Goal: Task Accomplishment & Management: Use online tool/utility

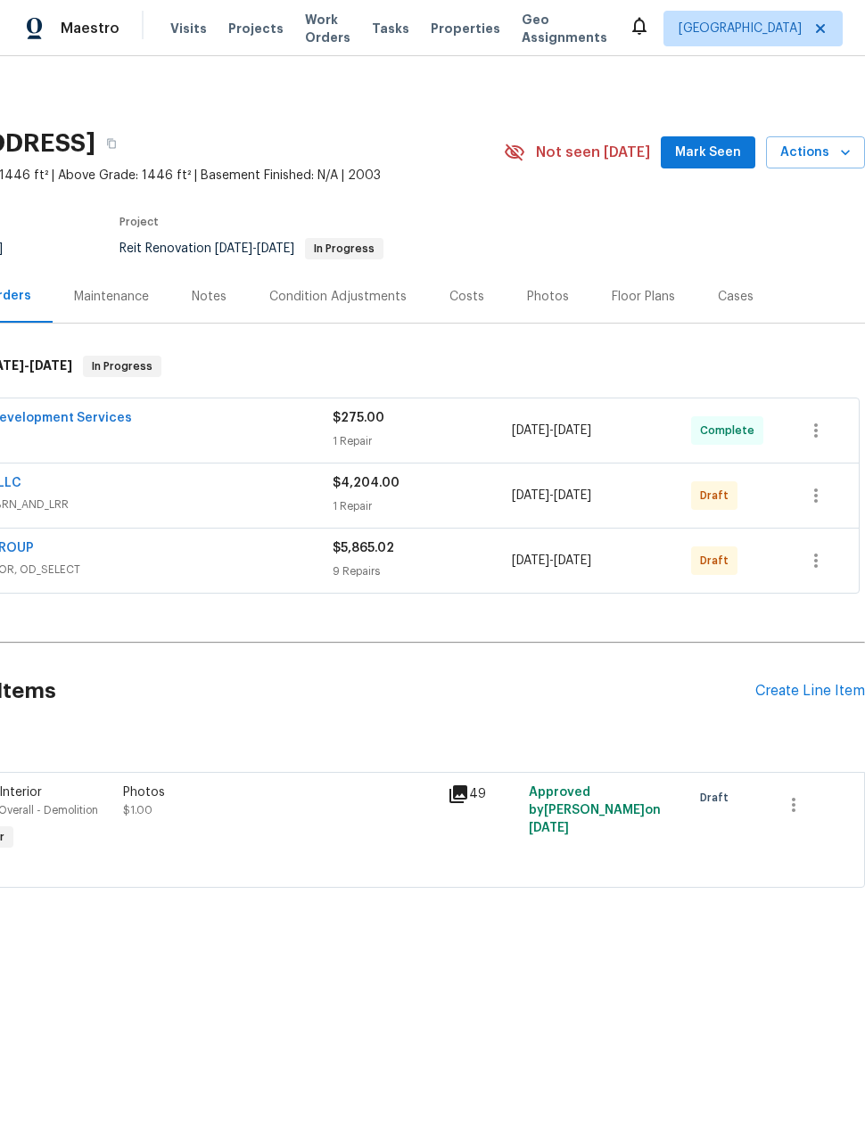
scroll to position [0, 143]
click at [807, 496] on icon "button" at bounding box center [815, 495] width 21 height 21
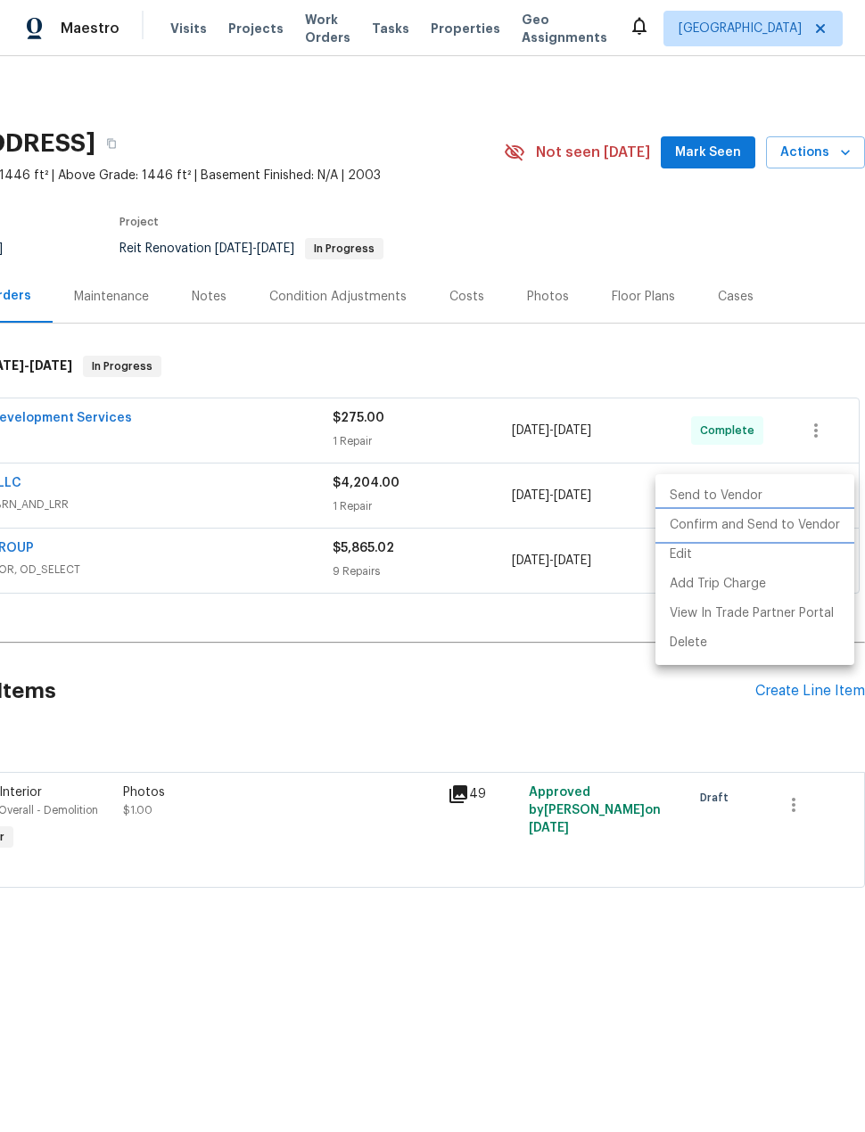
click at [797, 527] on li "Confirm and Send to Vendor" at bounding box center [754, 525] width 199 height 29
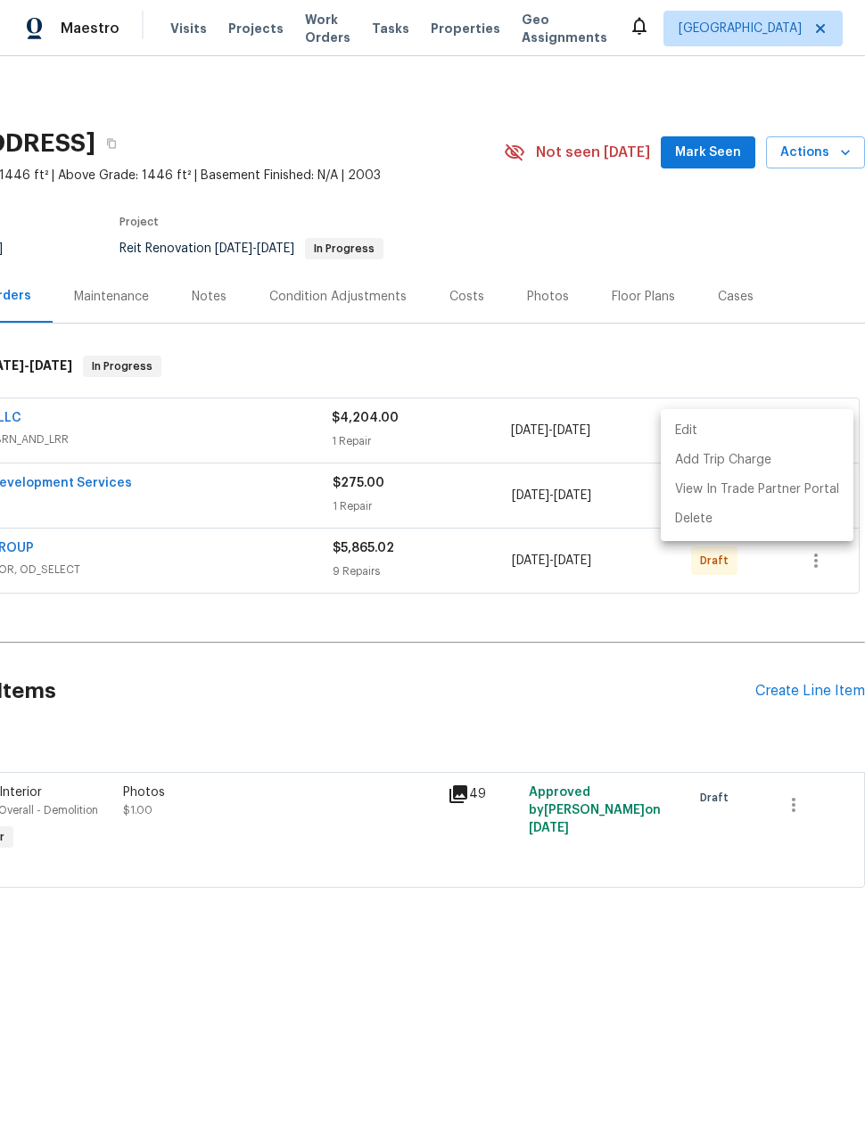
click at [334, 707] on div at bounding box center [432, 566] width 865 height 1132
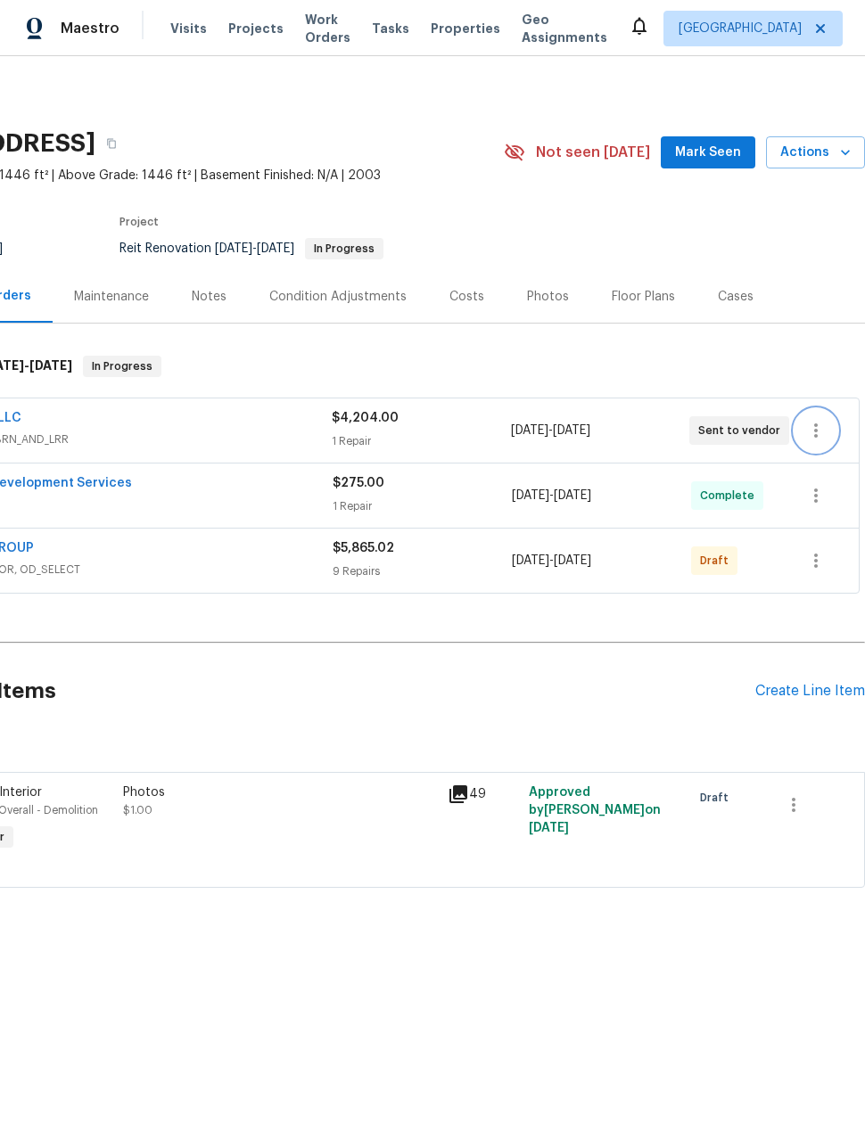
click at [810, 439] on icon "button" at bounding box center [815, 430] width 21 height 21
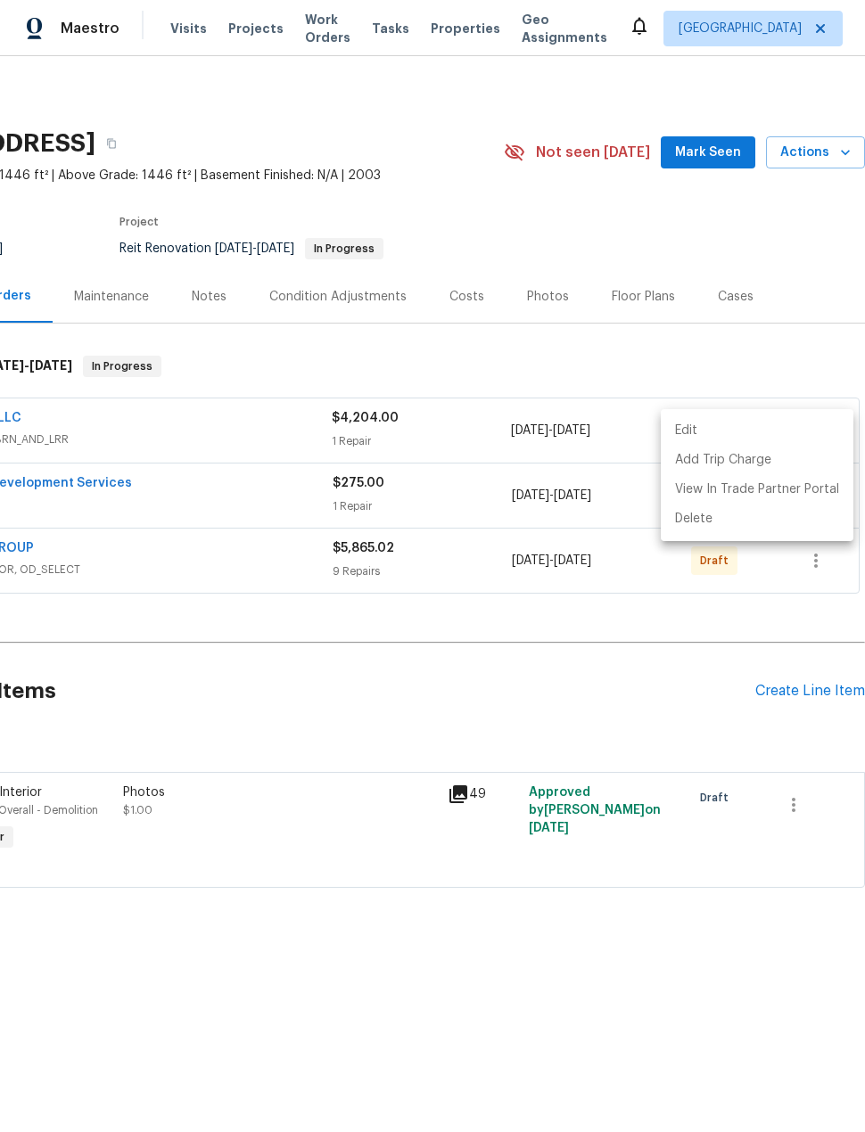
click at [752, 428] on li "Edit" at bounding box center [757, 430] width 193 height 29
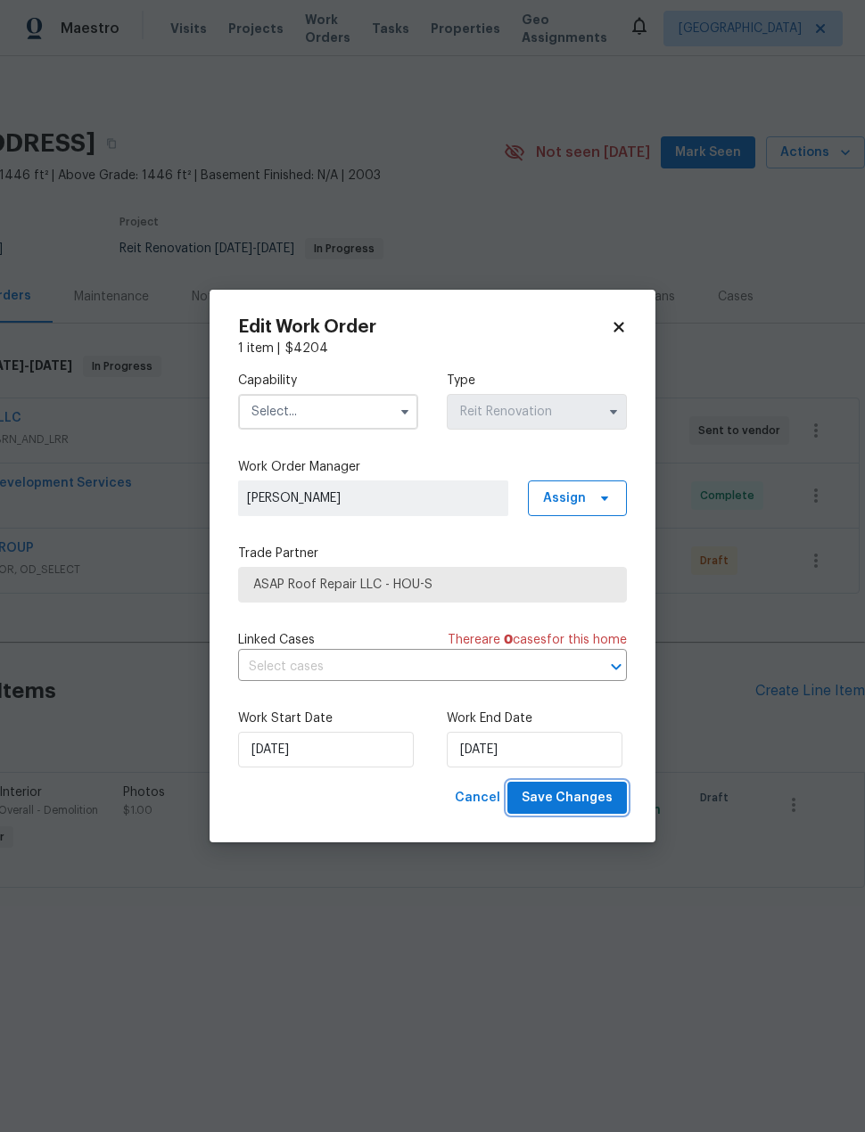
click at [558, 808] on span "Save Changes" at bounding box center [567, 798] width 91 height 22
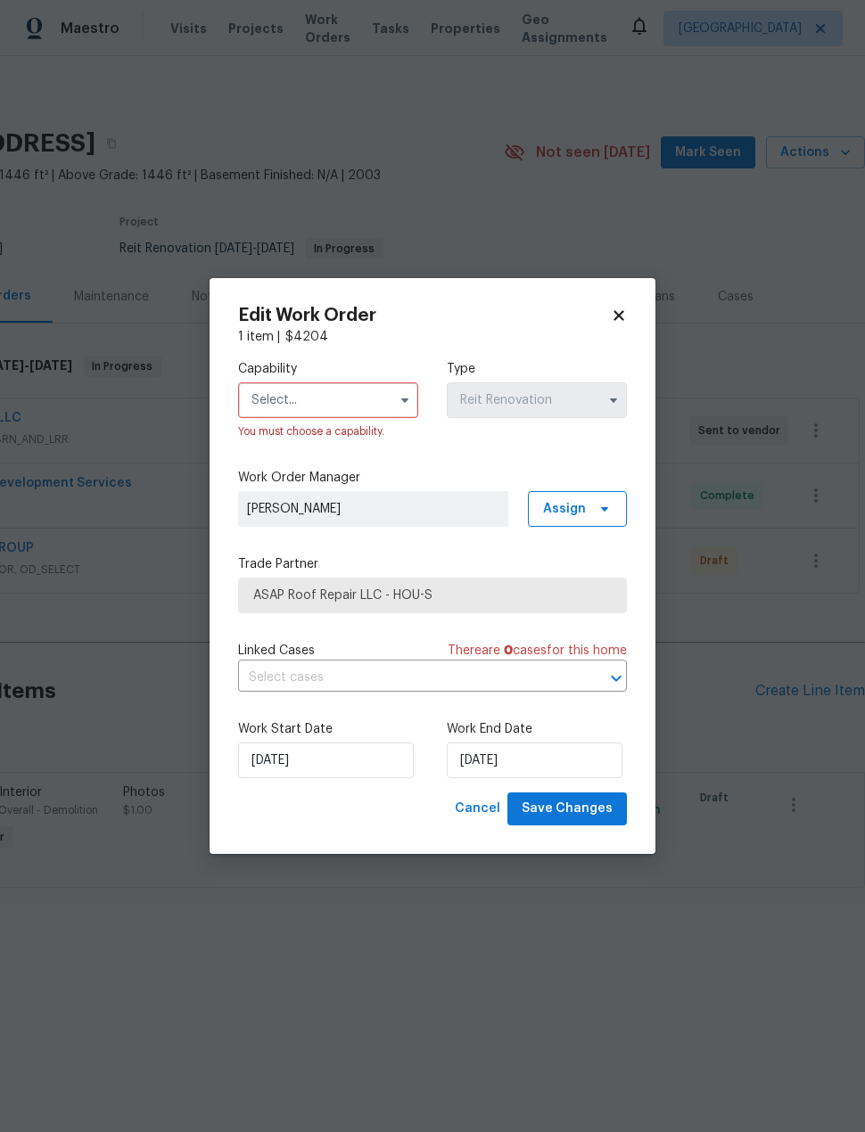
click at [274, 399] on input "text" at bounding box center [328, 400] width 180 height 36
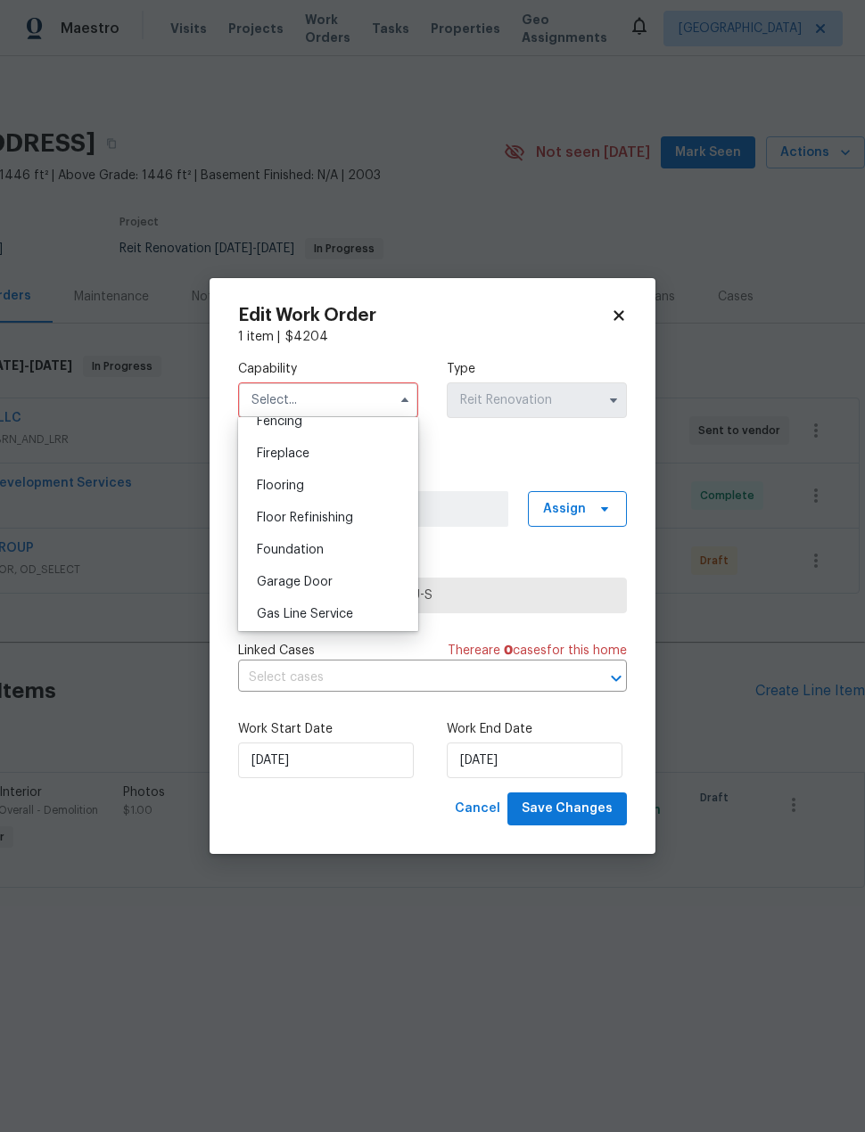
scroll to position [645, 0]
click at [286, 544] on span "Foundation" at bounding box center [290, 549] width 67 height 12
type input "Foundation"
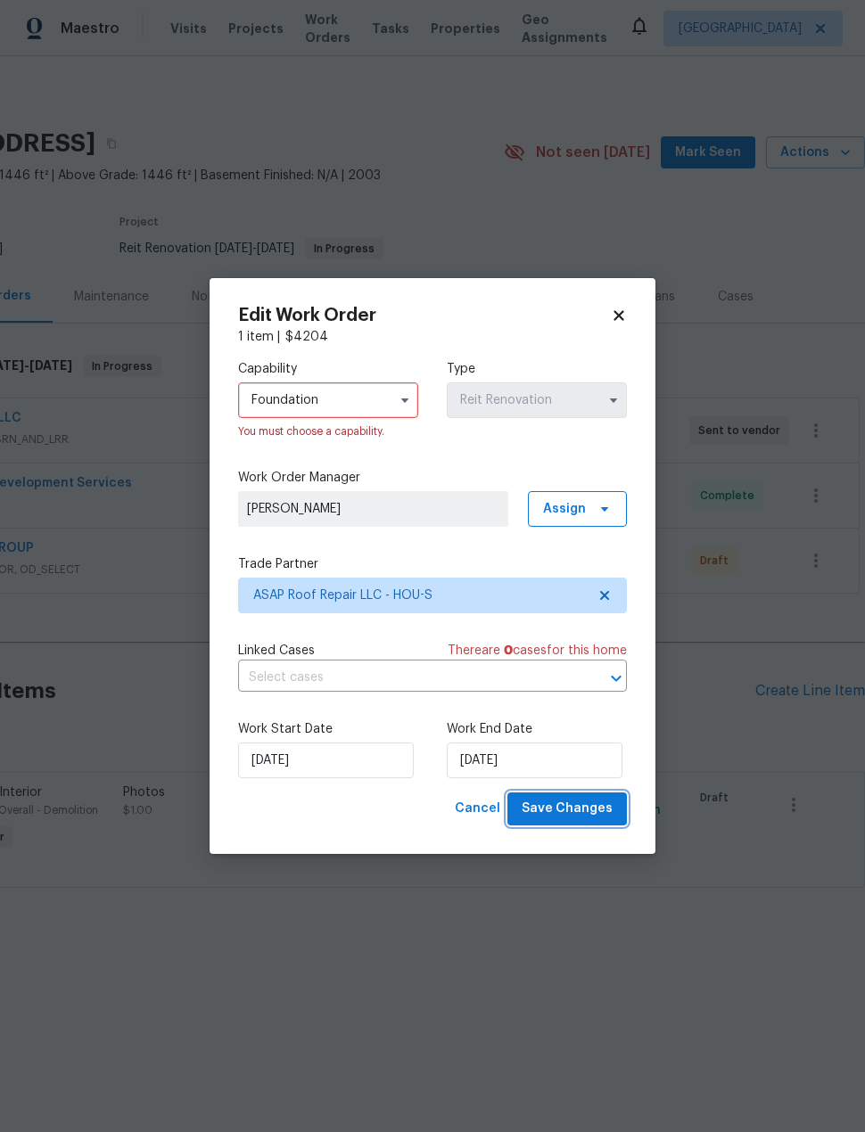
click at [543, 824] on button "Save Changes" at bounding box center [566, 809] width 119 height 33
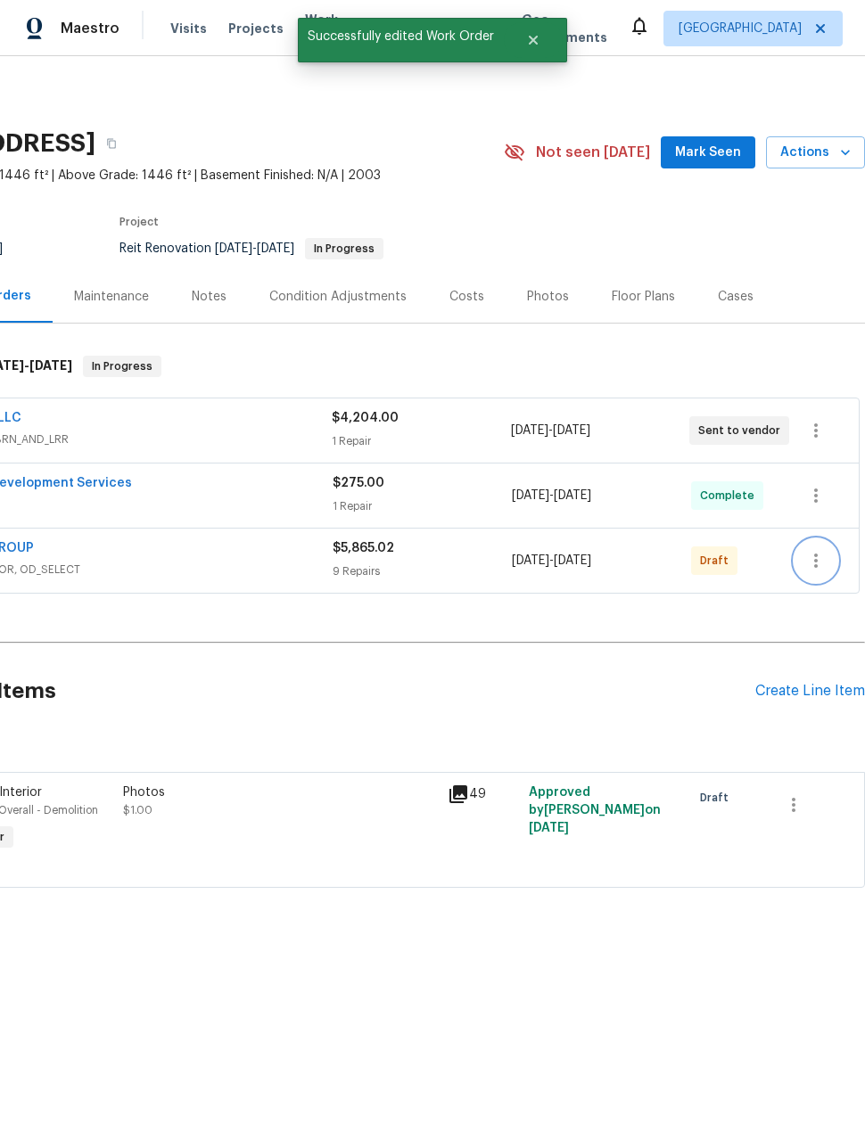
click at [817, 557] on icon "button" at bounding box center [815, 560] width 21 height 21
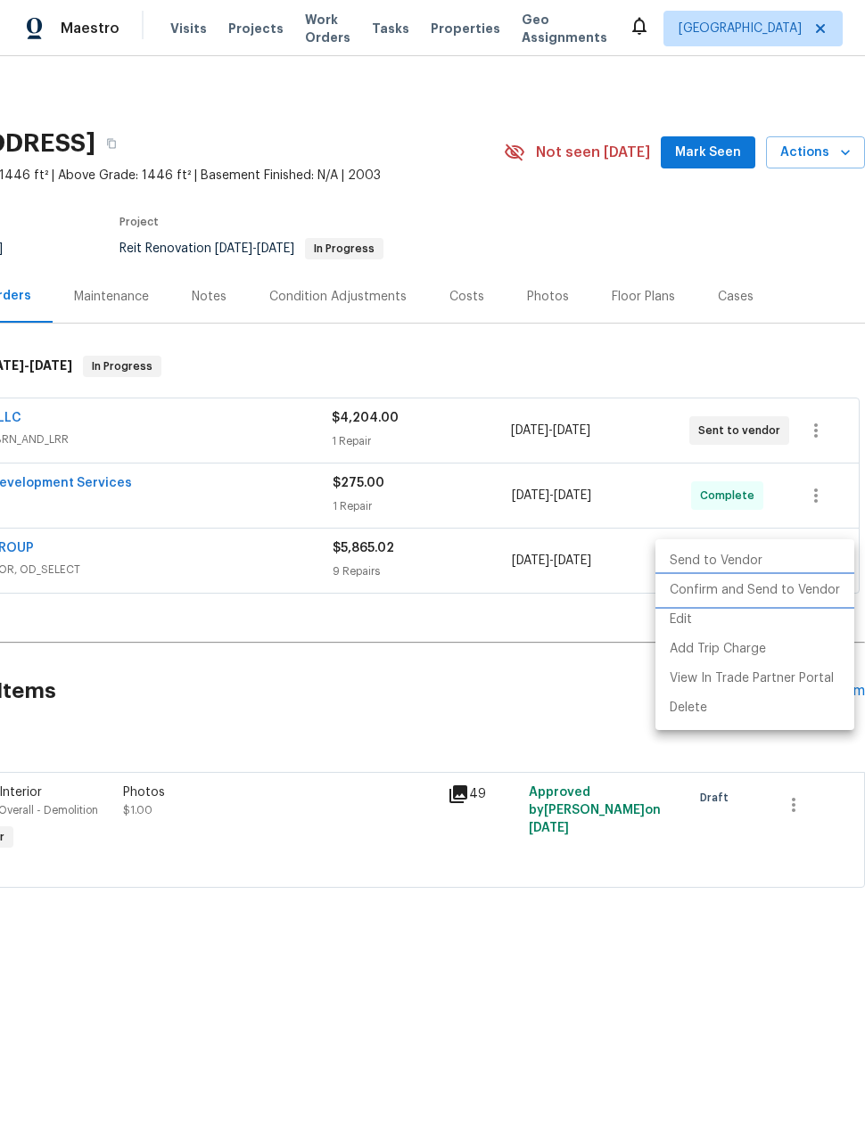
click at [810, 595] on li "Confirm and Send to Vendor" at bounding box center [754, 590] width 199 height 29
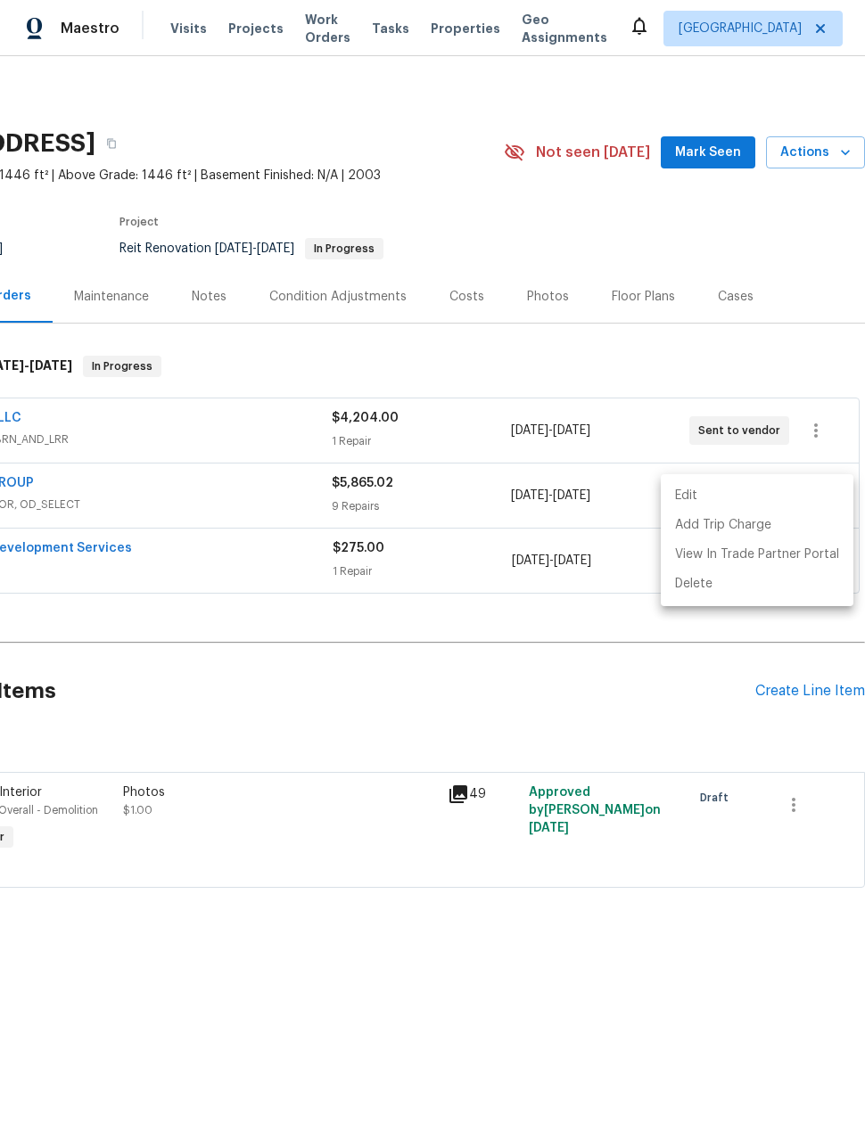
click at [254, 36] on div at bounding box center [432, 566] width 865 height 1132
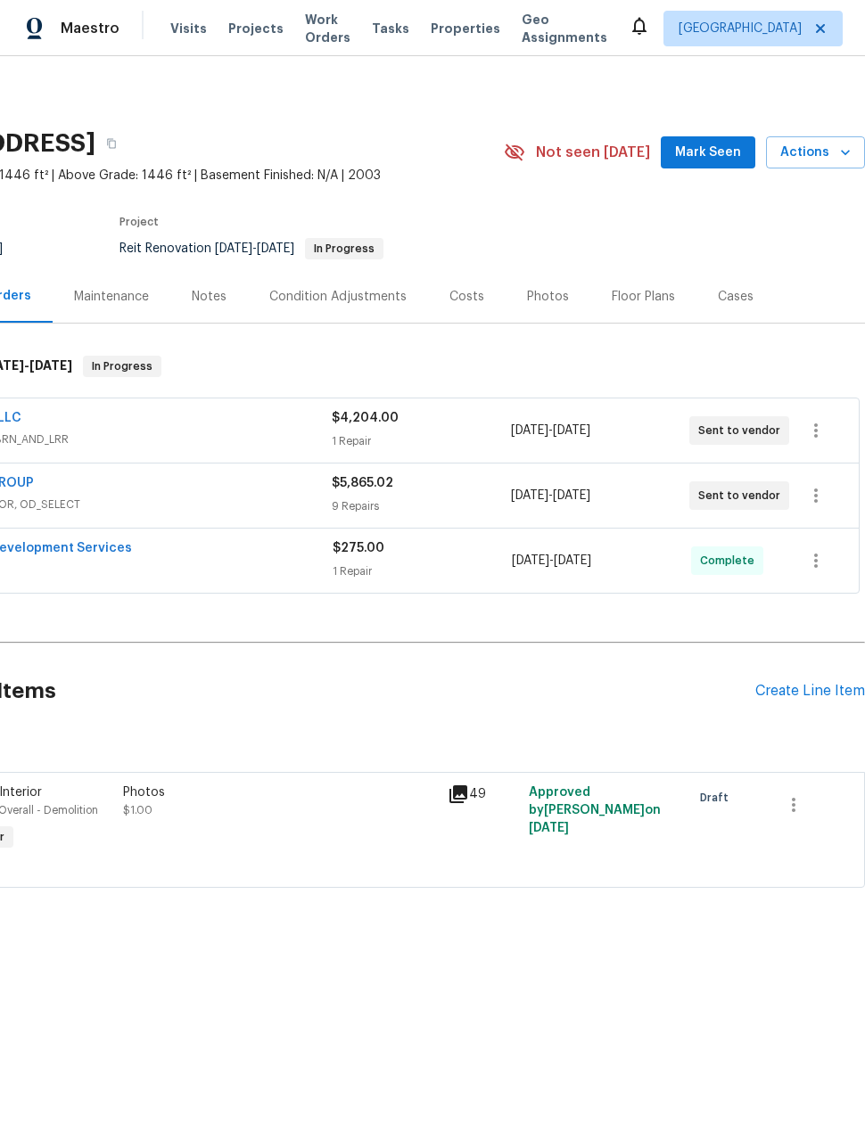
click at [260, 29] on span "Projects" at bounding box center [255, 29] width 55 height 18
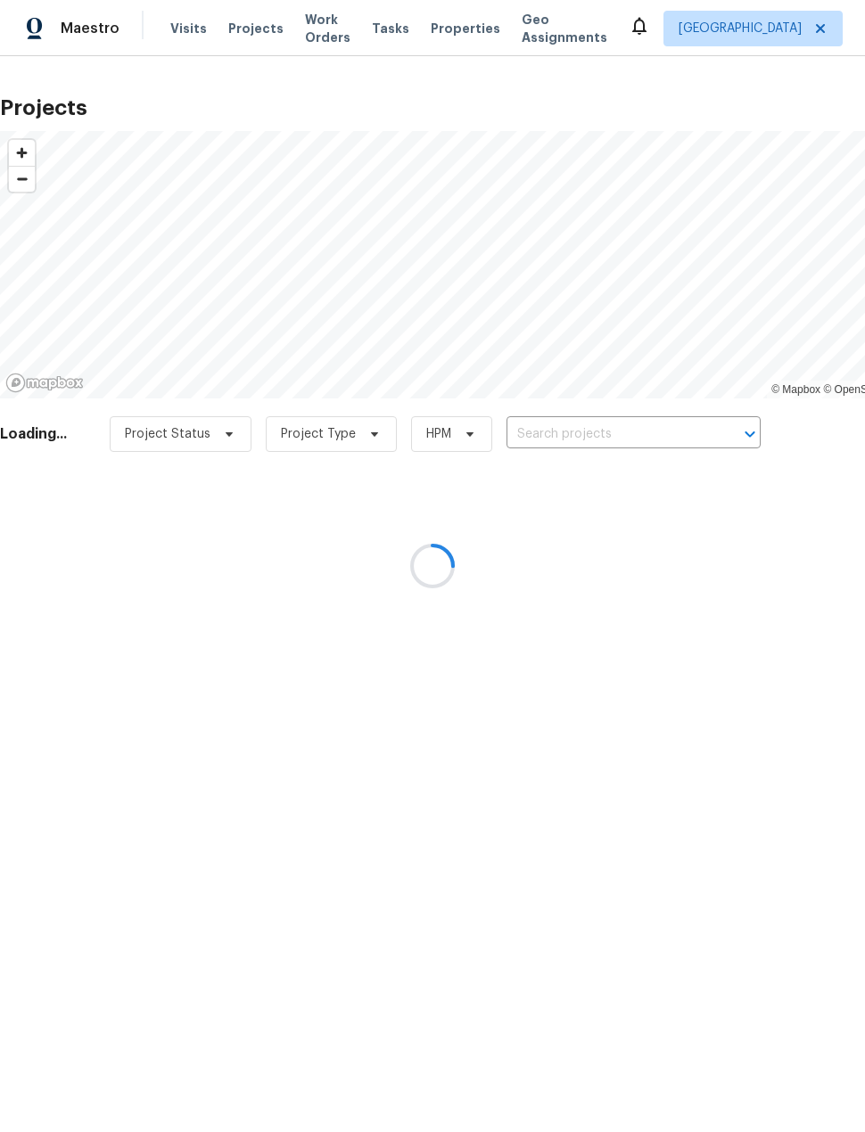
click at [542, 427] on div at bounding box center [432, 566] width 865 height 1132
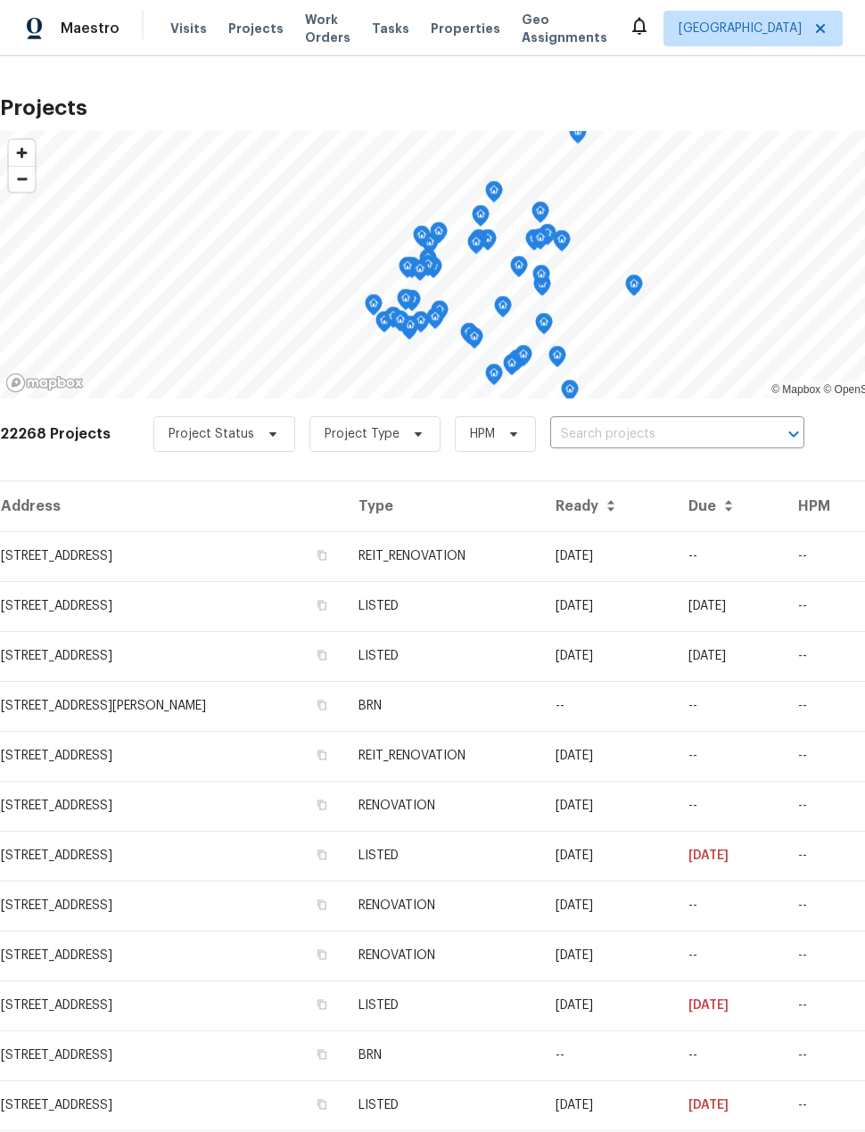
click at [89, 651] on td "[STREET_ADDRESS]" at bounding box center [172, 656] width 344 height 50
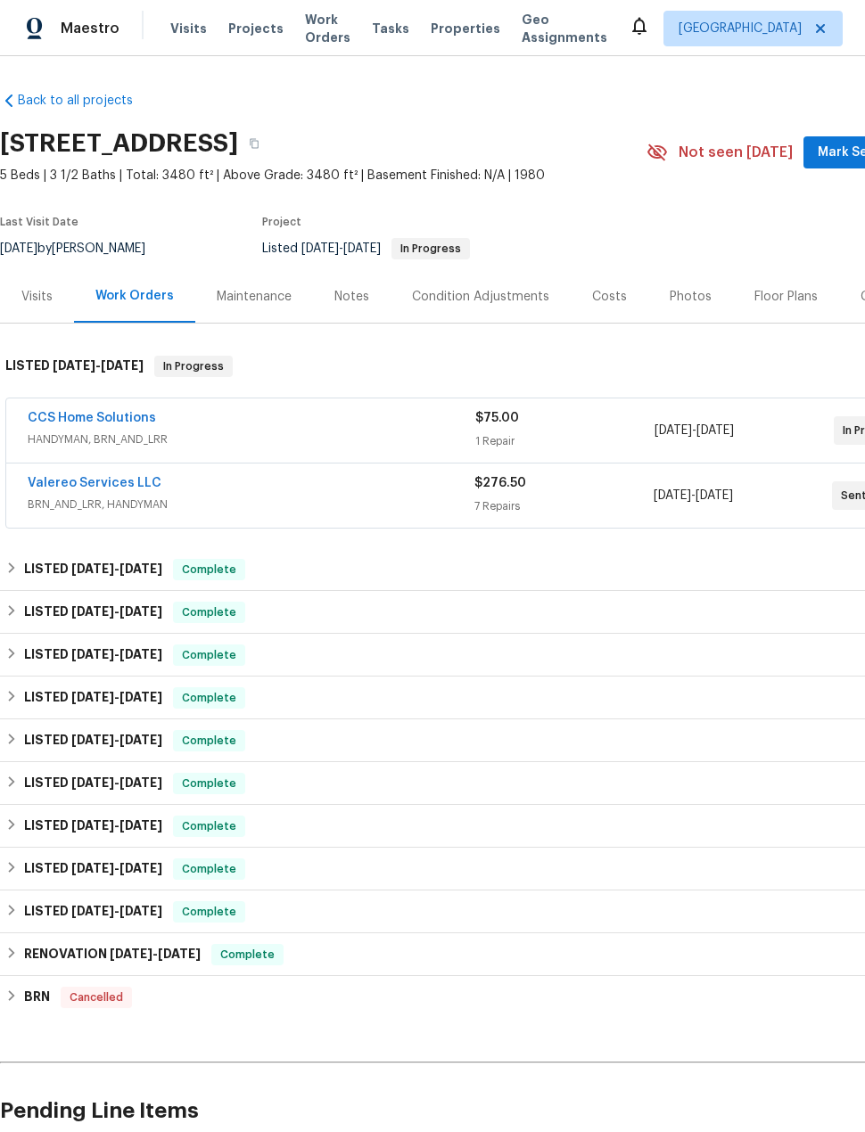
click at [83, 485] on link "Valereo Services LLC" at bounding box center [95, 483] width 134 height 12
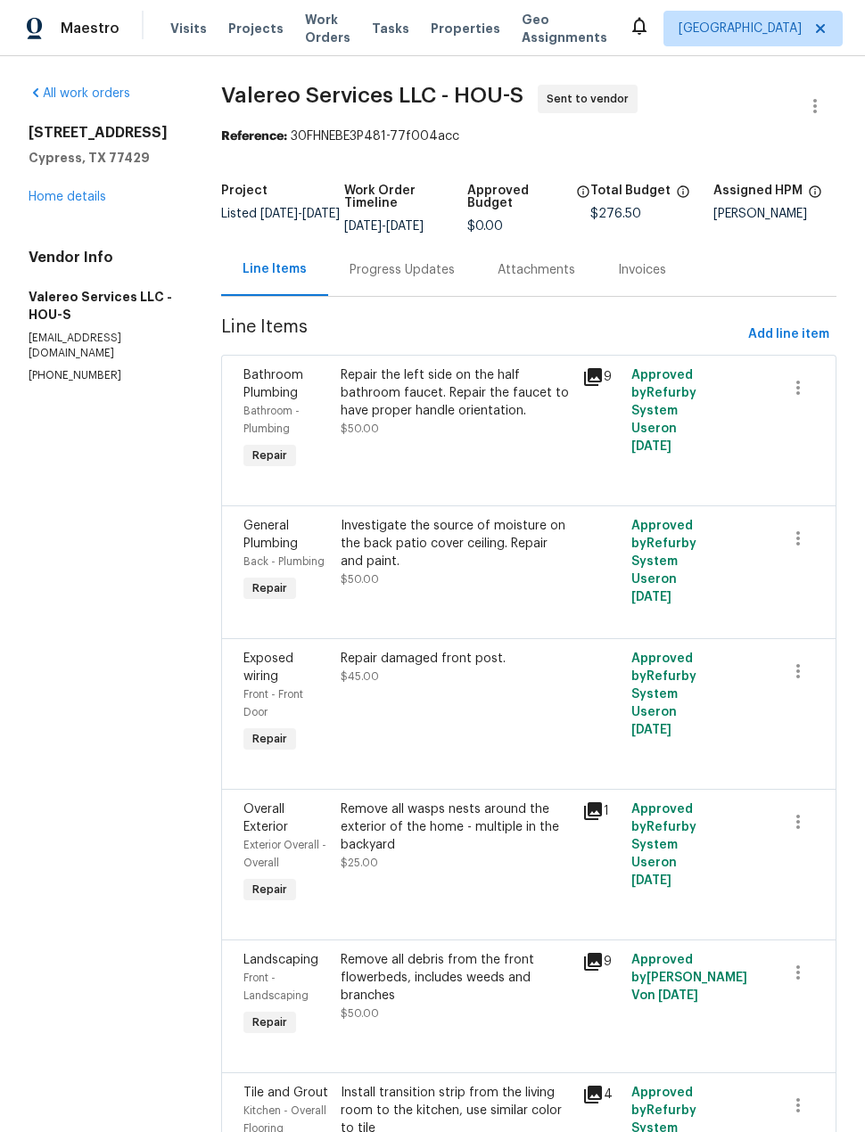
click at [67, 203] on link "Home details" at bounding box center [68, 197] width 78 height 12
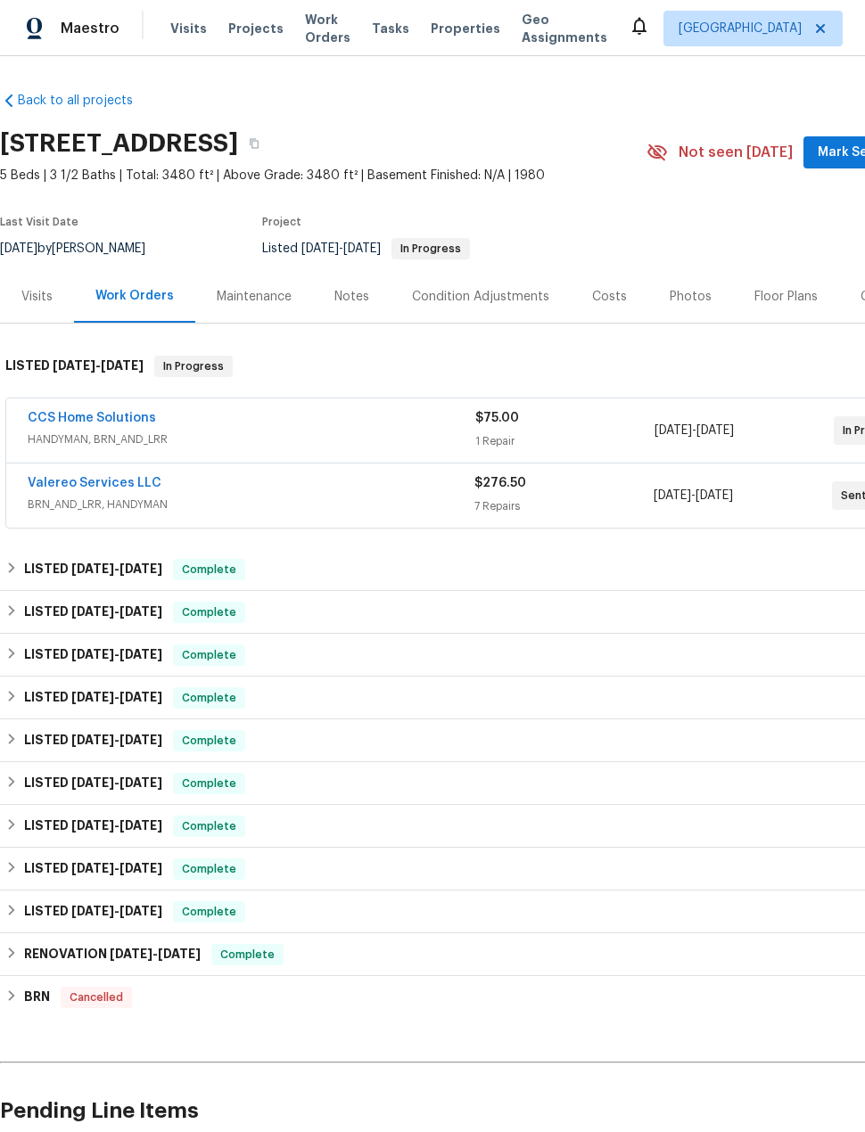
click at [78, 420] on link "CCS Home Solutions" at bounding box center [92, 418] width 128 height 12
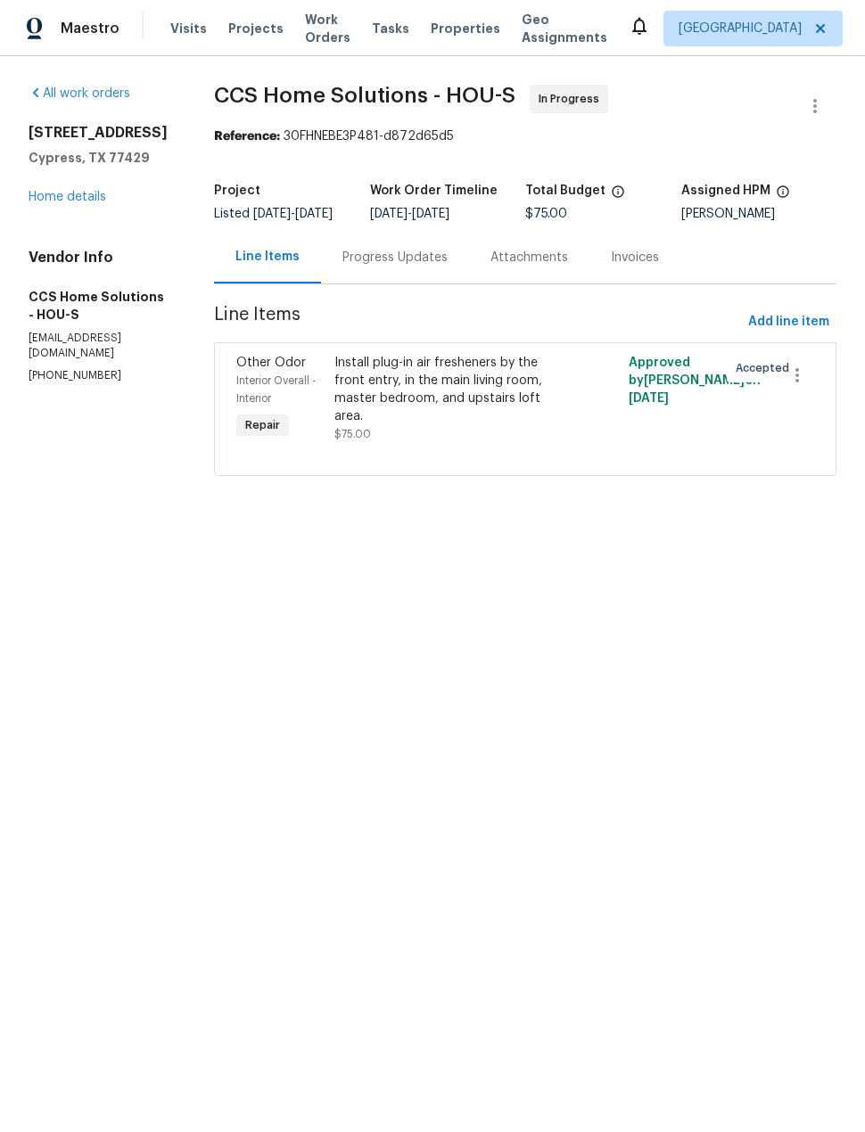
click at [48, 203] on link "Home details" at bounding box center [68, 197] width 78 height 12
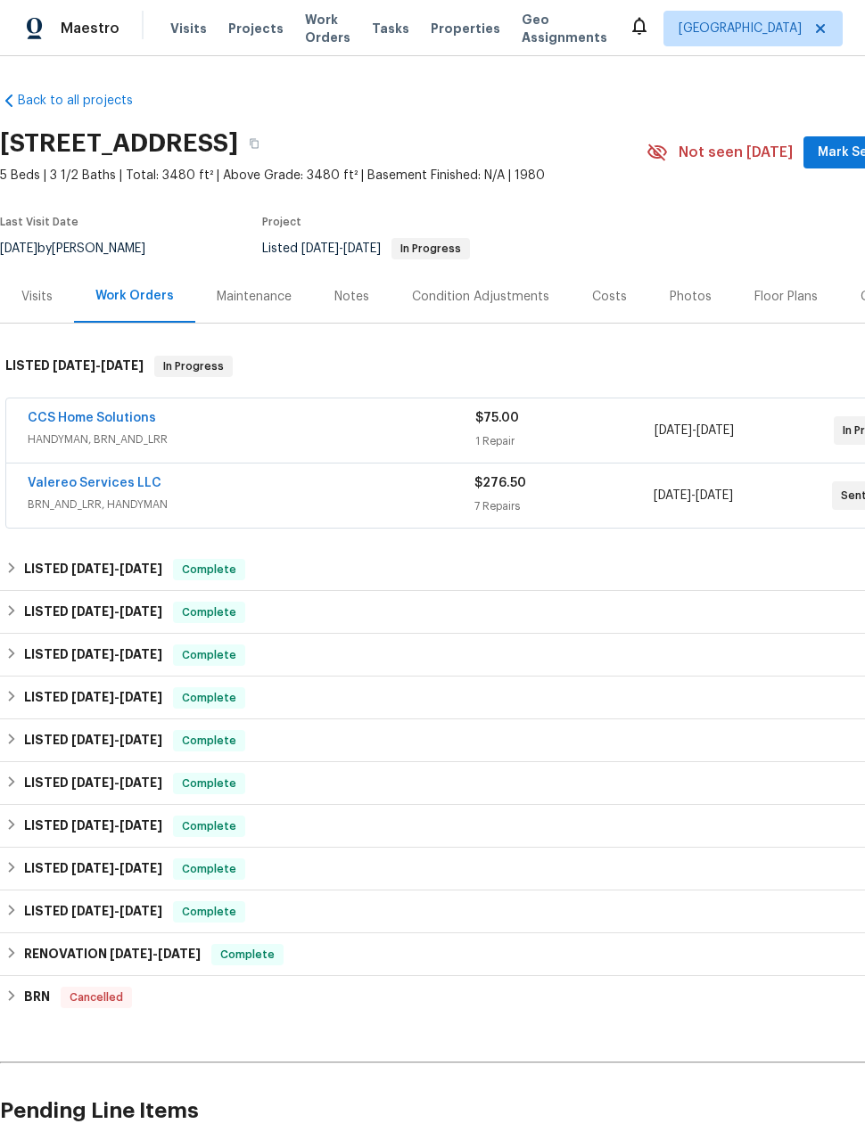
click at [261, 35] on span "Projects" at bounding box center [255, 29] width 55 height 18
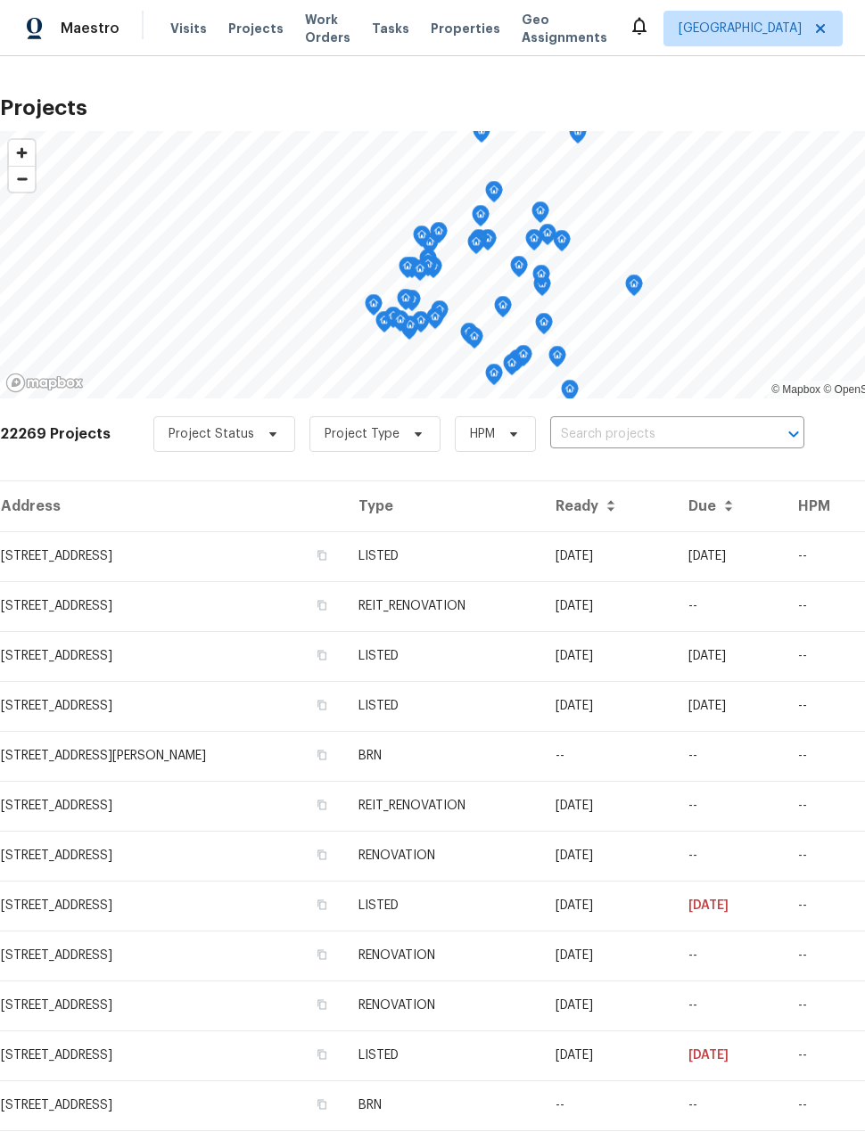
click at [570, 439] on input "text" at bounding box center [652, 435] width 204 height 28
type input "29002"
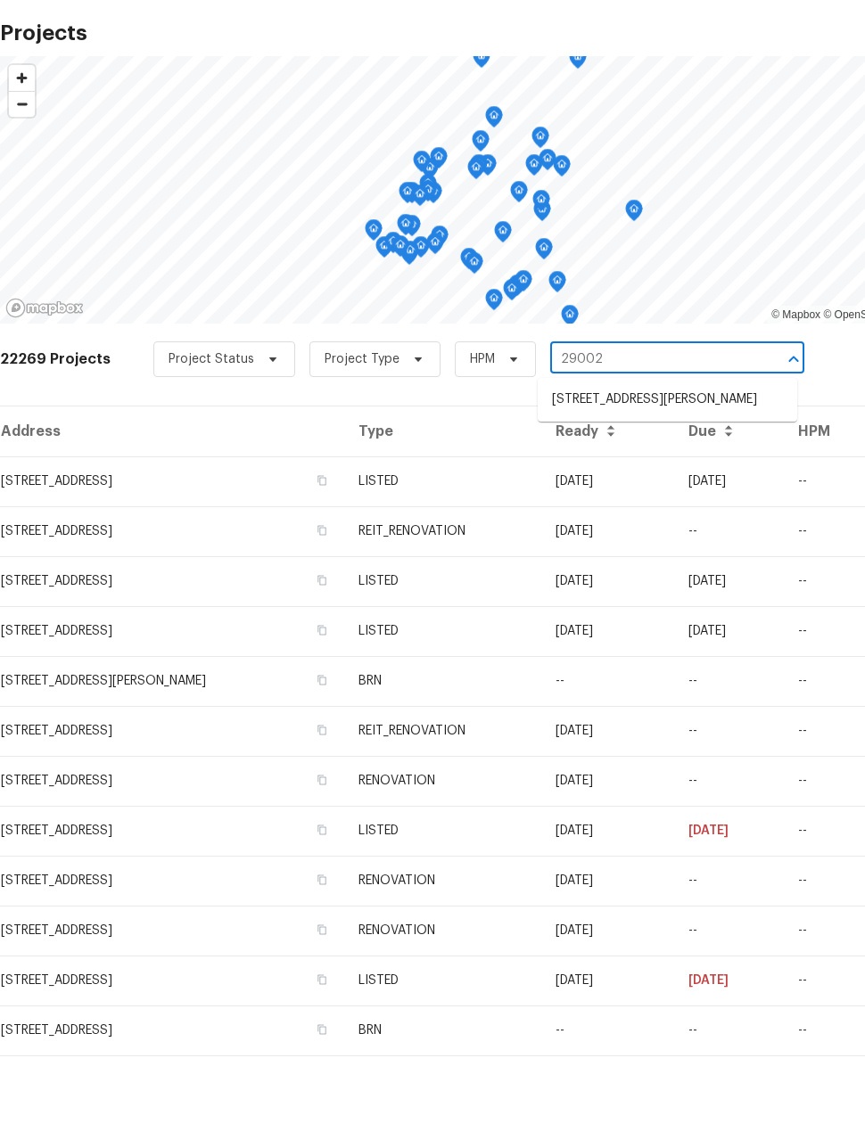
click at [621, 460] on li "[STREET_ADDRESS][PERSON_NAME]" at bounding box center [667, 474] width 259 height 29
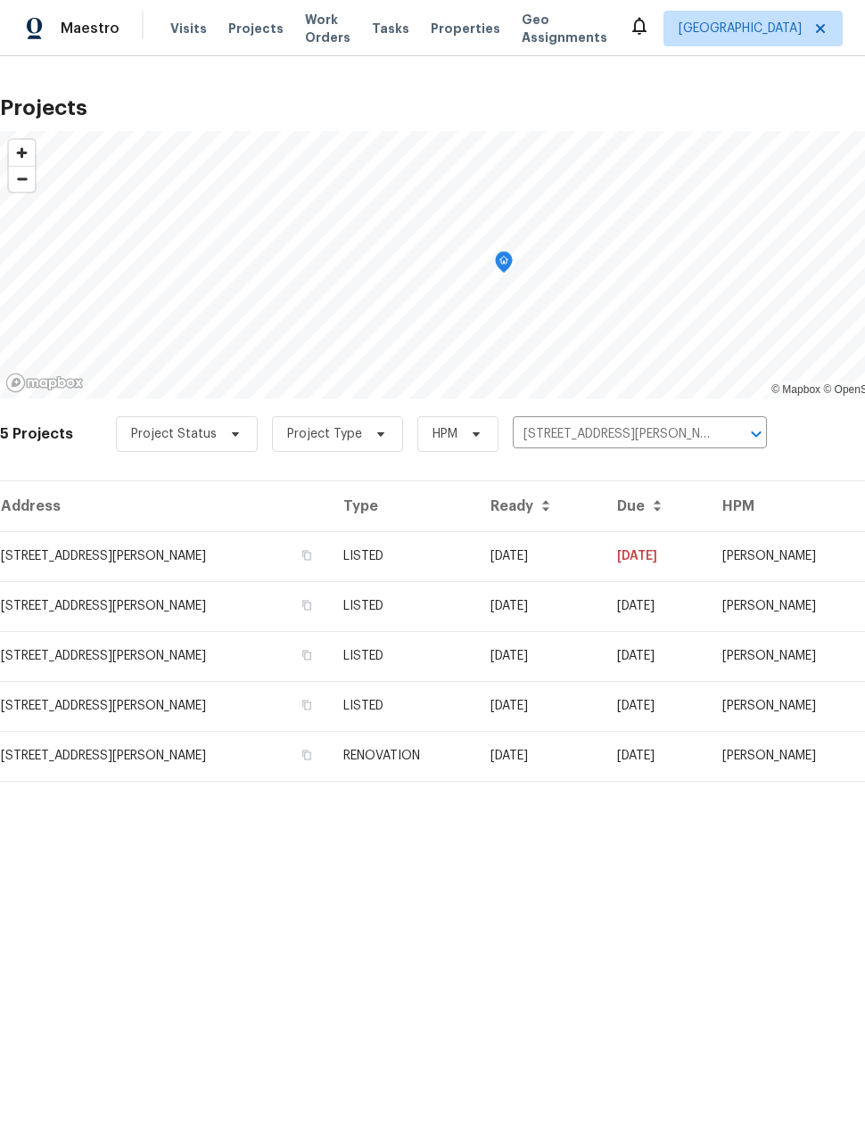
click at [60, 542] on td "[STREET_ADDRESS][PERSON_NAME]" at bounding box center [164, 556] width 329 height 50
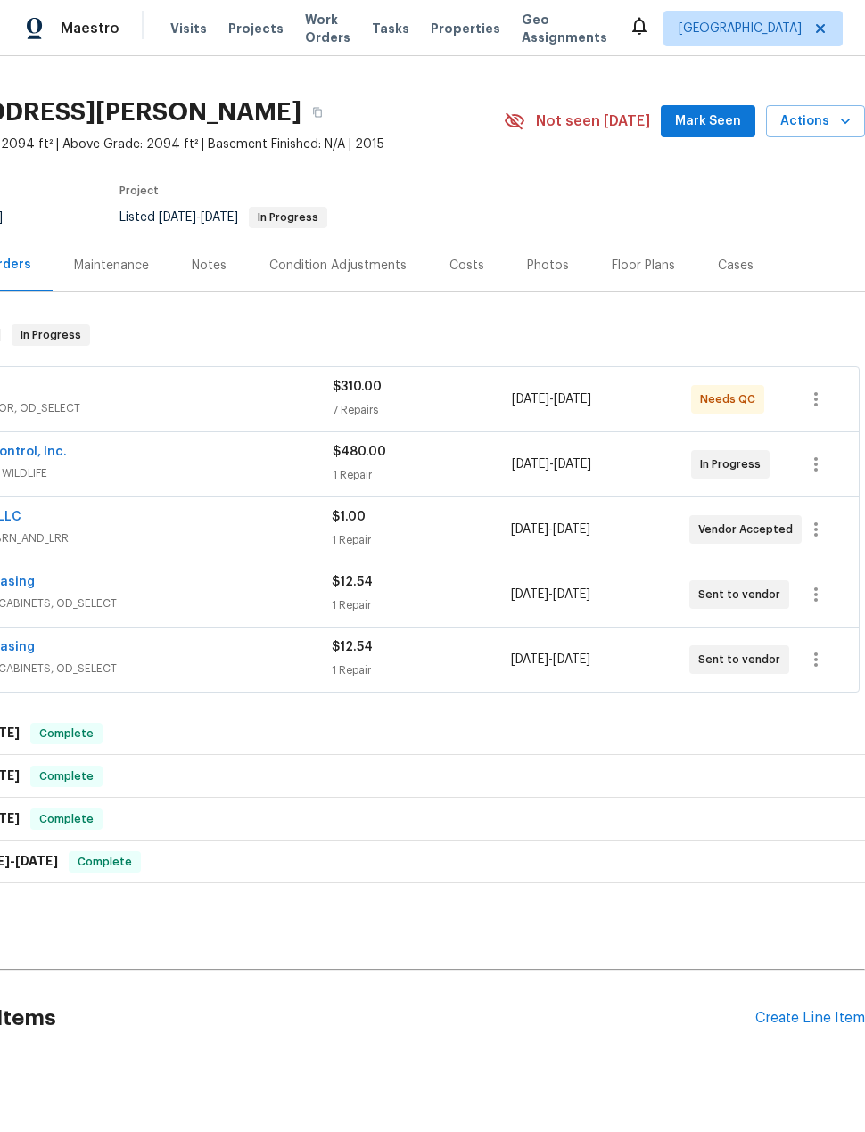
scroll to position [30, 143]
click at [810, 1018] on div "Create Line Item" at bounding box center [810, 1019] width 110 height 17
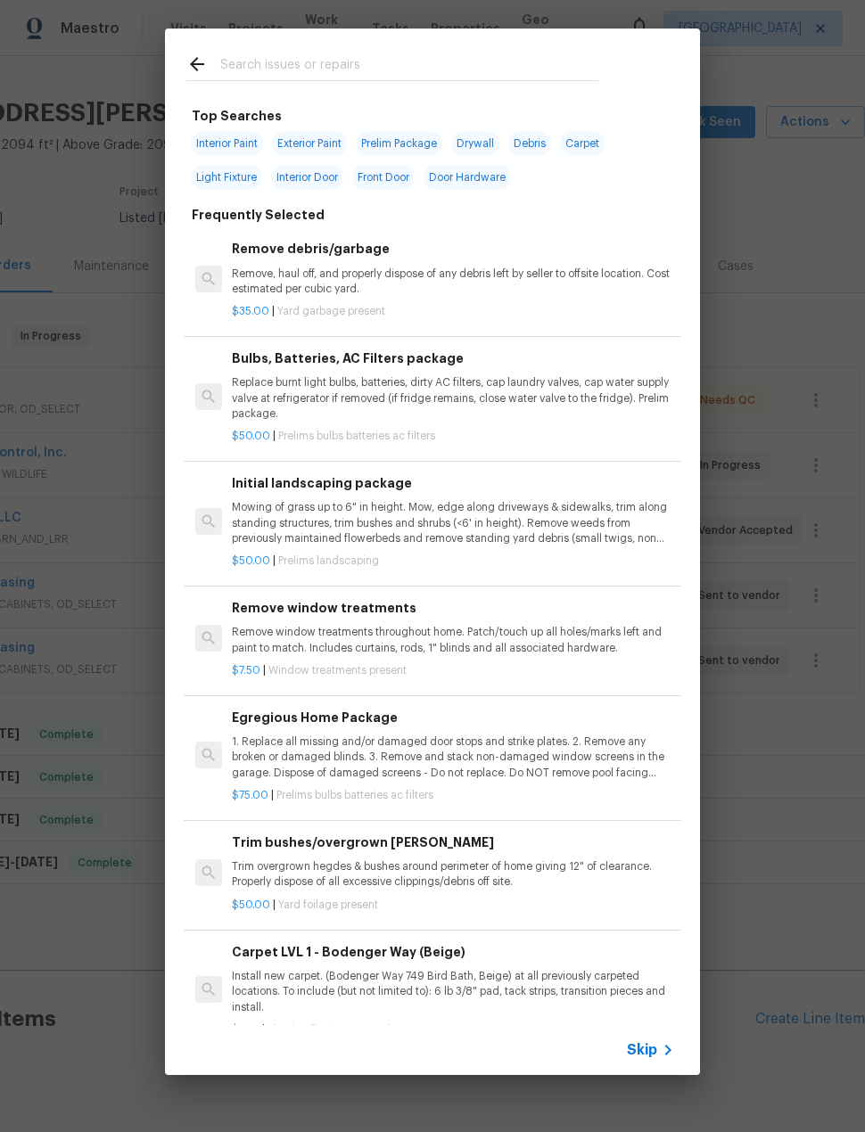
click at [249, 67] on input "text" at bounding box center [409, 66] width 378 height 27
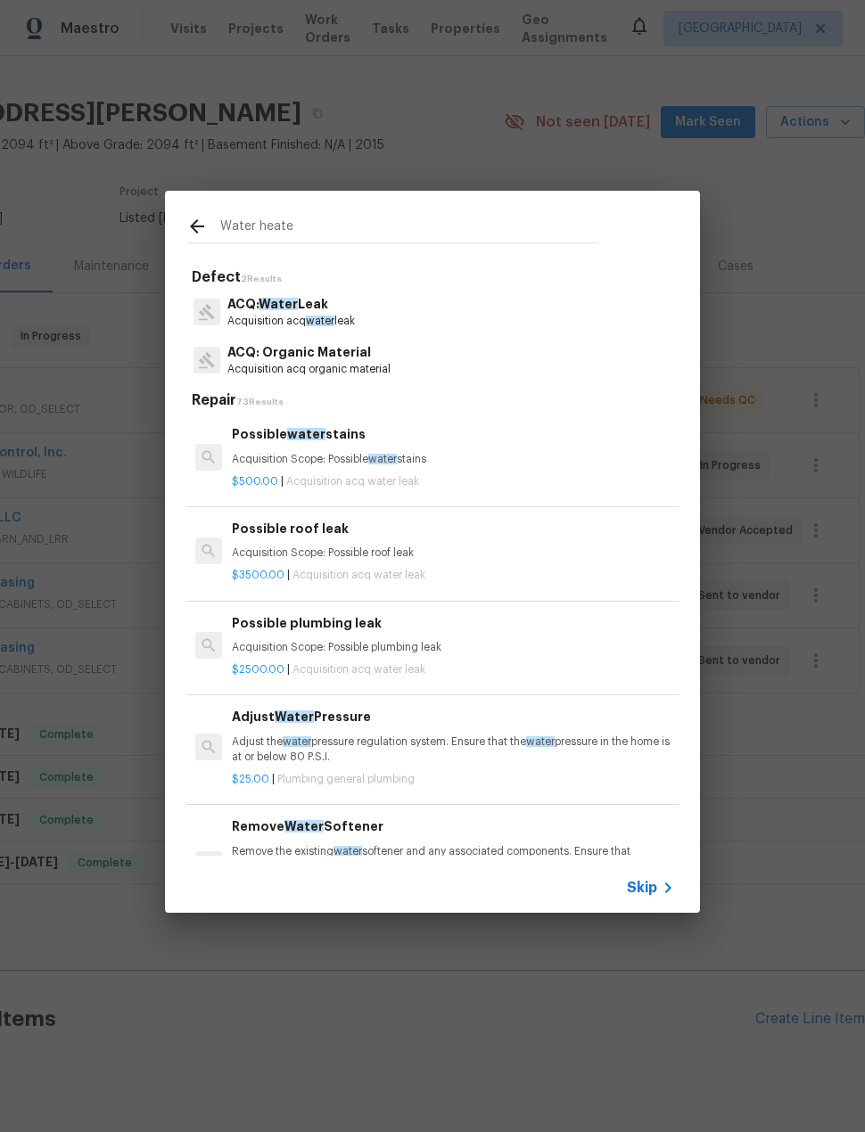
type input "Water heater"
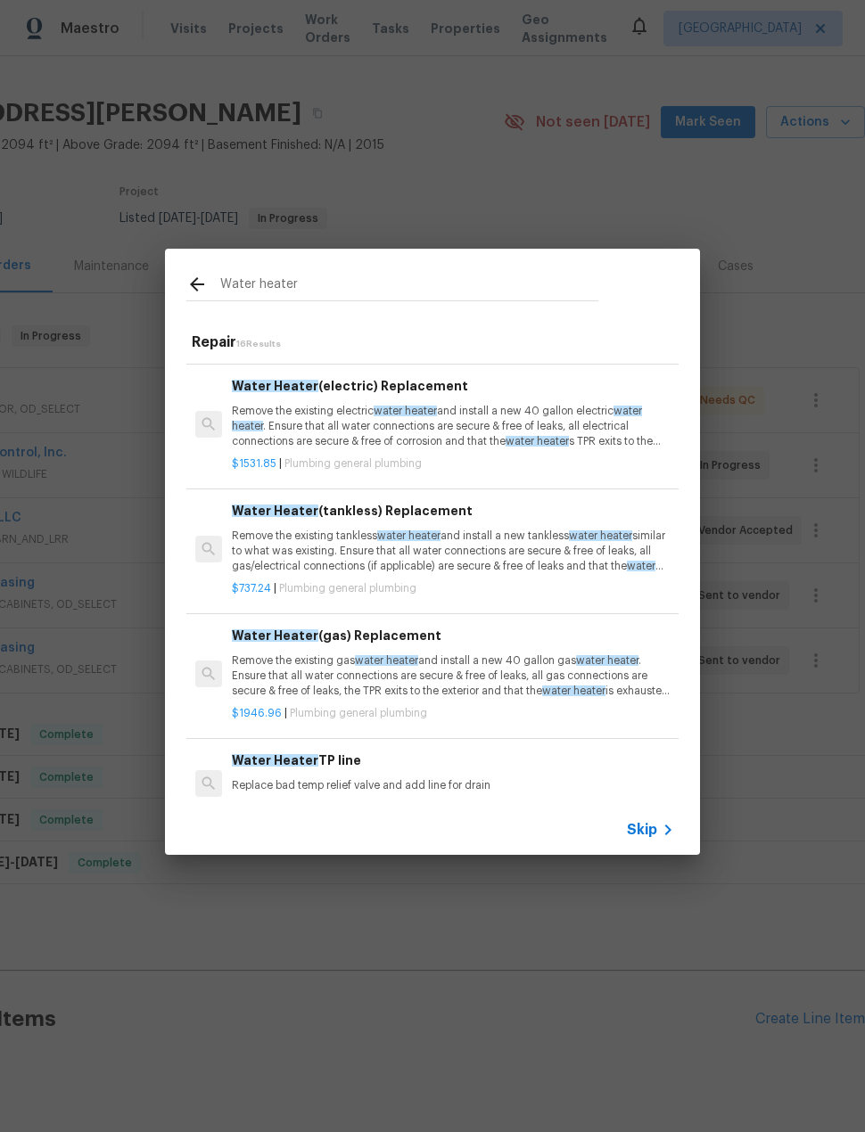
scroll to position [241, 0]
click at [324, 679] on p "Remove the existing gas water heater and install a new 40 gallon gas water heat…" at bounding box center [453, 675] width 442 height 45
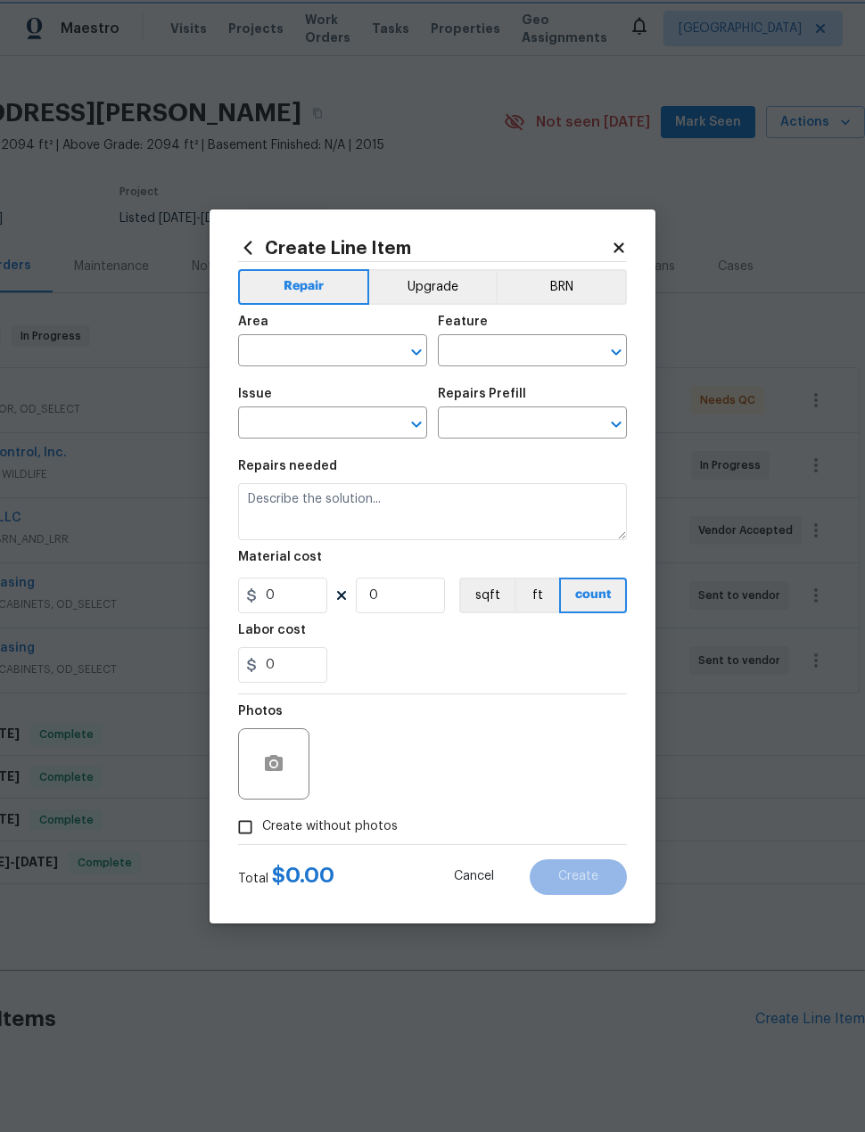
type input "Plumbing"
type input "General Plumbing"
type input "Water Heater (gas) Replacement $1,946.96"
type textarea "Remove the existing gas water heater and install a new 40 gallon gas water heat…"
type input "1946.96"
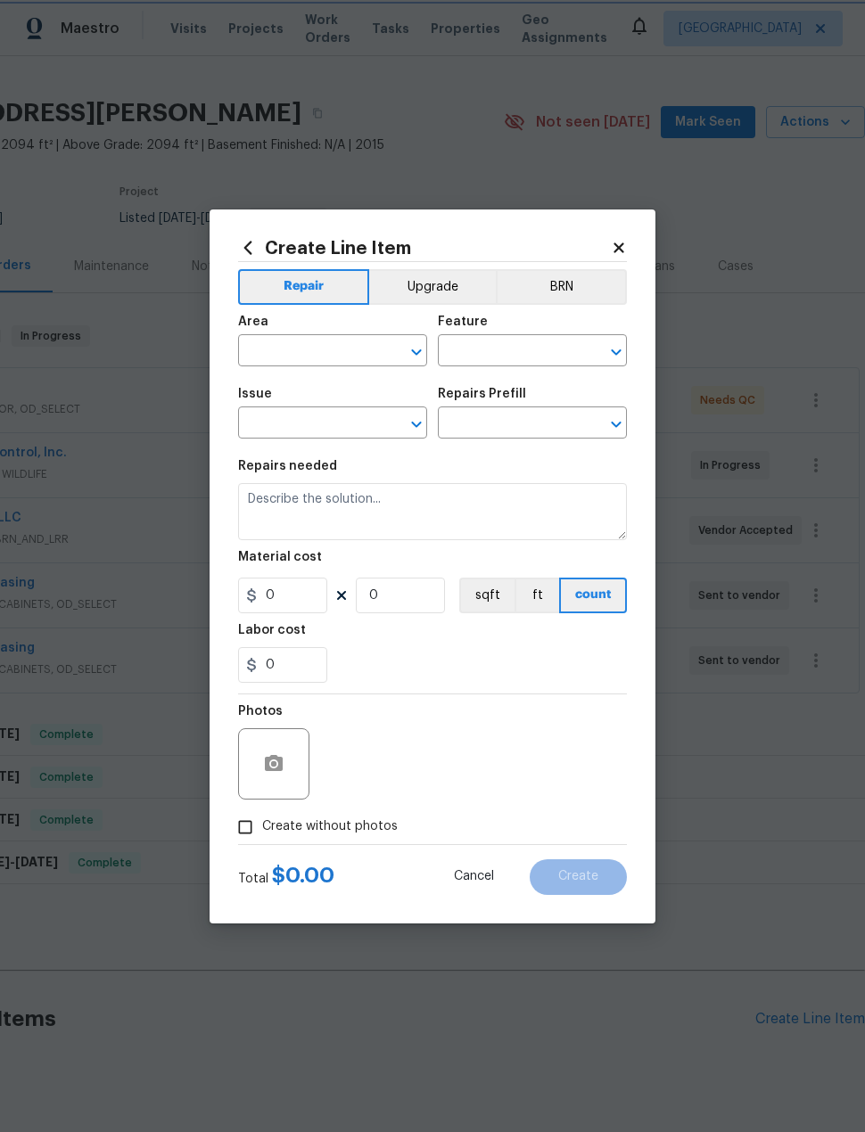
type input "1"
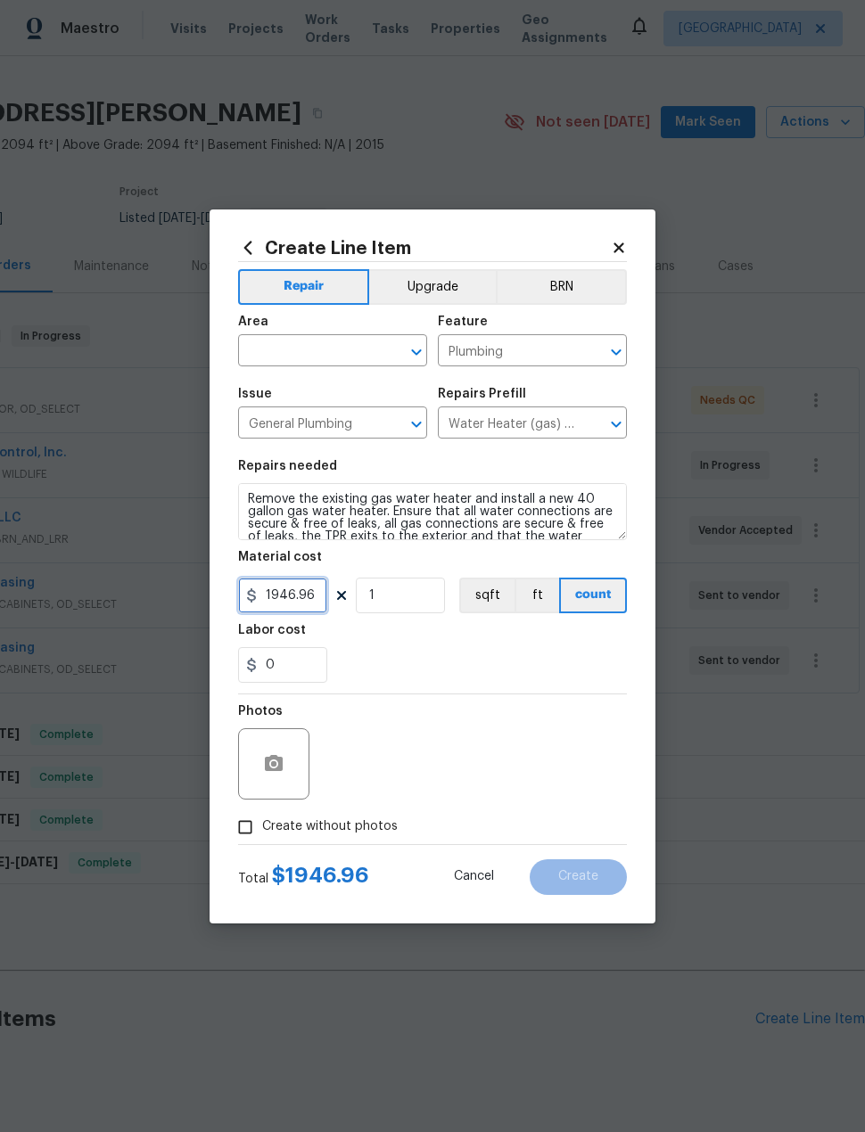
click at [313, 600] on input "1946.96" at bounding box center [282, 596] width 89 height 36
type input "975"
click at [553, 636] on div "Labor cost" at bounding box center [432, 635] width 389 height 23
click at [251, 828] on input "Create without photos" at bounding box center [245, 827] width 34 height 34
checkbox input "true"
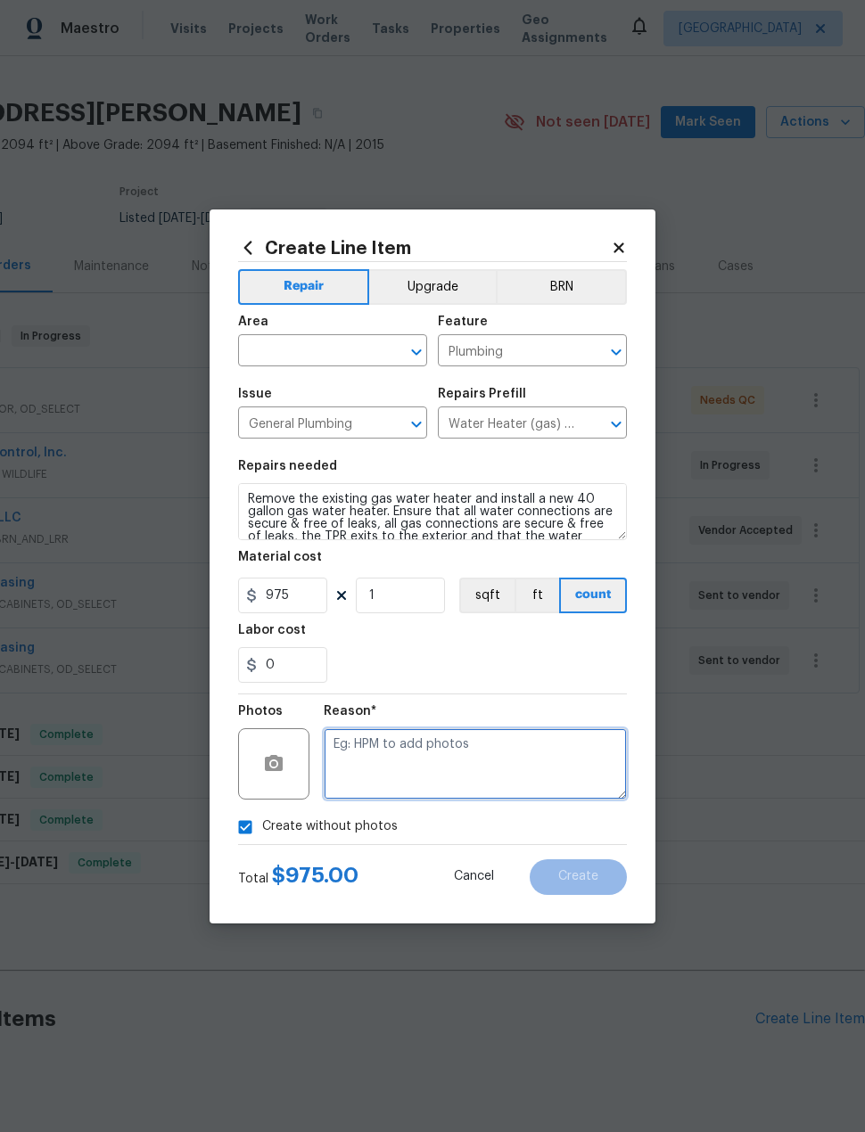
click at [526, 772] on textarea at bounding box center [475, 763] width 303 height 71
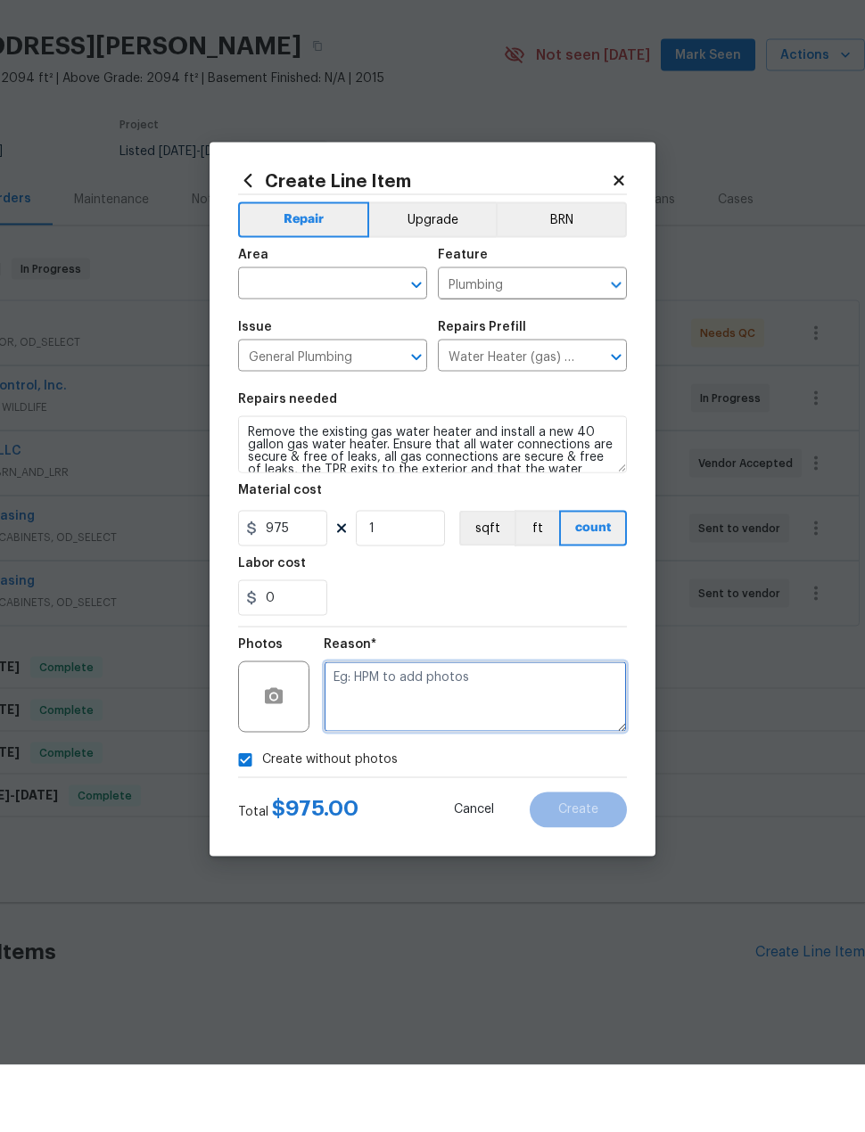
scroll to position [30, 0]
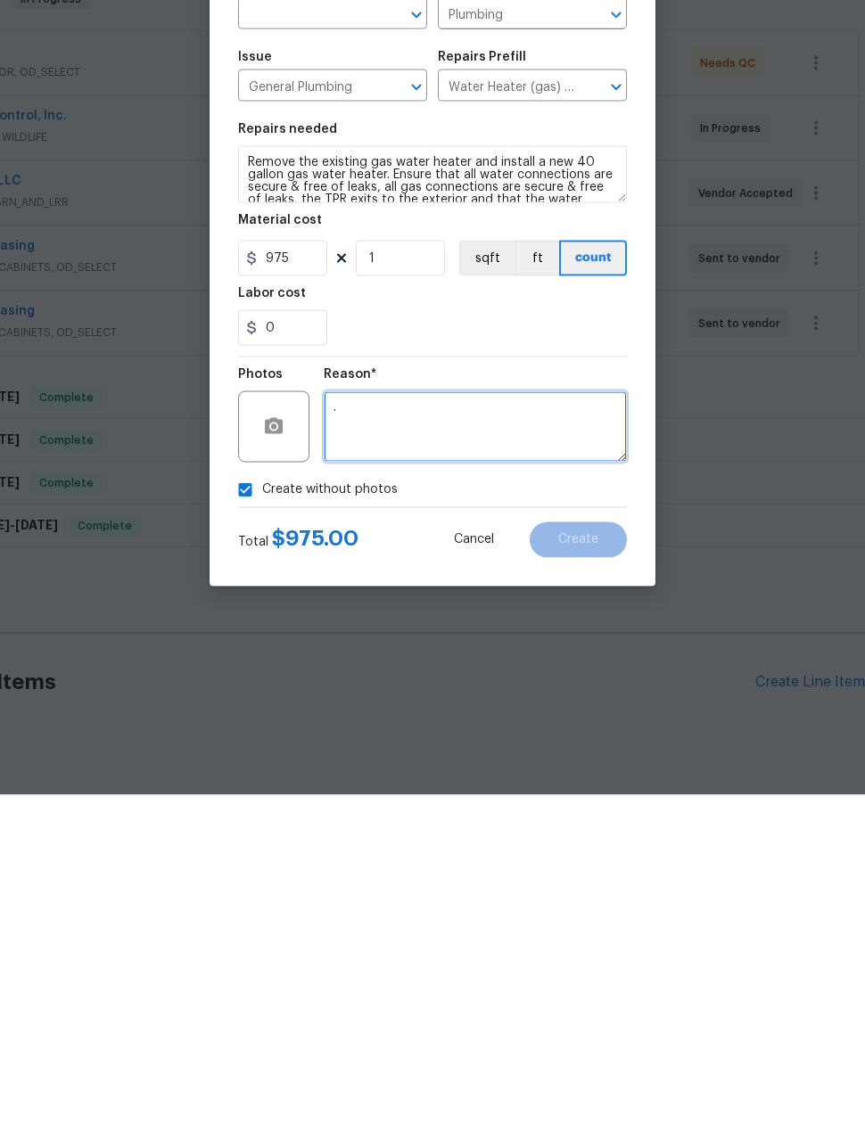
type textarea "."
click at [544, 810] on div "Create without photos" at bounding box center [432, 827] width 389 height 34
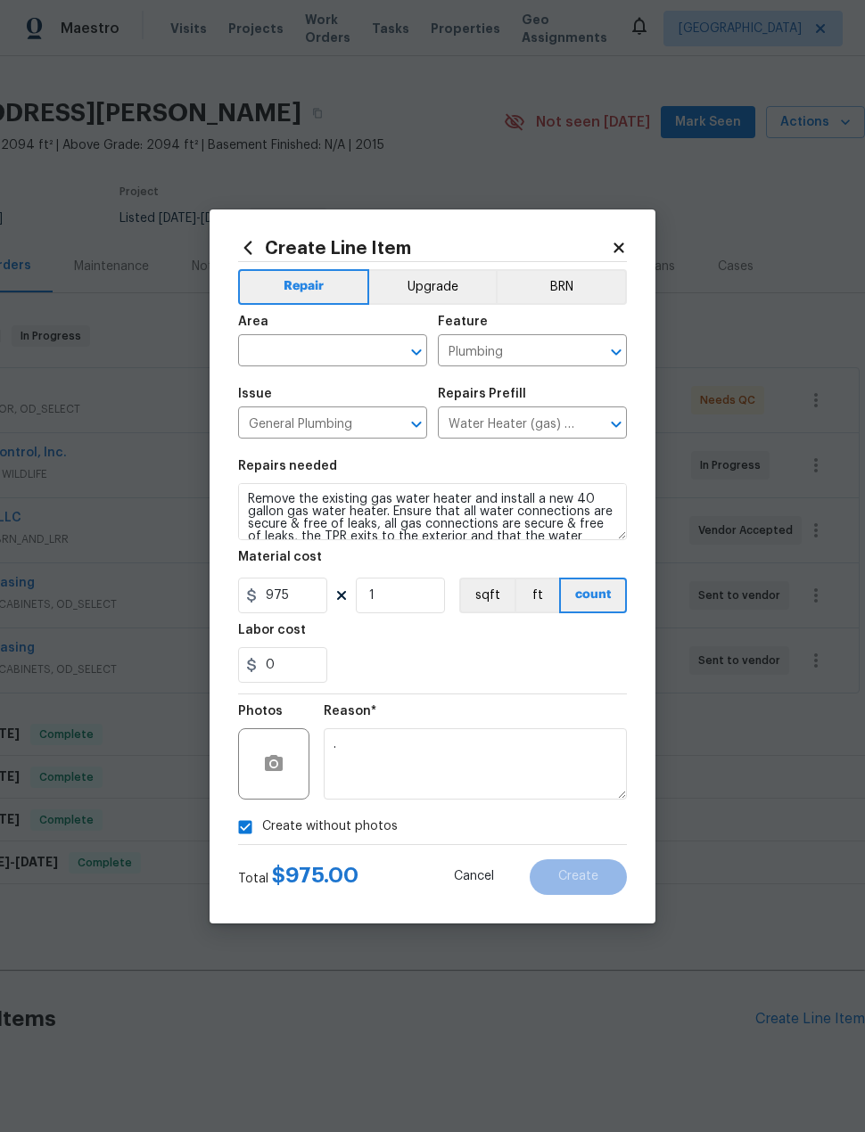
click at [303, 357] on input "text" at bounding box center [307, 353] width 139 height 28
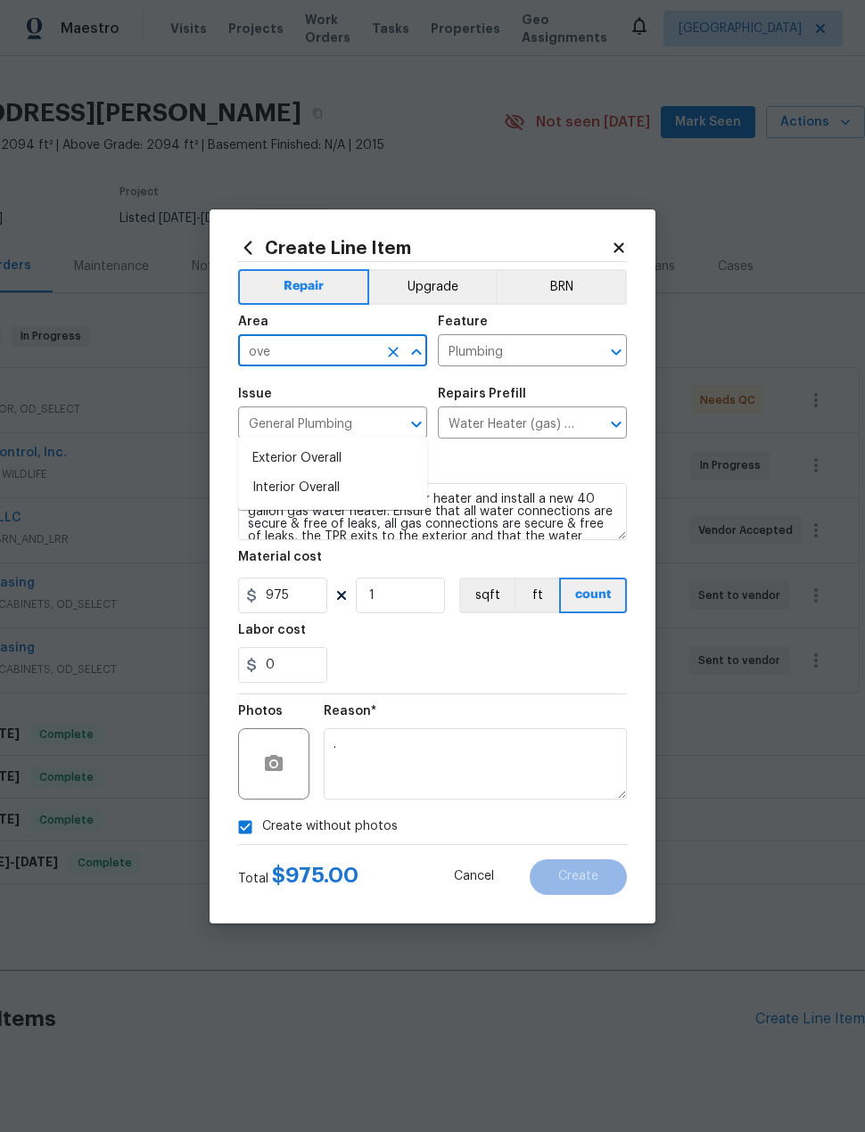
click at [392, 473] on li "Interior Overall" at bounding box center [332, 487] width 189 height 29
type input "Interior Overall"
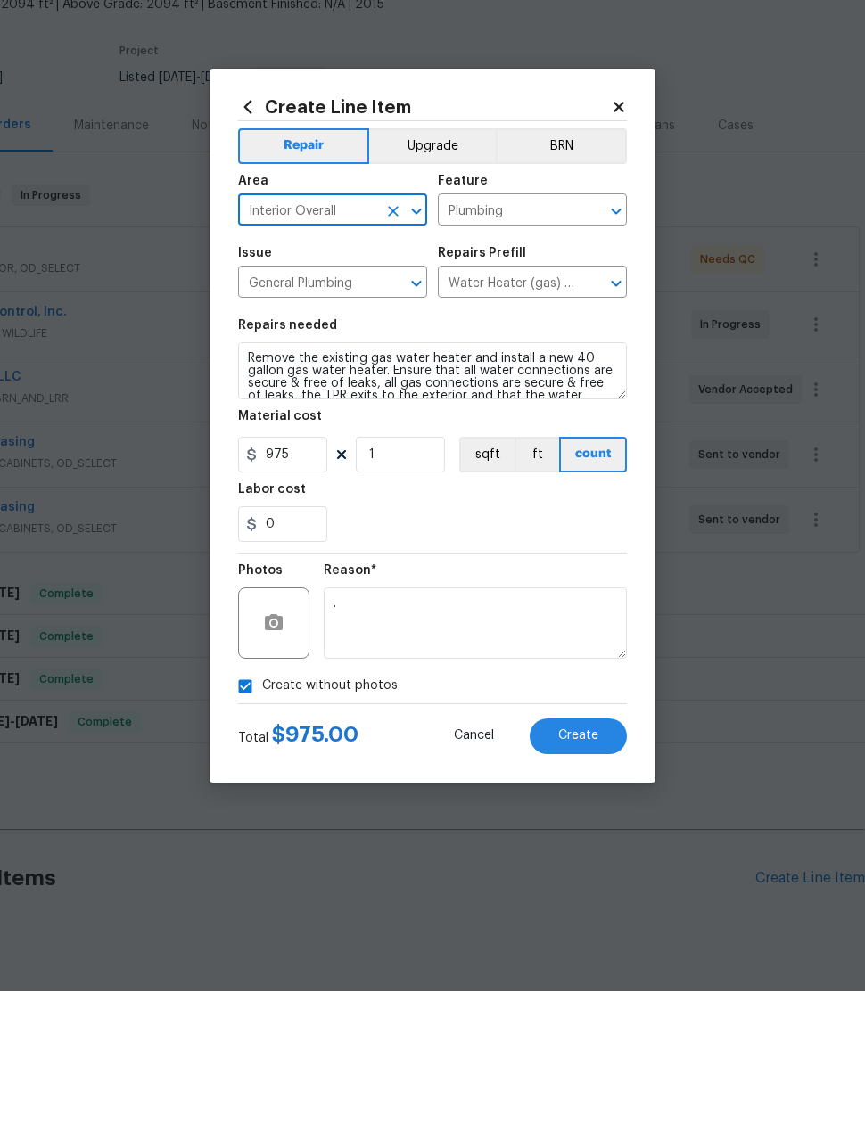
click at [549, 647] on div "0" at bounding box center [432, 665] width 389 height 36
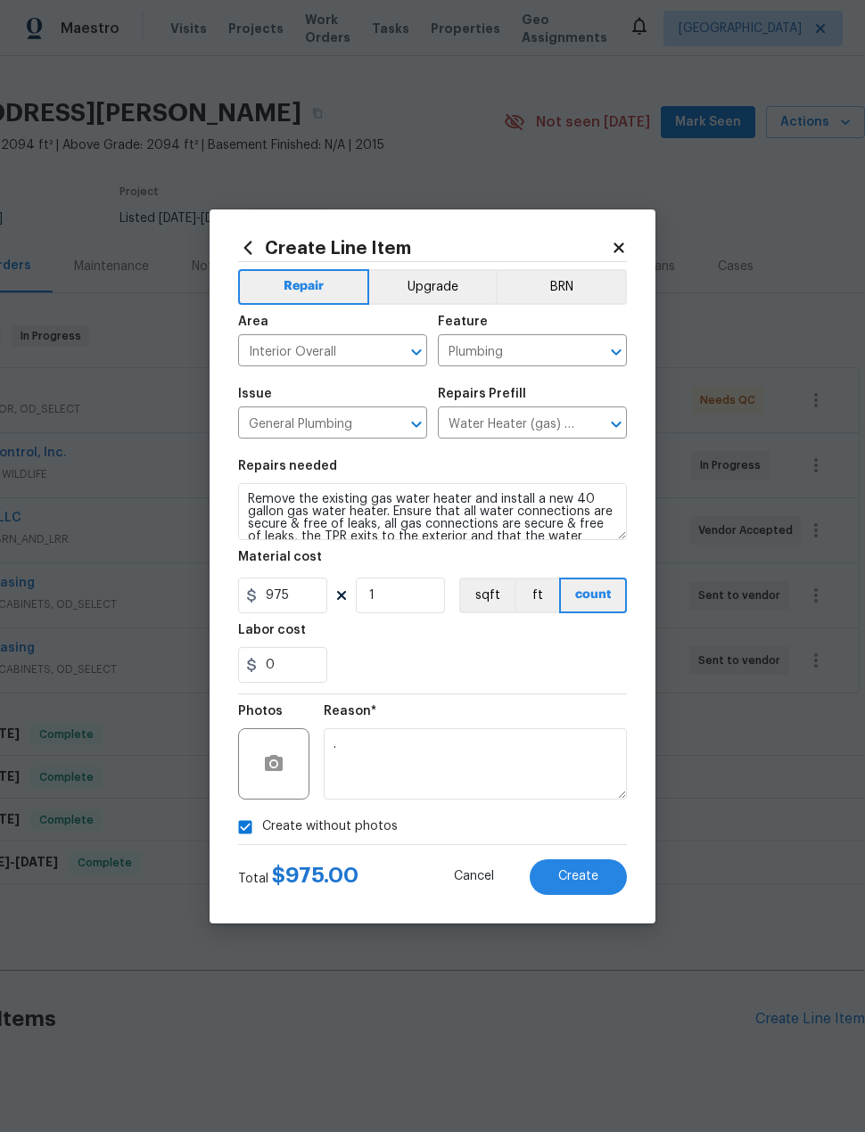
click at [601, 884] on button "Create" at bounding box center [578, 877] width 97 height 36
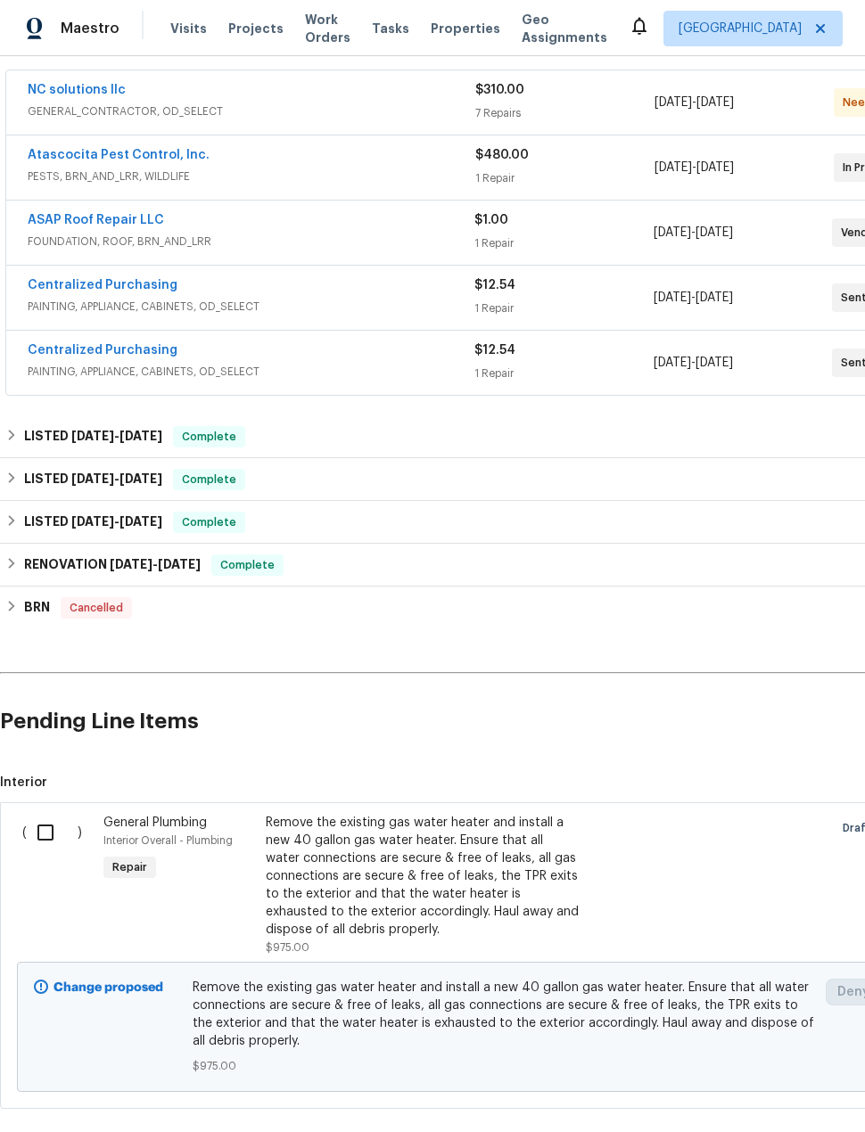
scroll to position [328, 0]
click at [46, 814] on input "checkbox" at bounding box center [52, 832] width 51 height 37
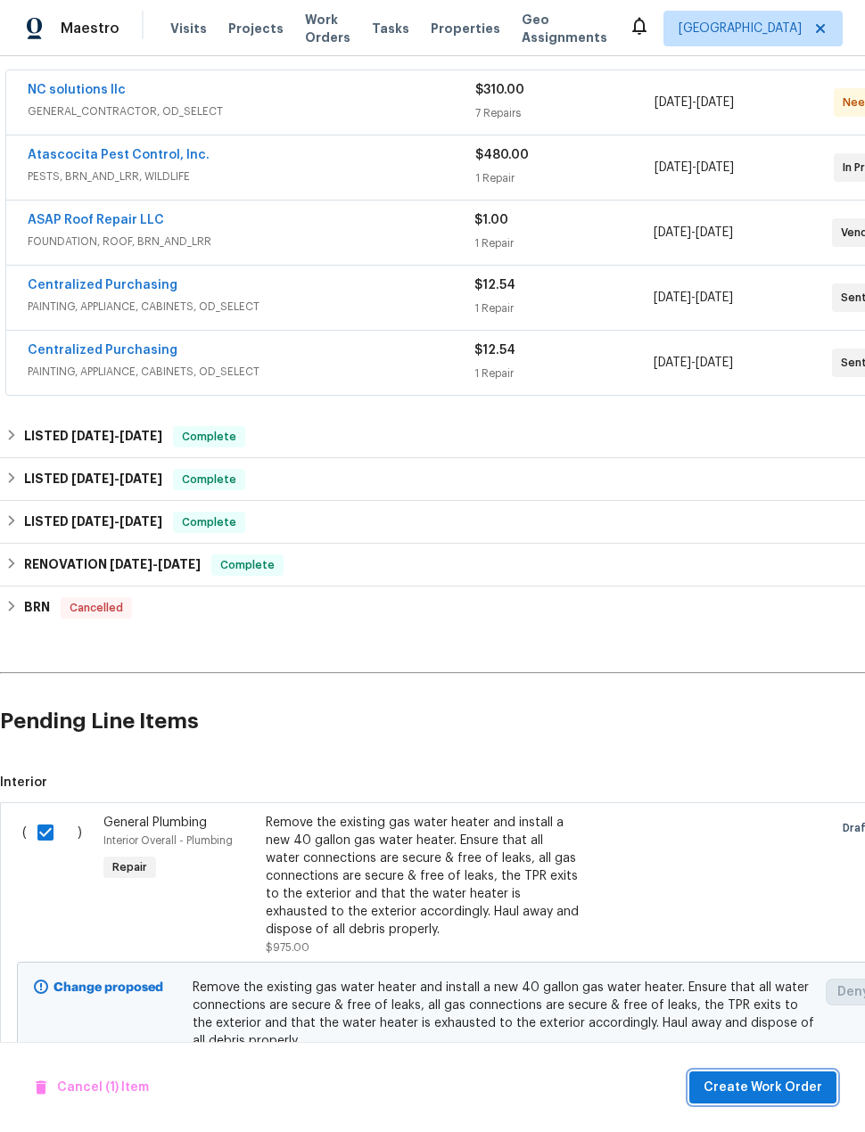
click at [730, 1086] on span "Create Work Order" at bounding box center [762, 1088] width 119 height 22
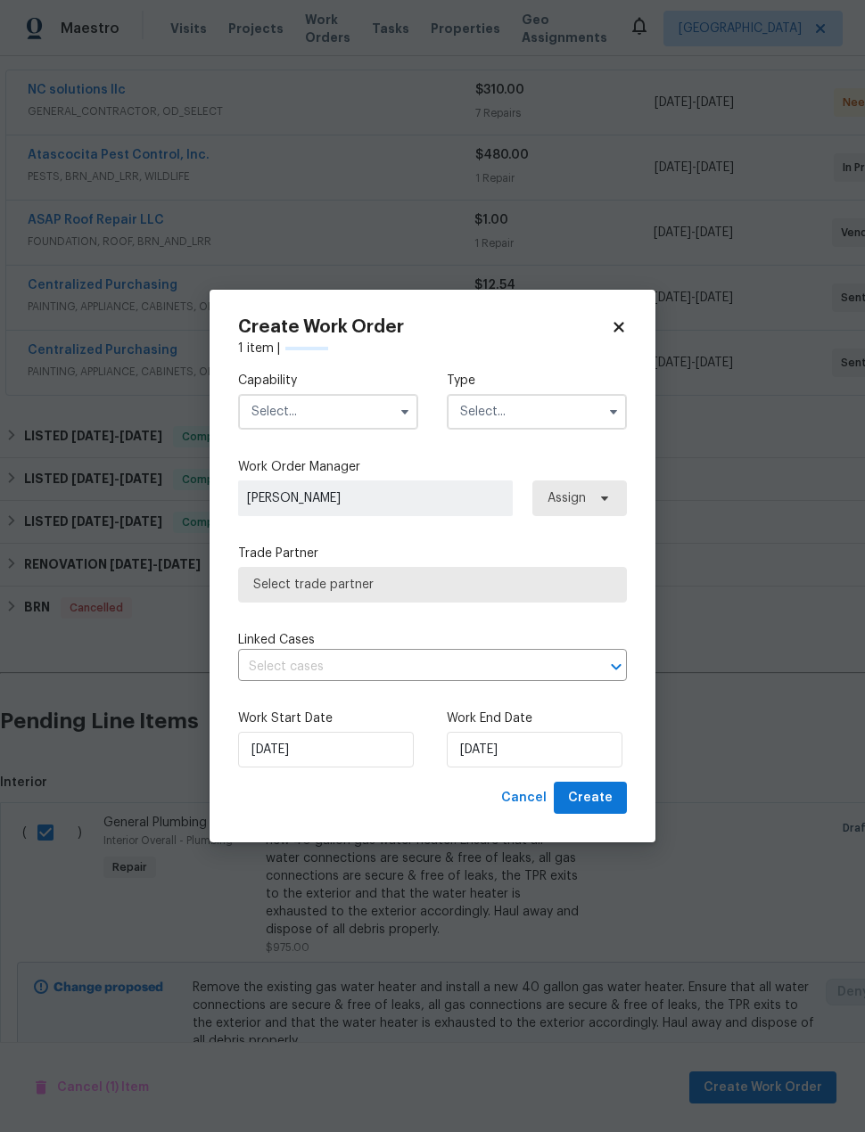
checkbox input "false"
click at [335, 407] on input "text" at bounding box center [328, 412] width 180 height 36
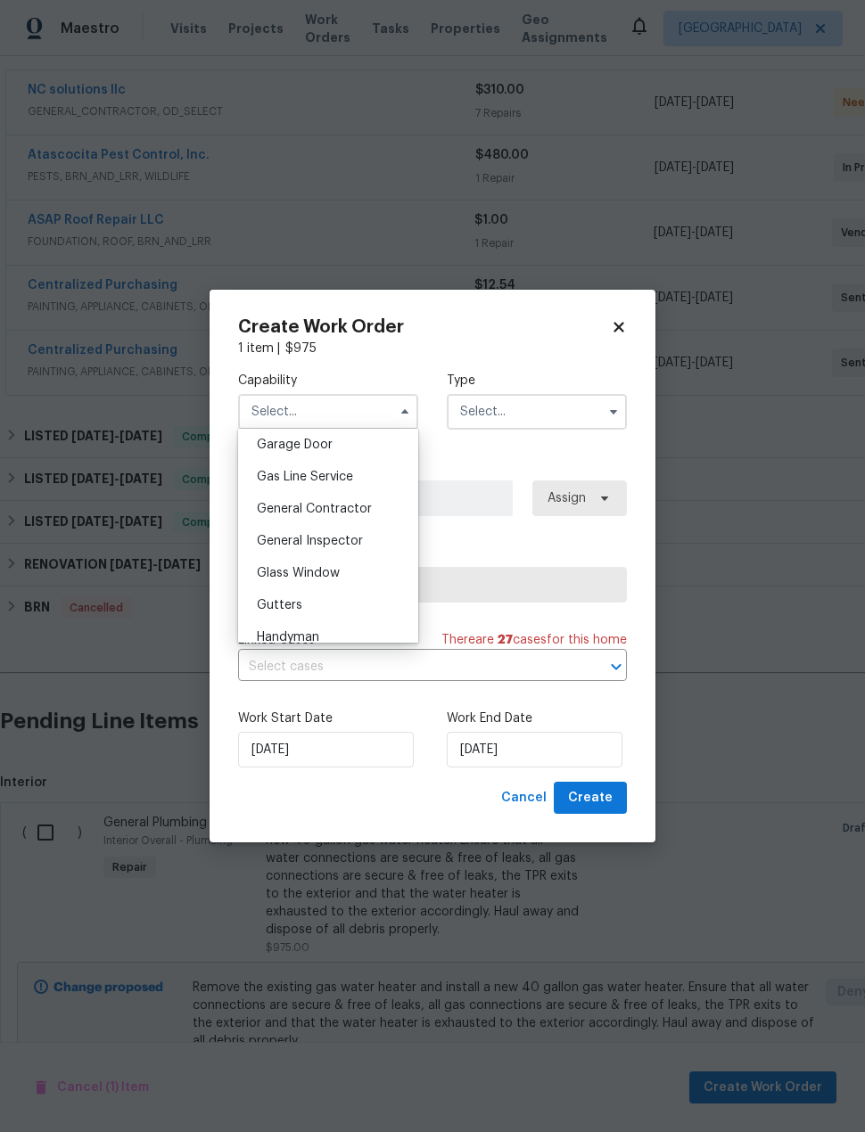
scroll to position [801, 0]
click at [298, 502] on span "General Contractor" at bounding box center [314, 501] width 115 height 12
type input "General Contractor"
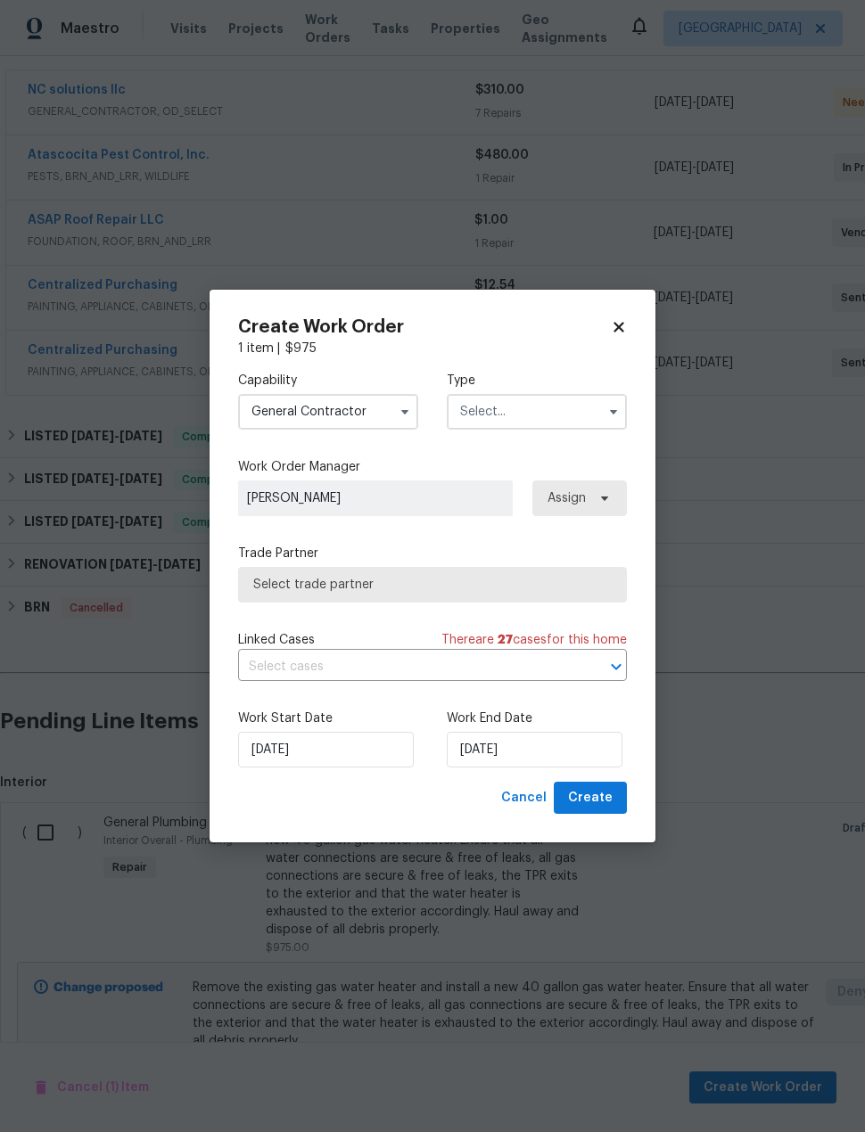
click at [485, 407] on input "text" at bounding box center [537, 412] width 180 height 36
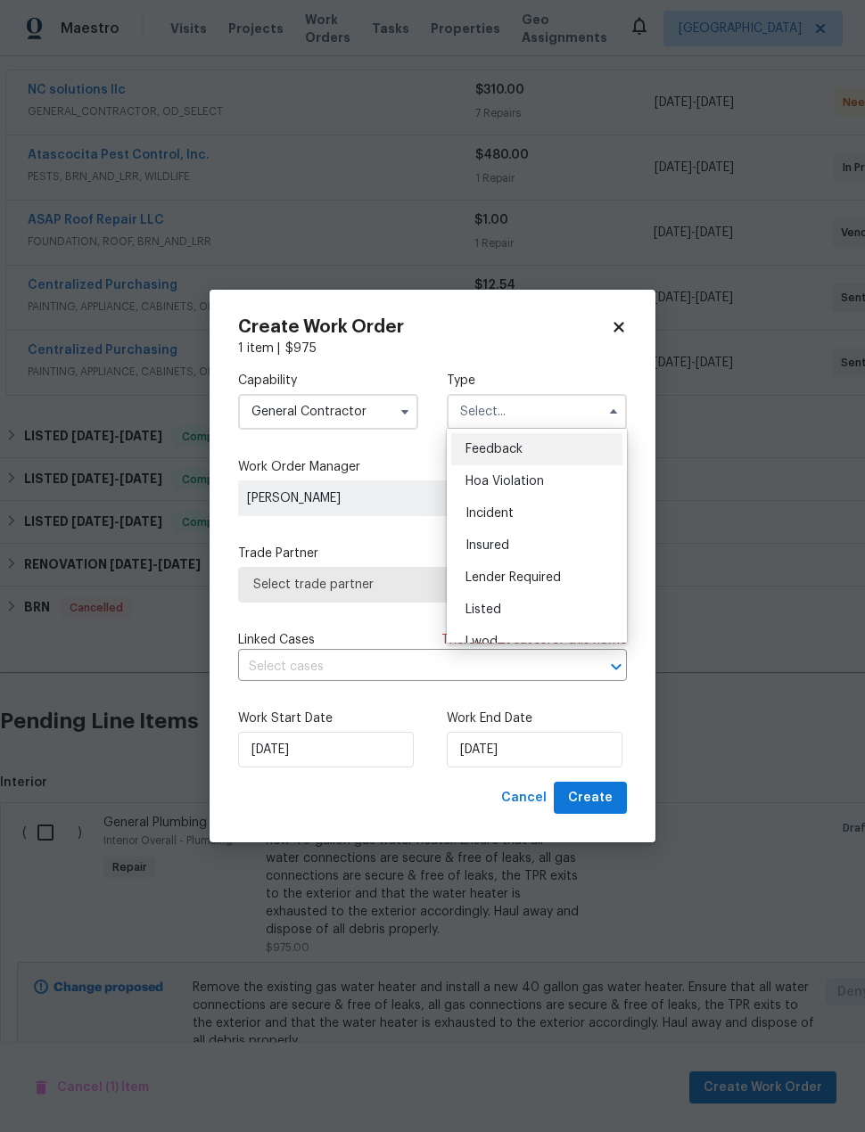
click at [486, 604] on span "Listed" at bounding box center [483, 610] width 36 height 12
type input "Listed"
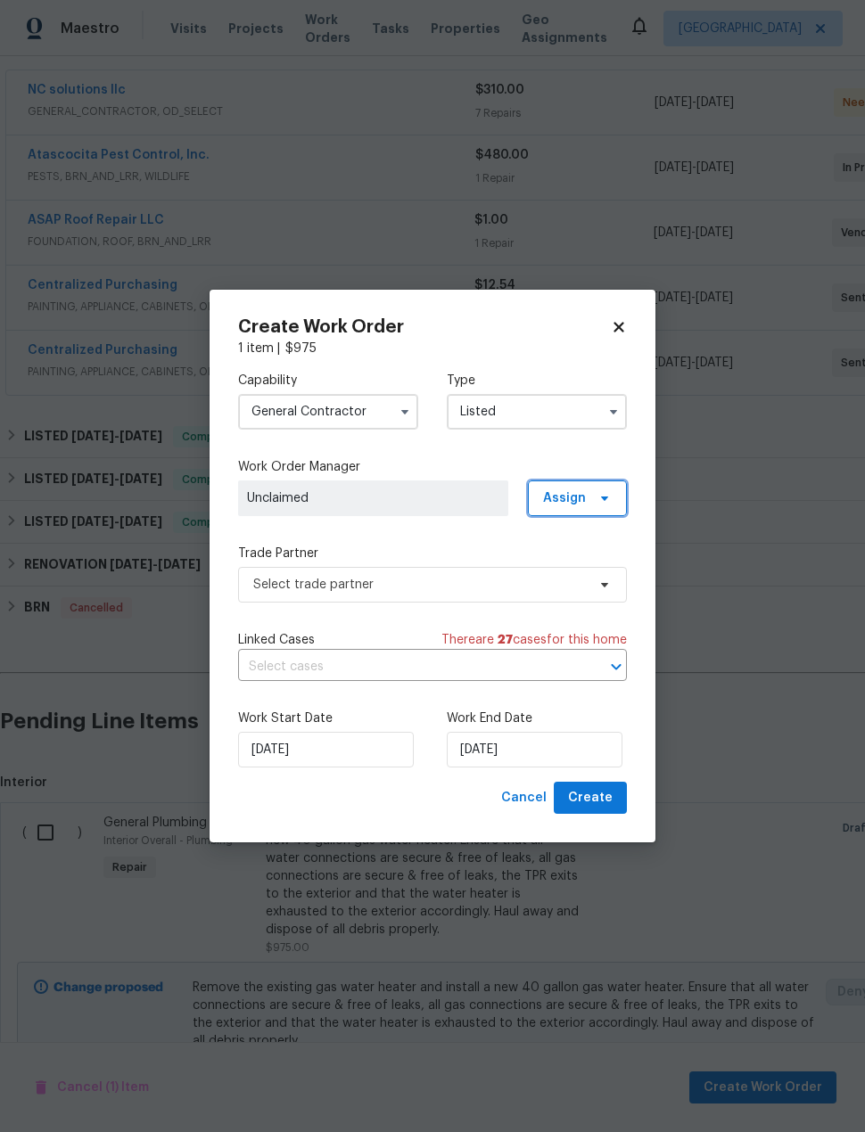
click at [547, 484] on span "Assign" at bounding box center [577, 499] width 99 height 36
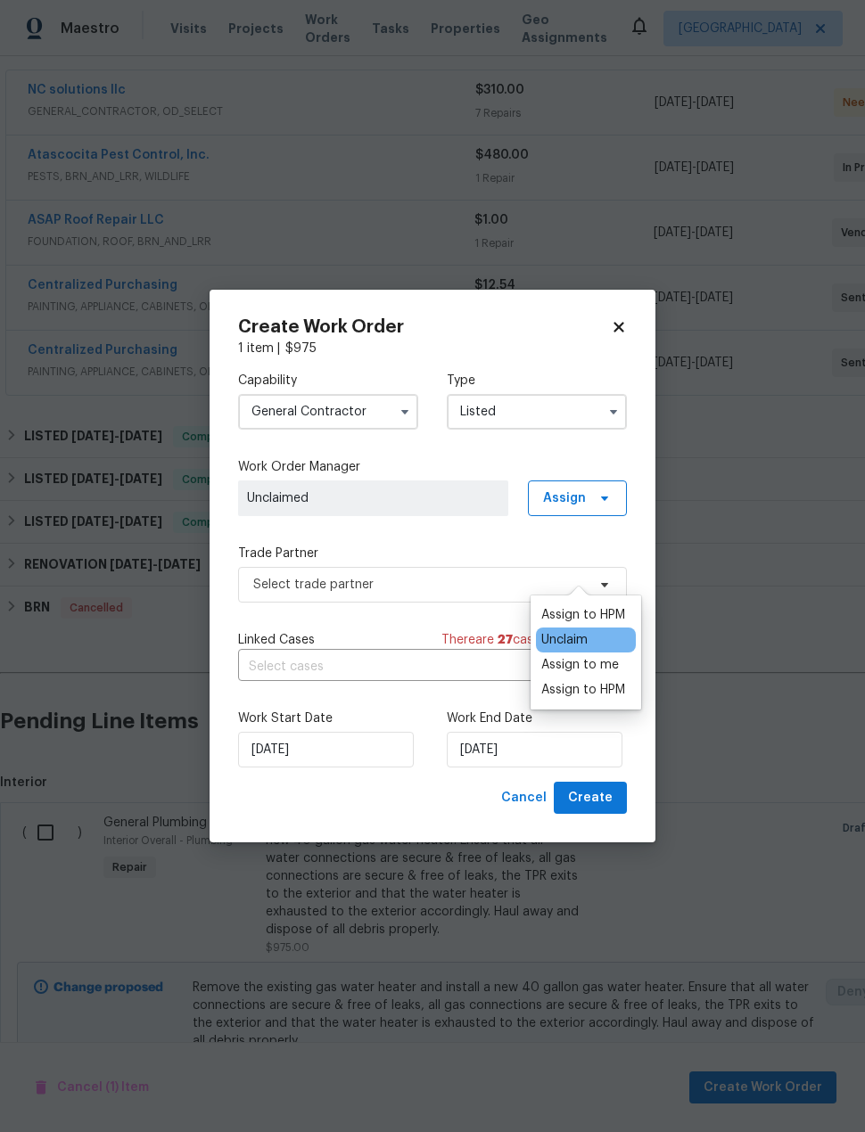
click at [569, 606] on div "Assign to HPM" at bounding box center [583, 615] width 84 height 18
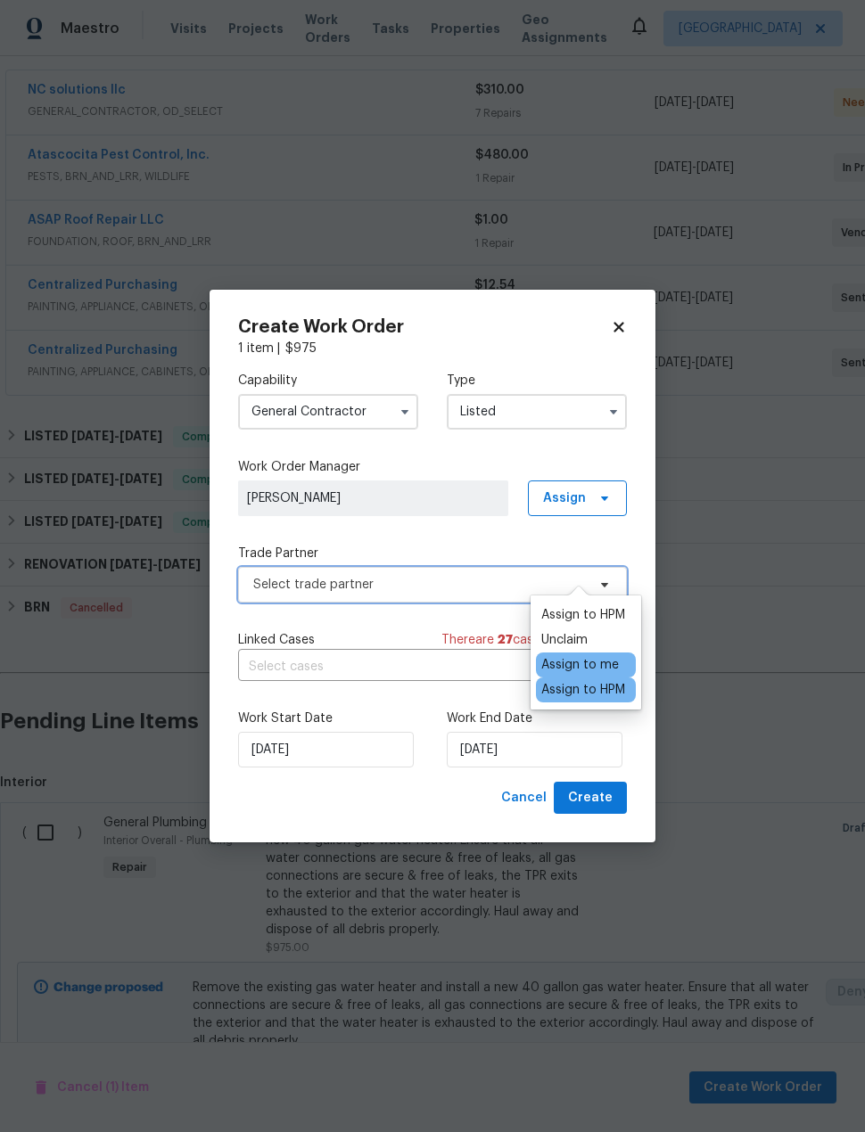
click at [277, 599] on span "Select trade partner" at bounding box center [432, 585] width 389 height 36
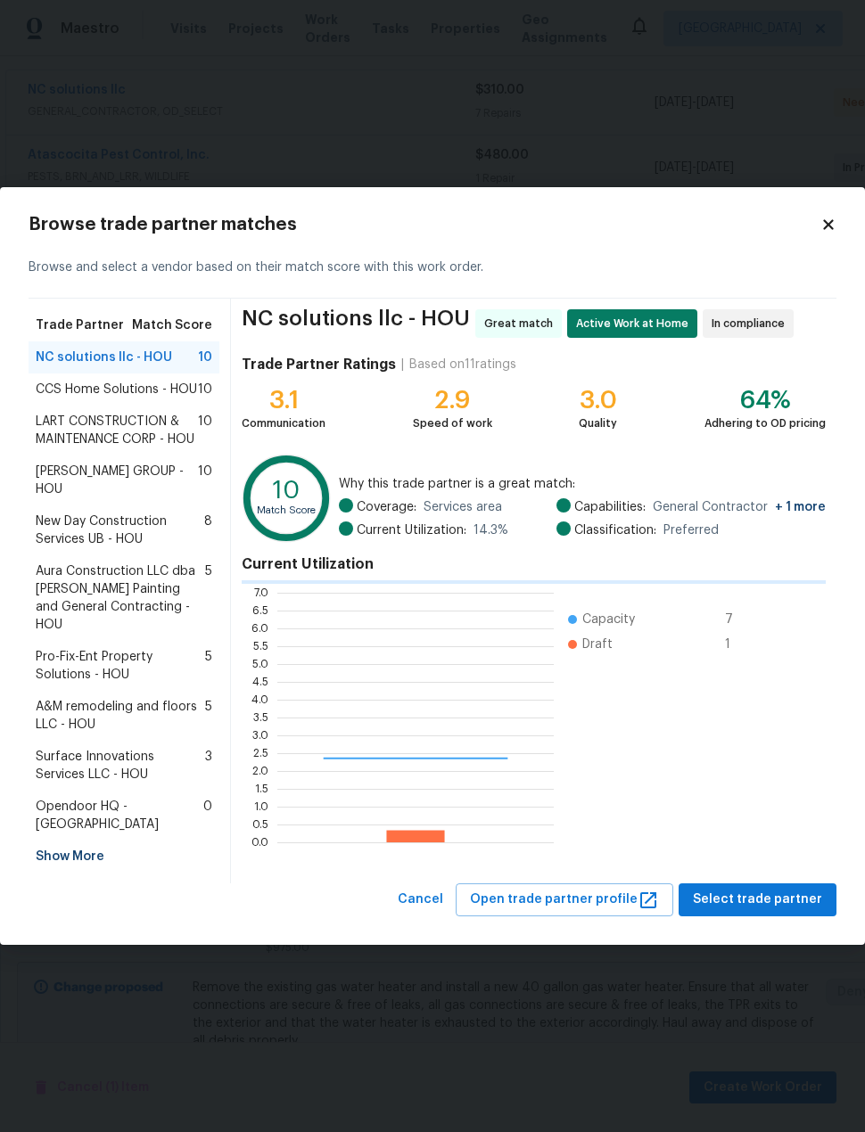
scroll to position [250, 276]
click at [74, 607] on span "Aura Construction LLC dba [PERSON_NAME] Painting and General Contracting - HOU" at bounding box center [120, 598] width 169 height 71
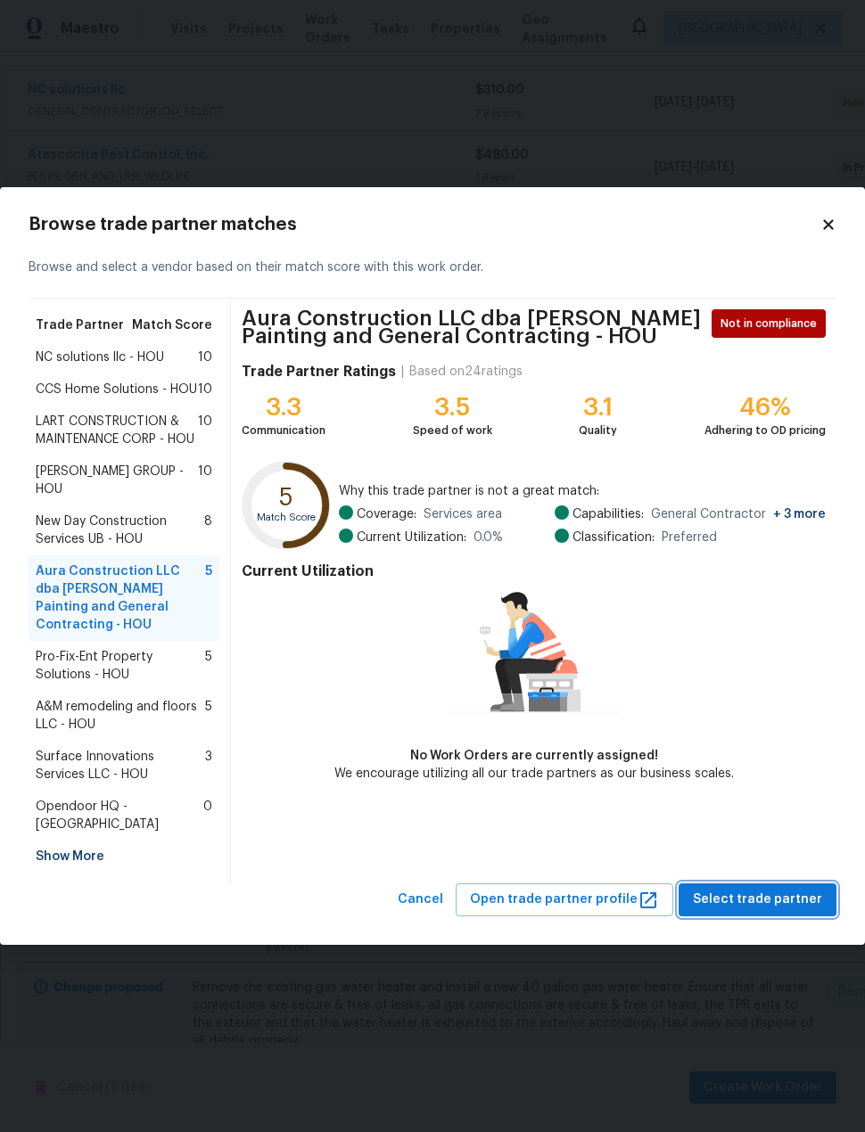
click at [788, 898] on span "Select trade partner" at bounding box center [757, 900] width 129 height 22
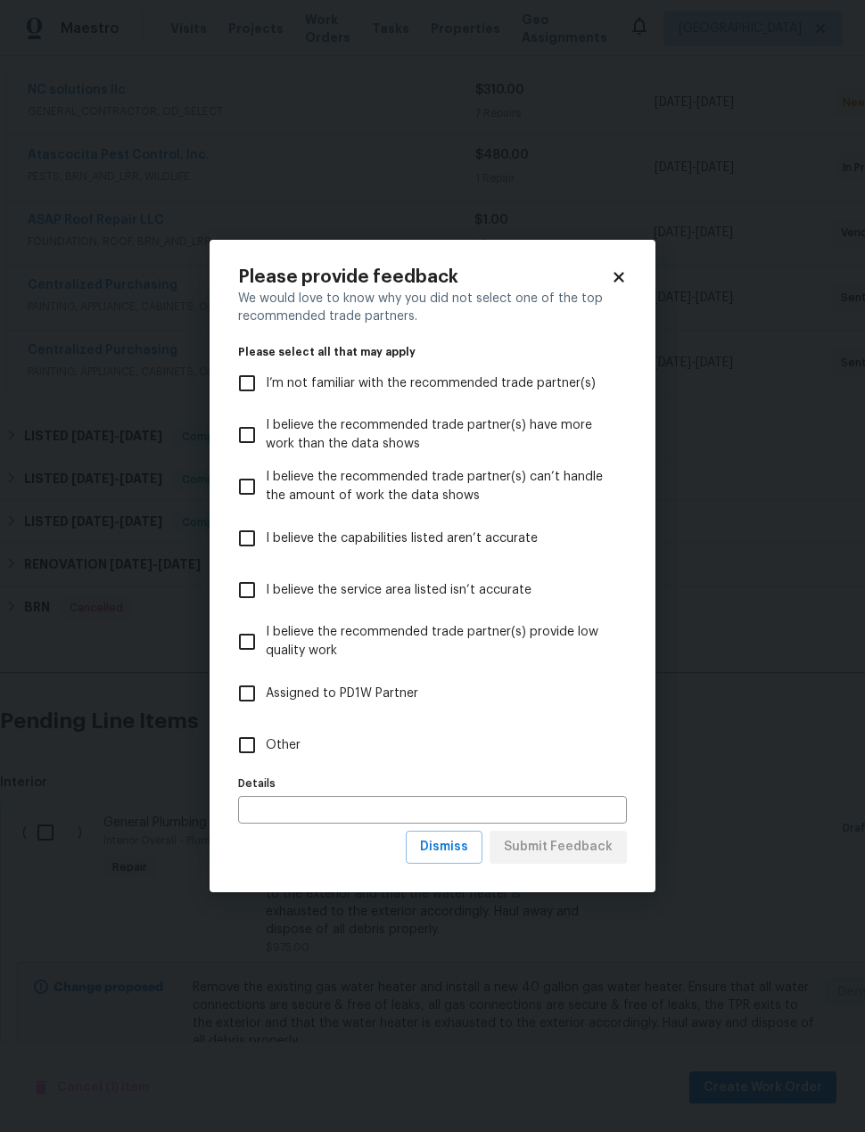
click at [237, 741] on input "Other" at bounding box center [246, 745] width 37 height 37
checkbox input "true"
click at [539, 853] on span "Submit Feedback" at bounding box center [558, 847] width 109 height 22
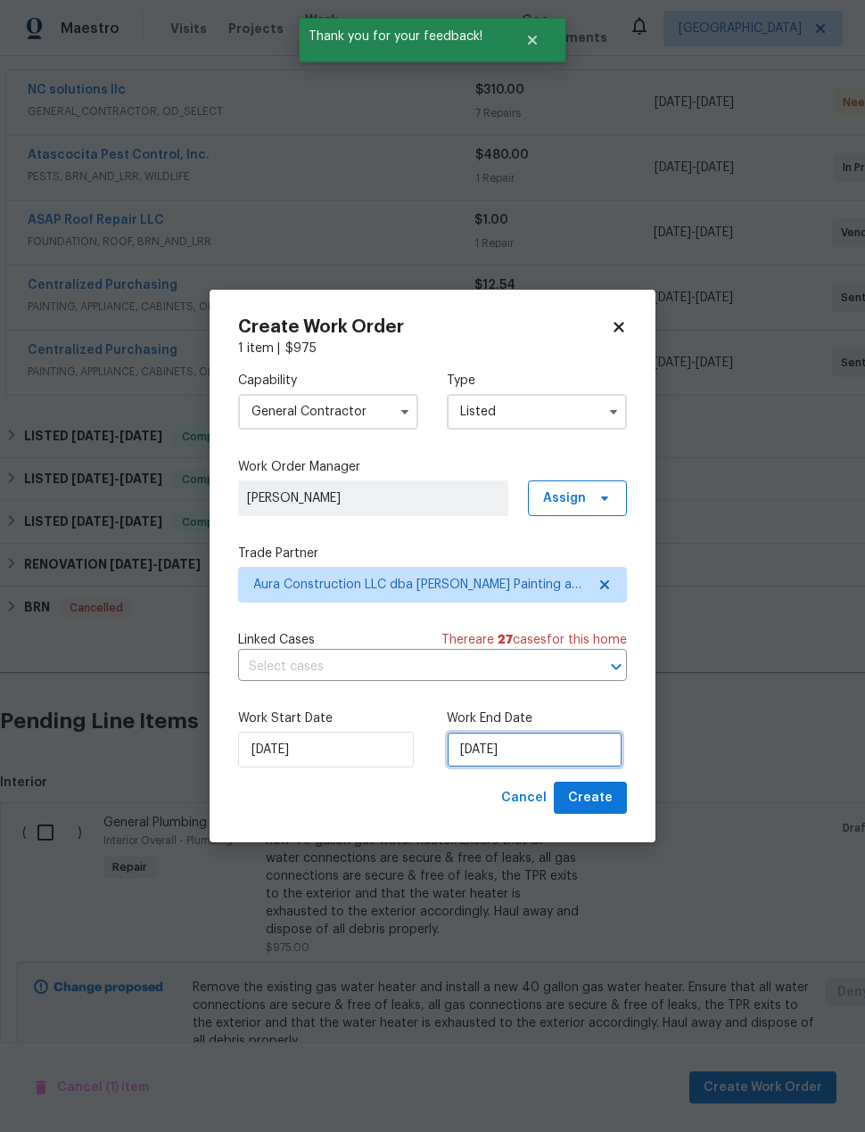
click at [555, 751] on input "[DATE]" at bounding box center [535, 750] width 176 height 36
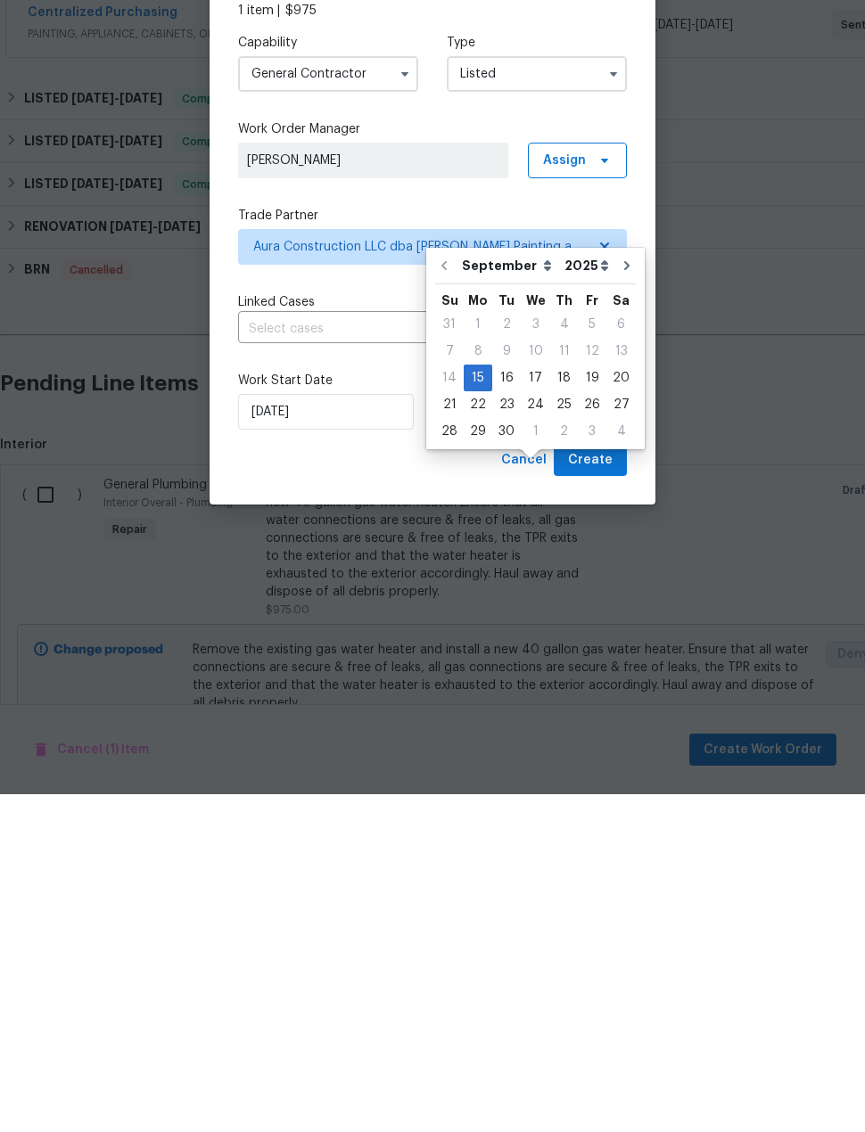
scroll to position [68, 0]
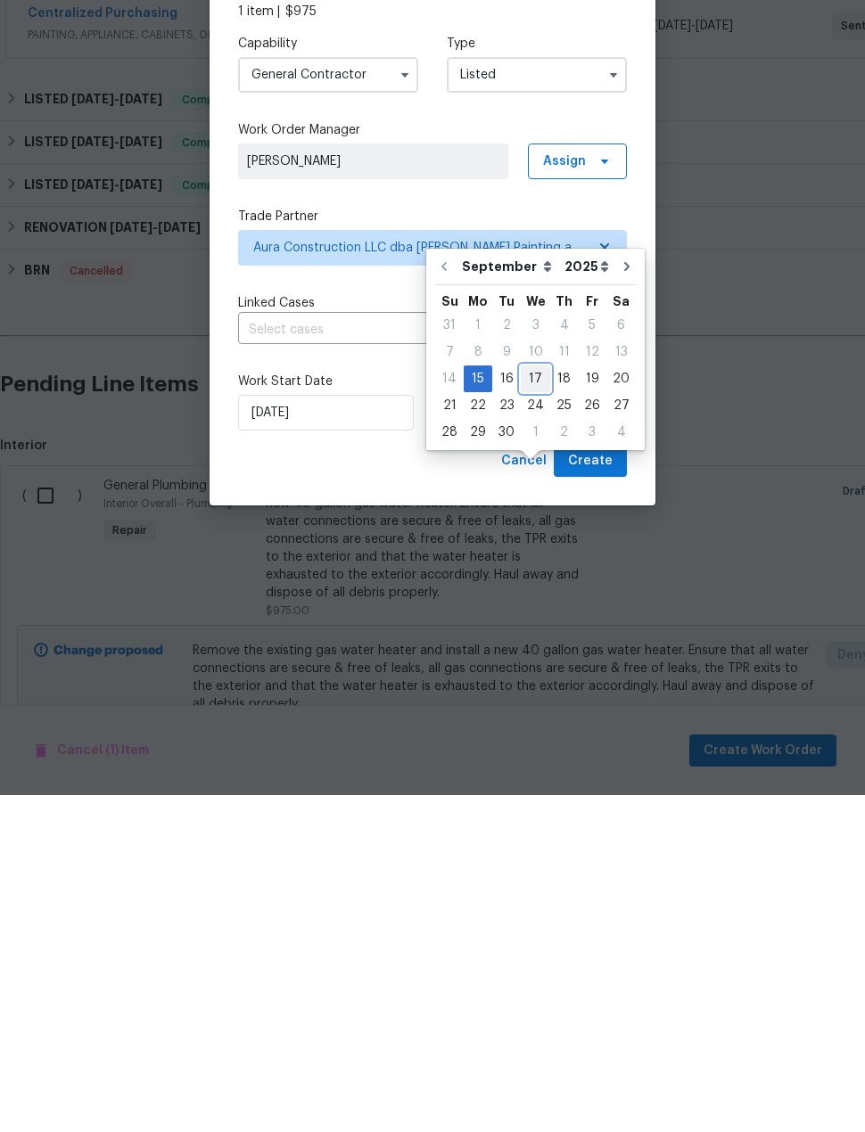
click at [521, 703] on div "17" at bounding box center [535, 715] width 29 height 25
type input "[DATE]"
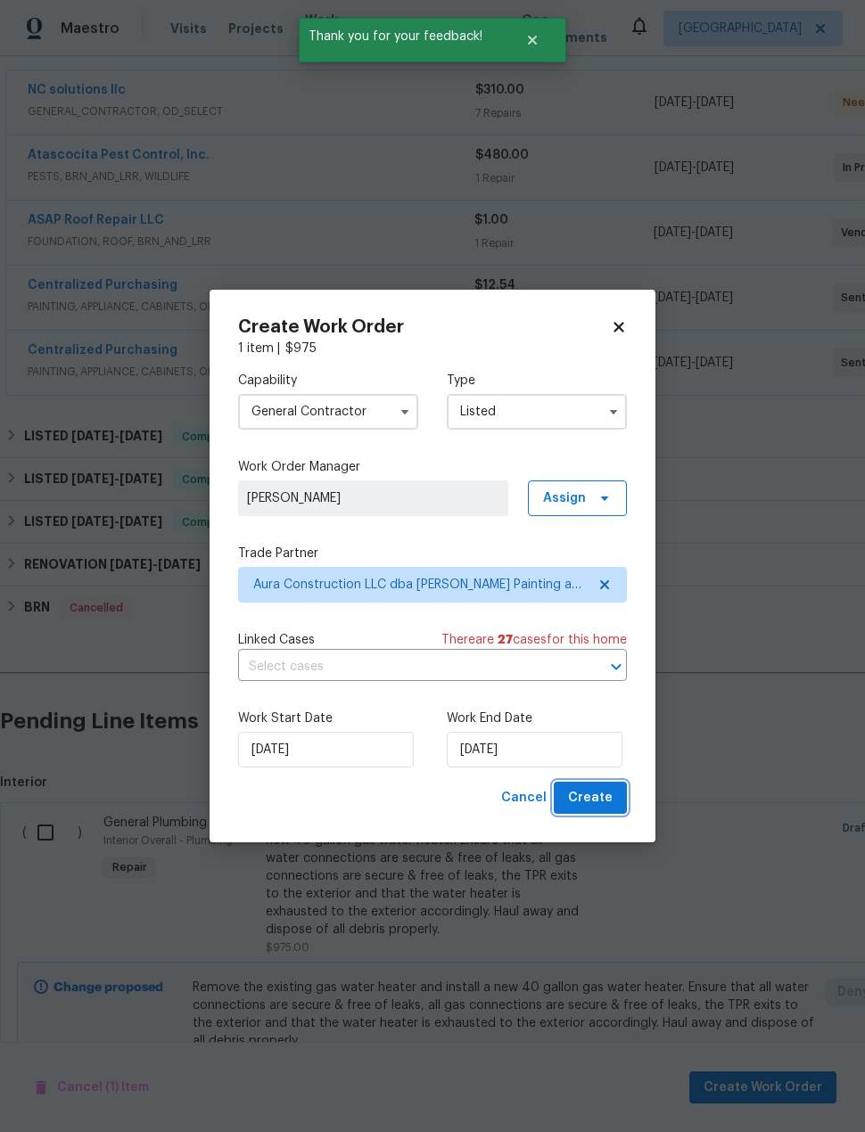
click at [590, 805] on span "Create" at bounding box center [590, 798] width 45 height 22
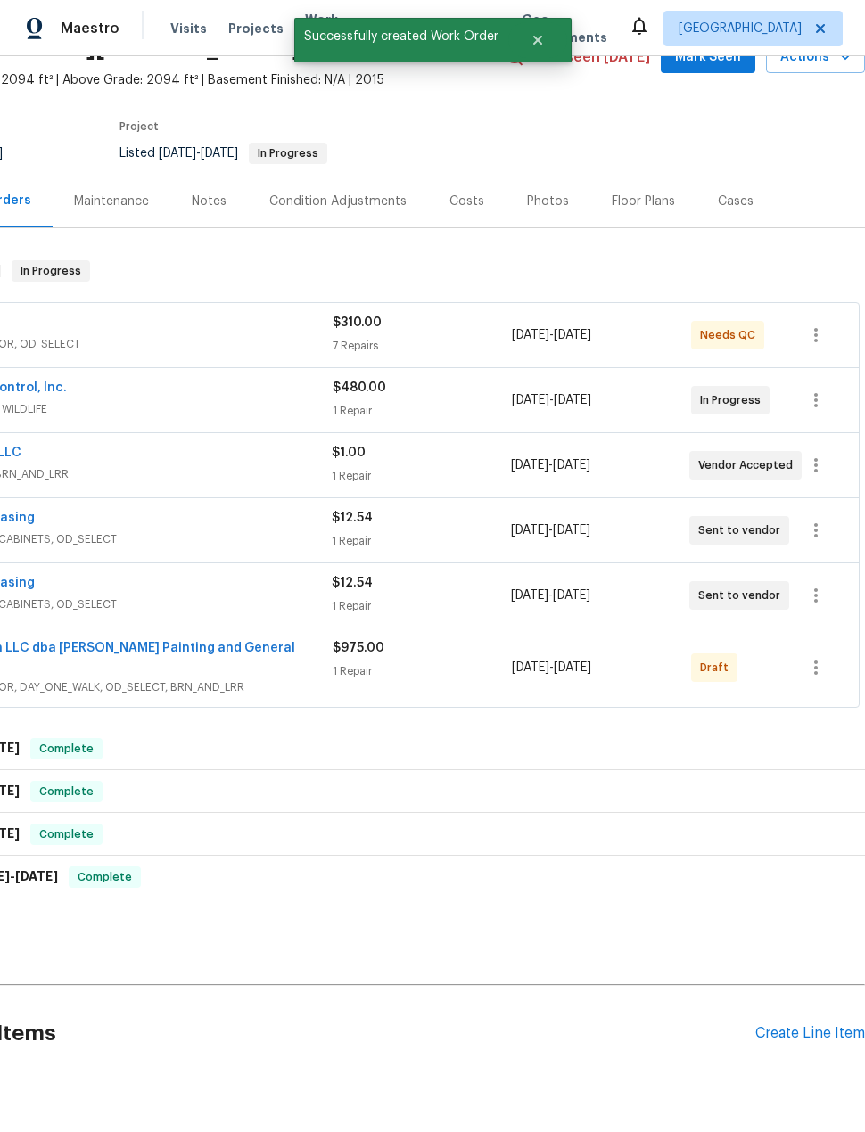
scroll to position [95, 143]
click at [818, 657] on icon "button" at bounding box center [815, 667] width 21 height 21
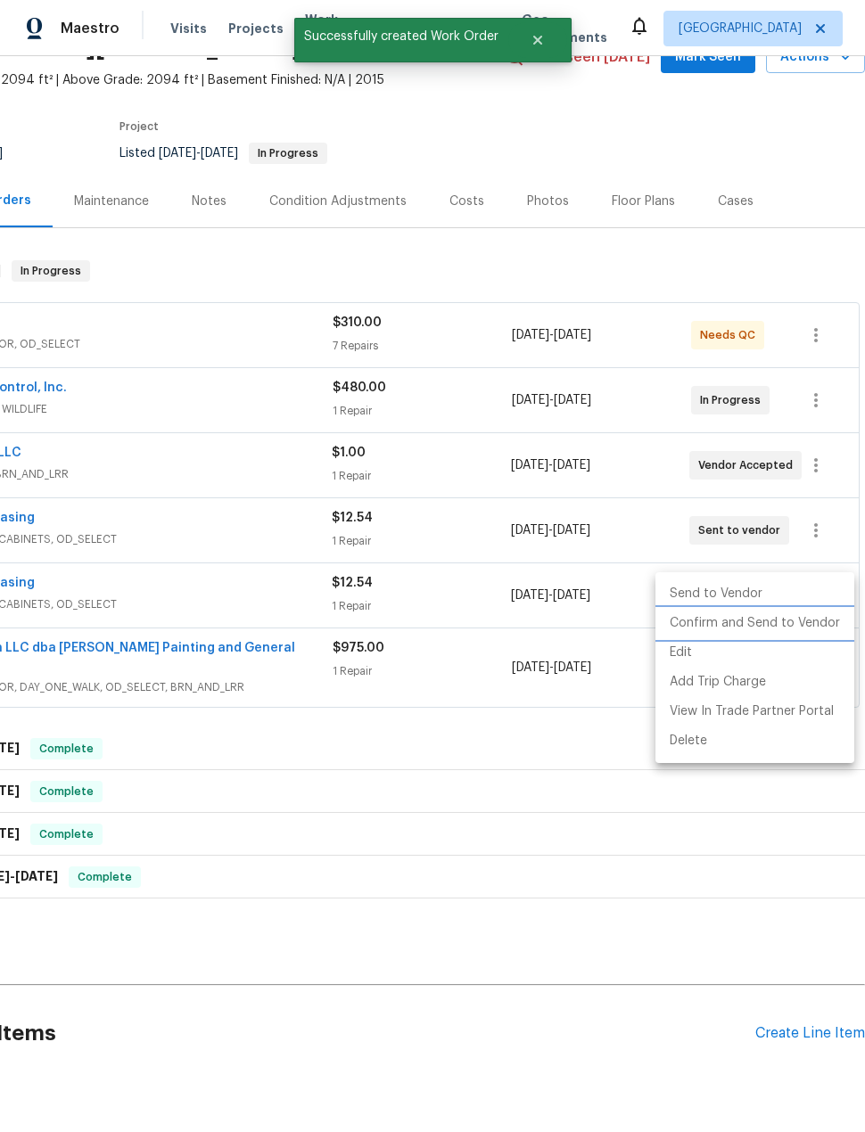
click at [805, 628] on li "Confirm and Send to Vendor" at bounding box center [754, 623] width 199 height 29
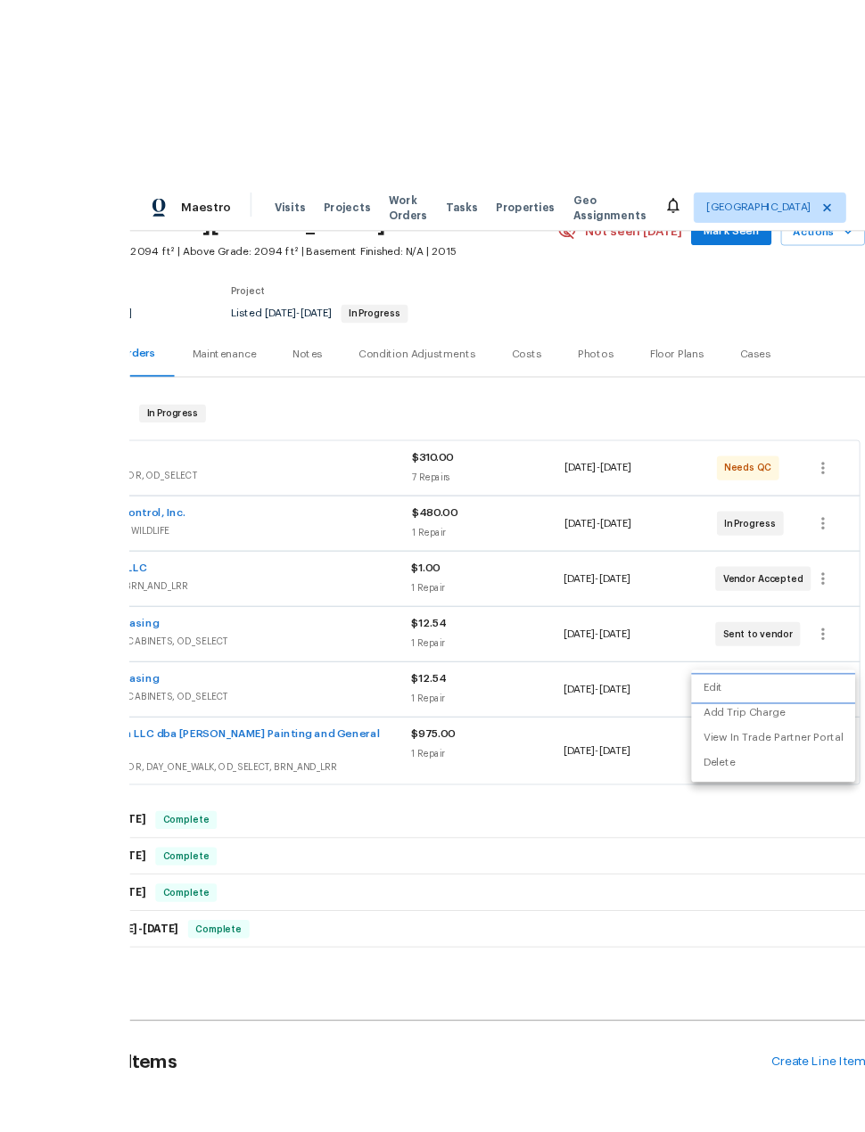
scroll to position [27, 0]
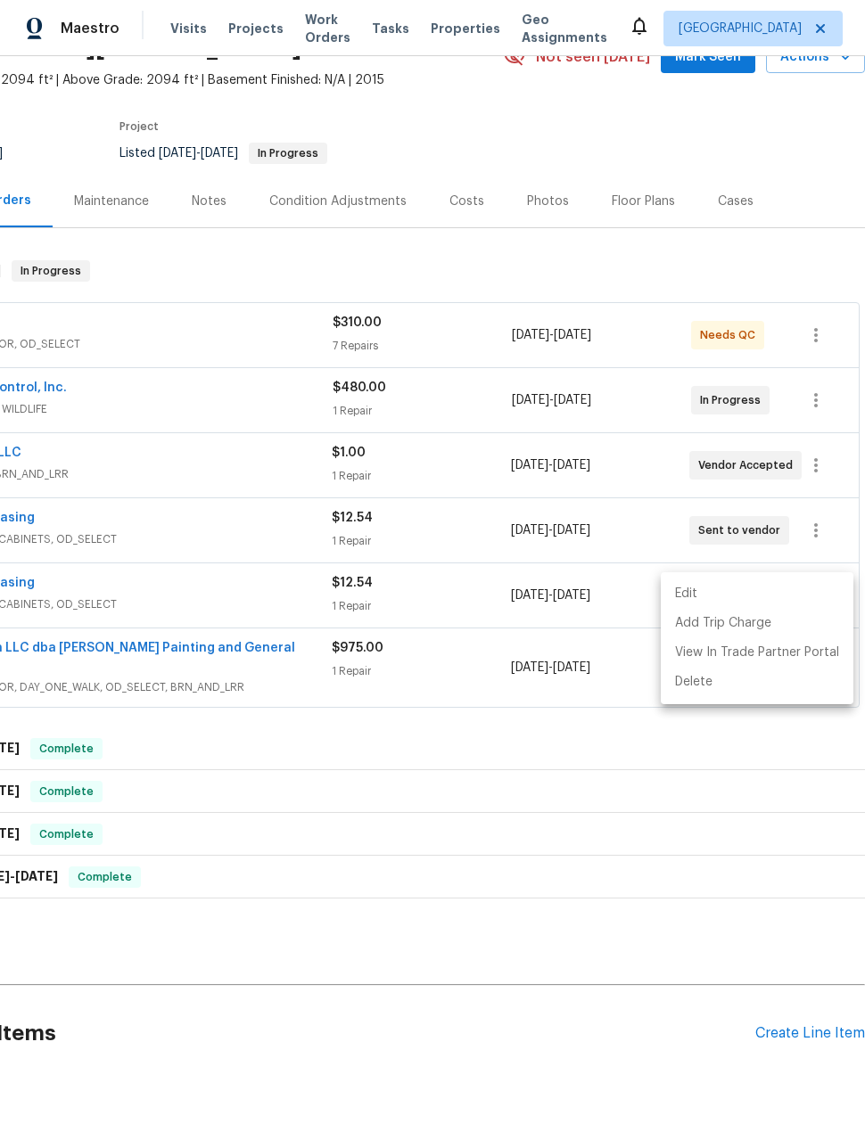
click at [328, 23] on div at bounding box center [432, 566] width 865 height 1132
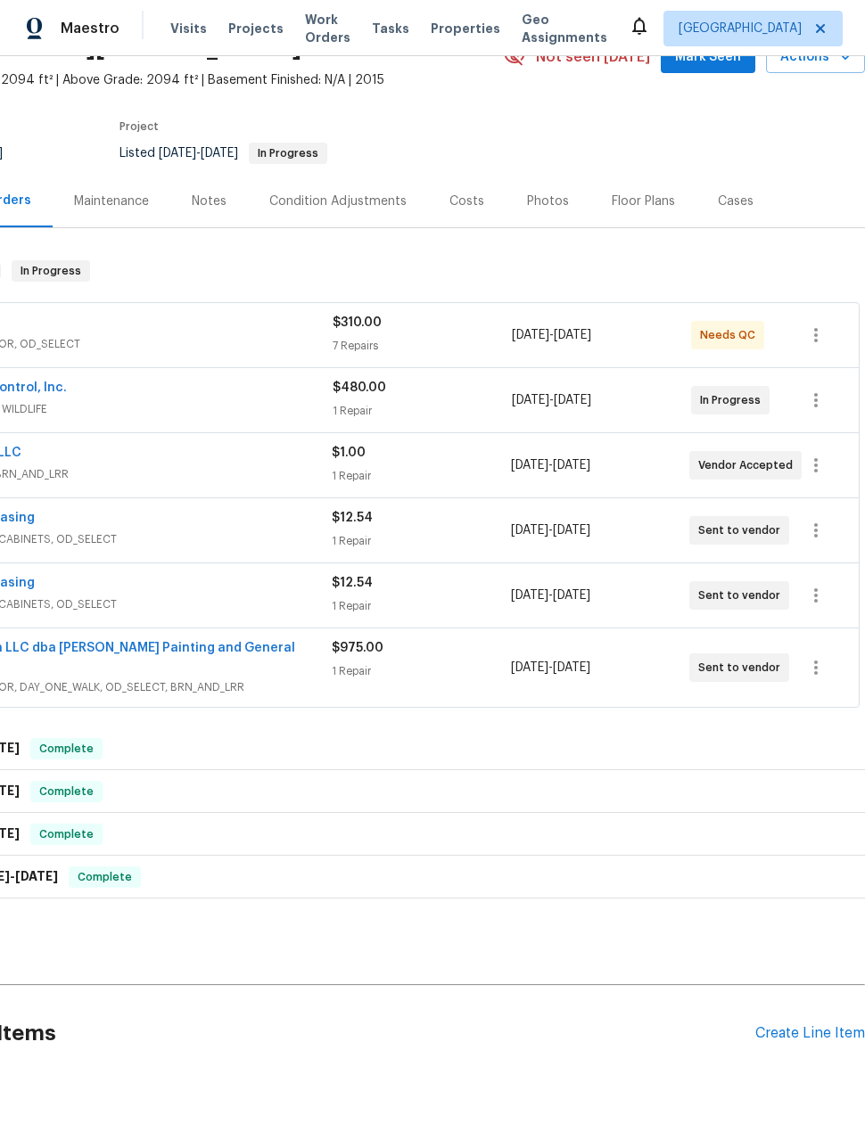
click at [301, 39] on h2 "[STREET_ADDRESS][PERSON_NAME]" at bounding box center [79, 48] width 444 height 18
click at [305, 16] on span "Work Orders" at bounding box center [327, 29] width 45 height 36
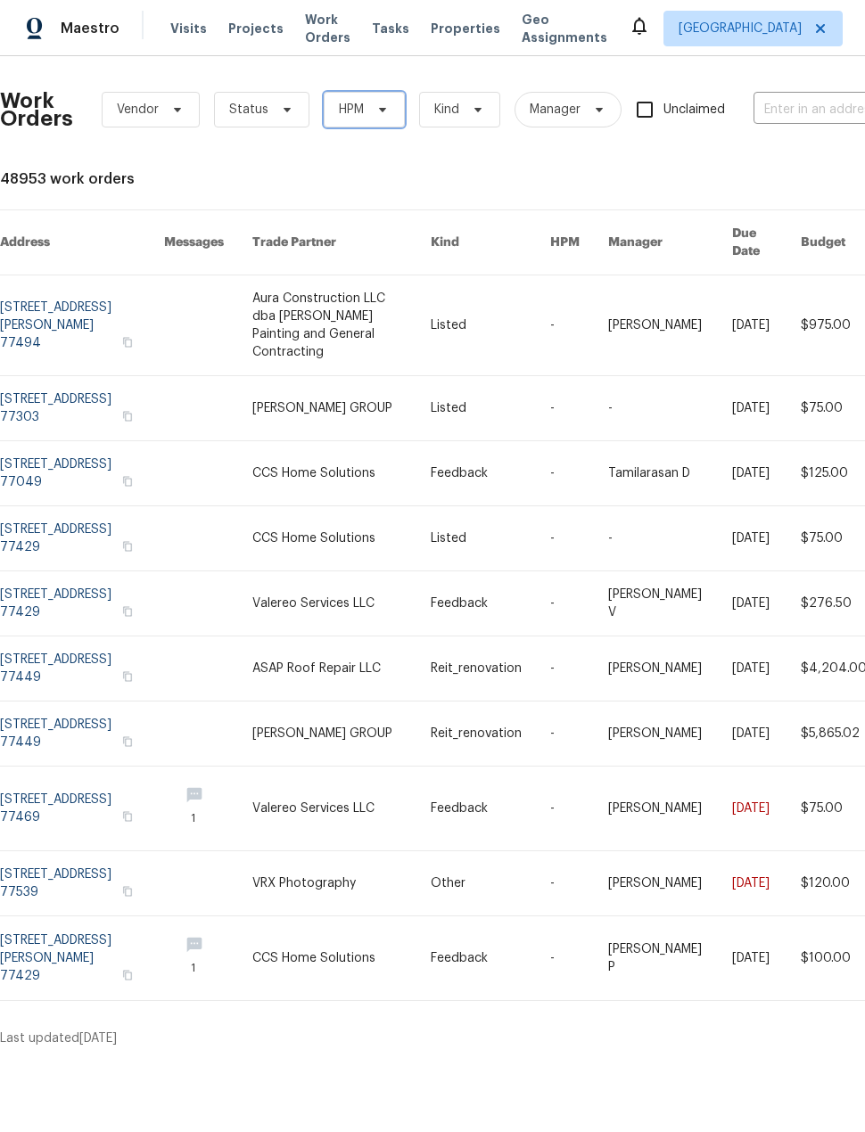
click at [362, 101] on span "HPM" at bounding box center [351, 110] width 25 height 18
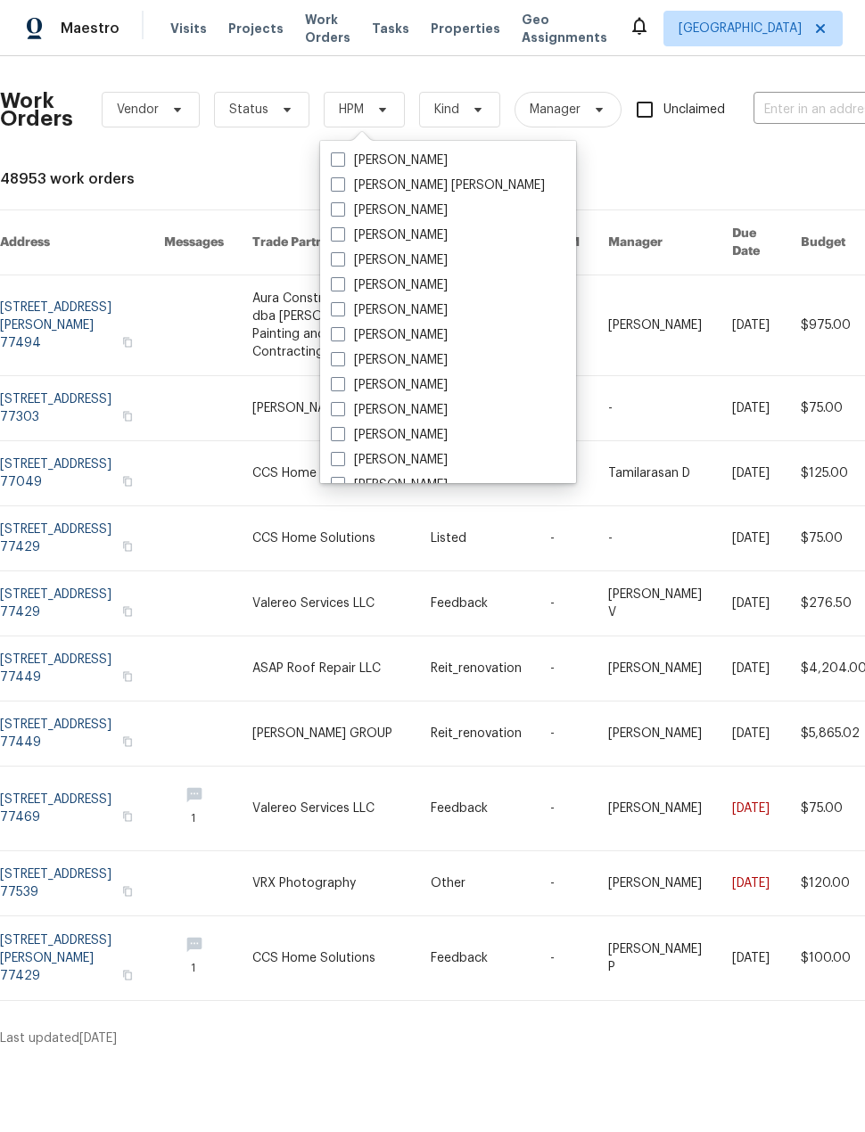
click at [335, 458] on label "[PERSON_NAME]" at bounding box center [389, 460] width 117 height 18
click at [335, 458] on input "[PERSON_NAME]" at bounding box center [337, 457] width 12 height 12
checkbox input "true"
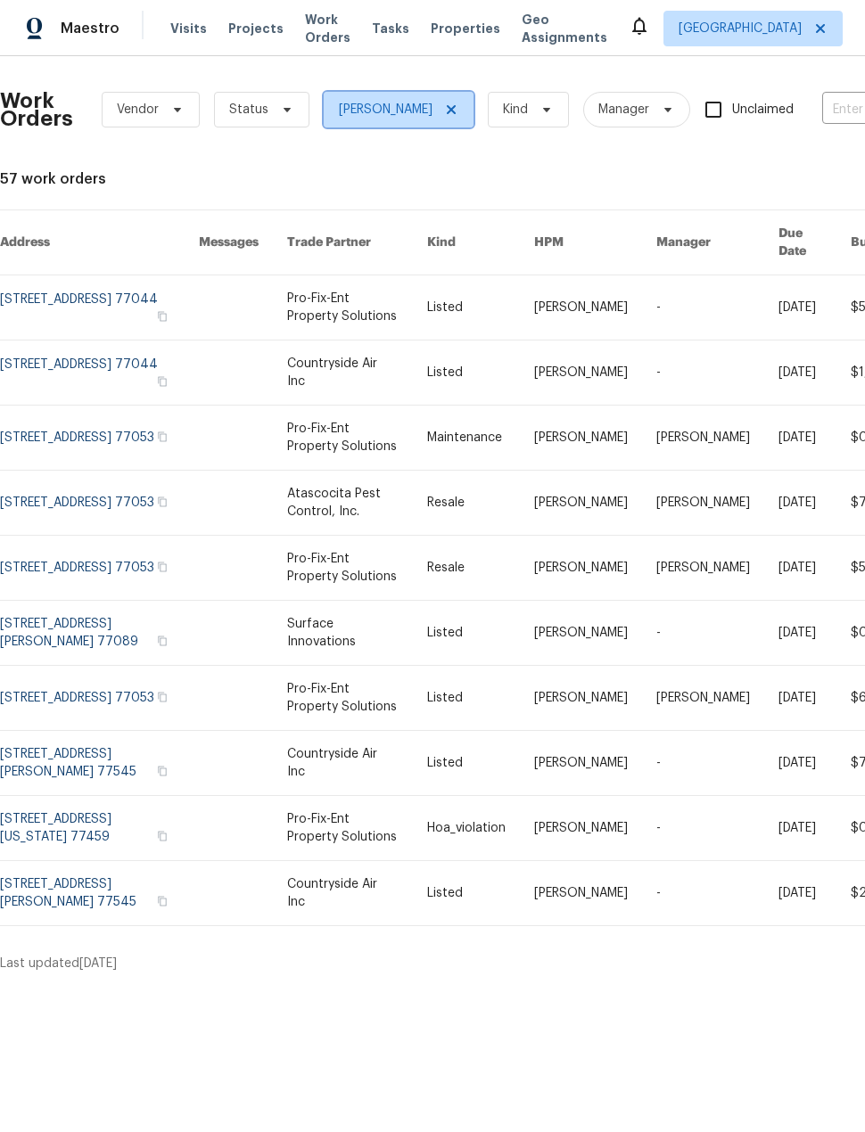
click at [444, 107] on icon at bounding box center [451, 110] width 14 height 14
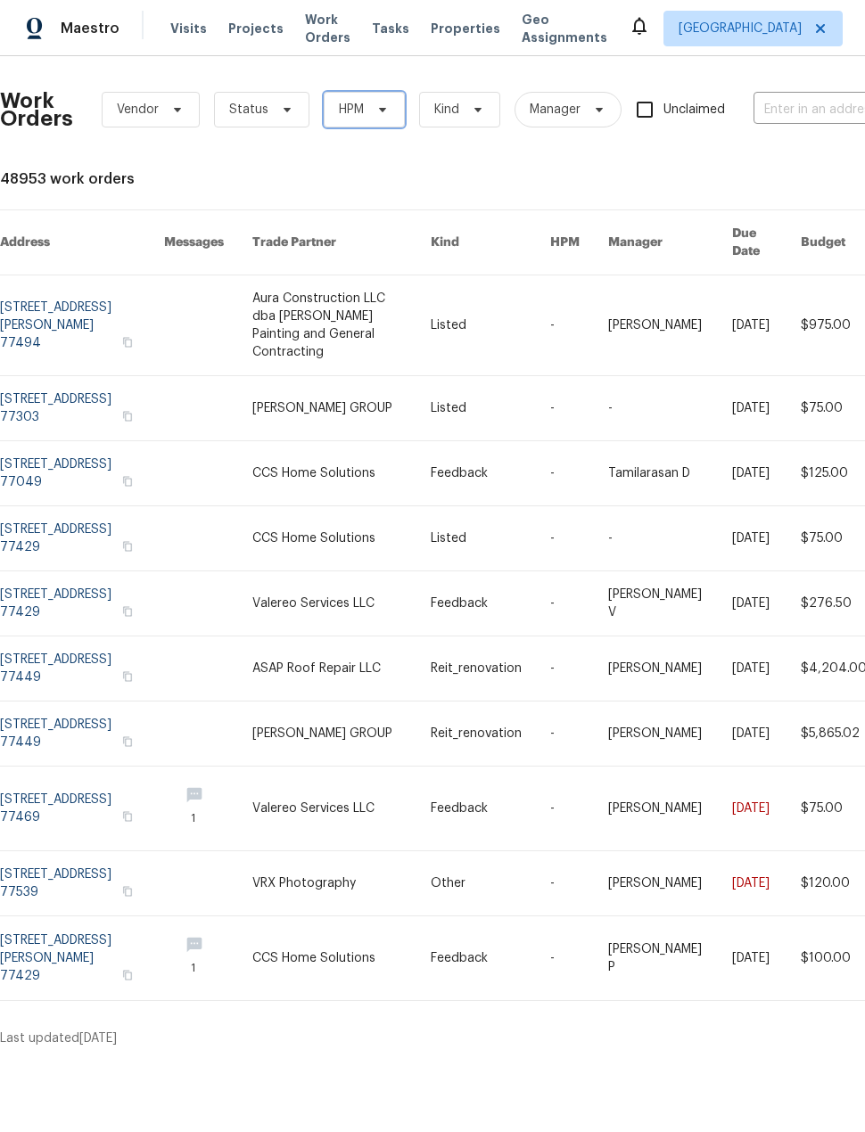
click at [349, 114] on span "HPM" at bounding box center [351, 110] width 25 height 18
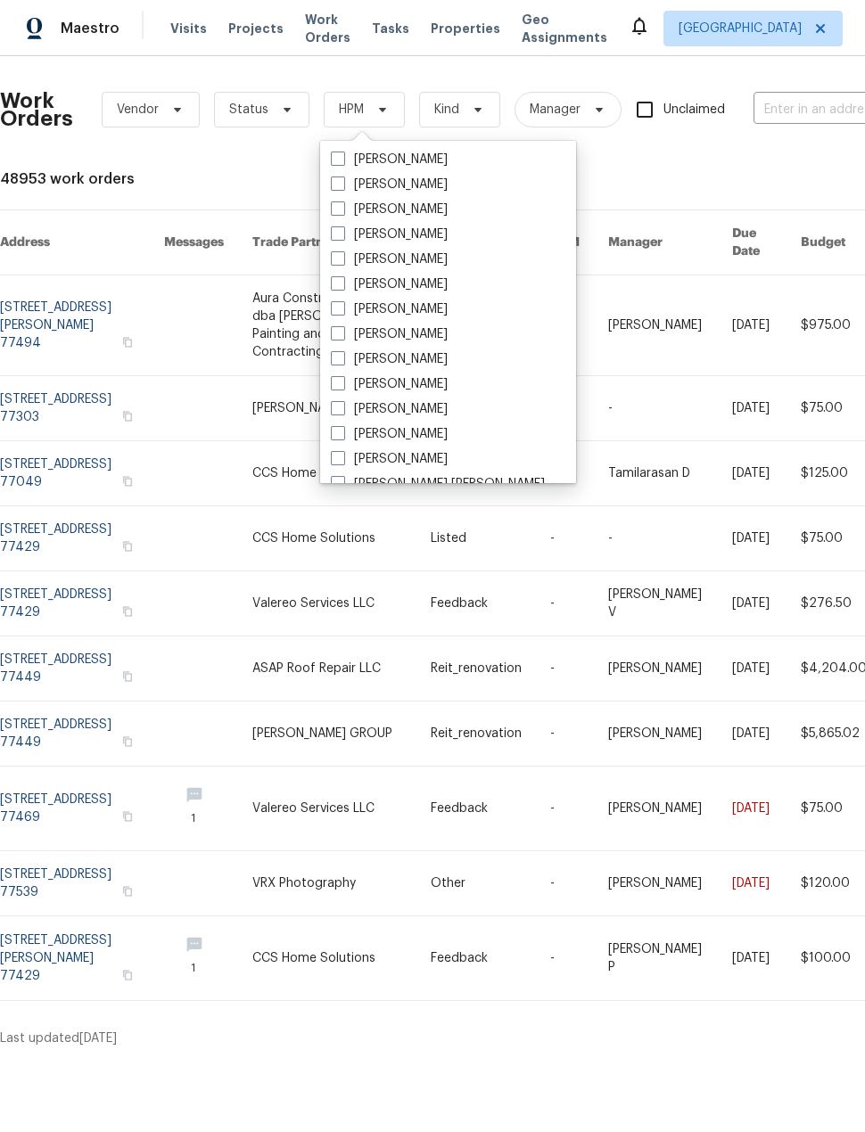
scroll to position [108, 0]
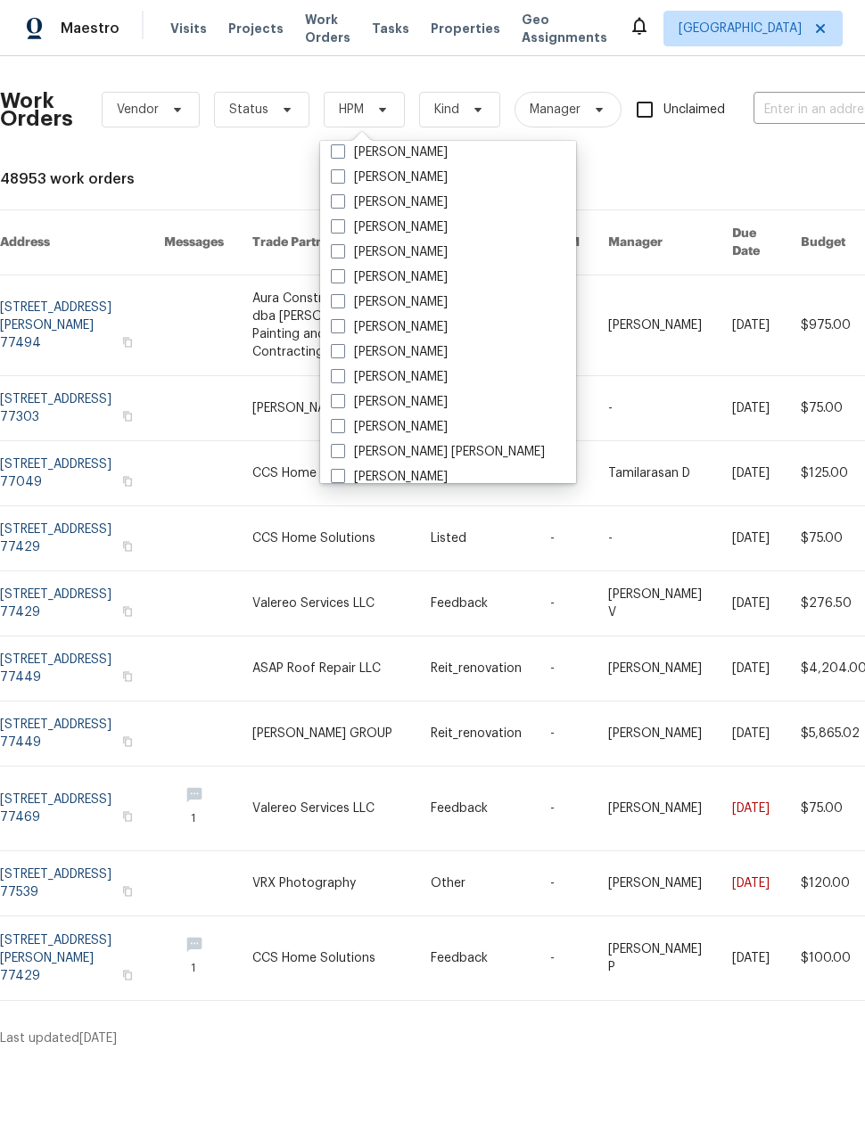
click at [344, 371] on span at bounding box center [338, 376] width 14 height 14
click at [342, 371] on input "[PERSON_NAME]" at bounding box center [337, 374] width 12 height 12
checkbox input "true"
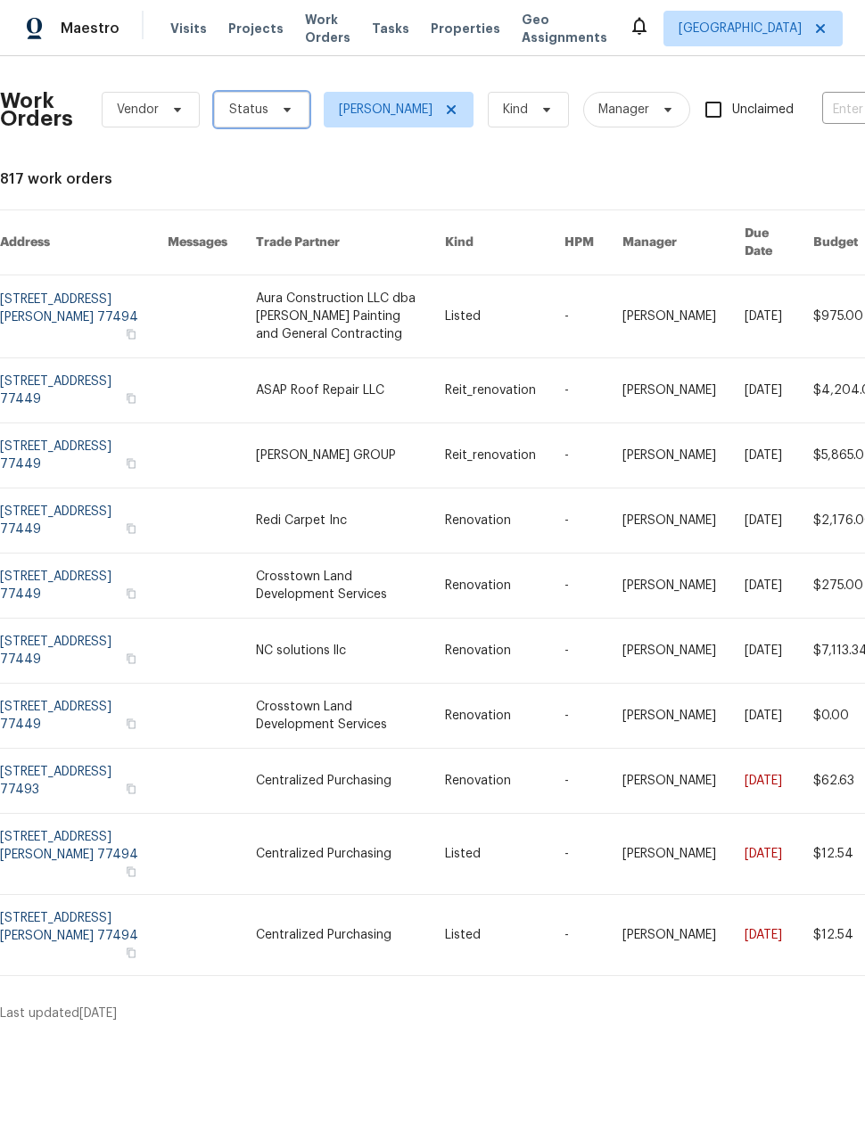
click at [280, 104] on icon at bounding box center [287, 110] width 14 height 14
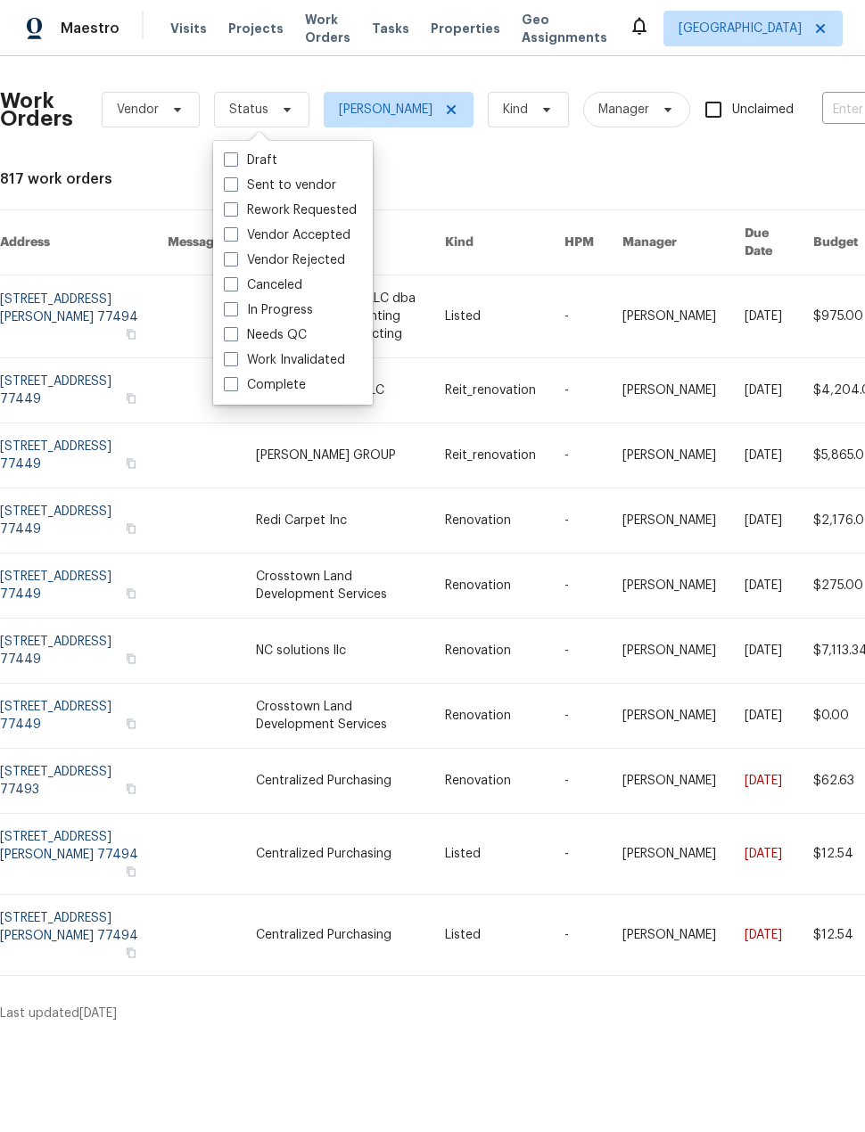
click at [231, 341] on label "Needs QC" at bounding box center [265, 335] width 83 height 18
click at [231, 338] on input "Needs QC" at bounding box center [230, 332] width 12 height 12
checkbox input "true"
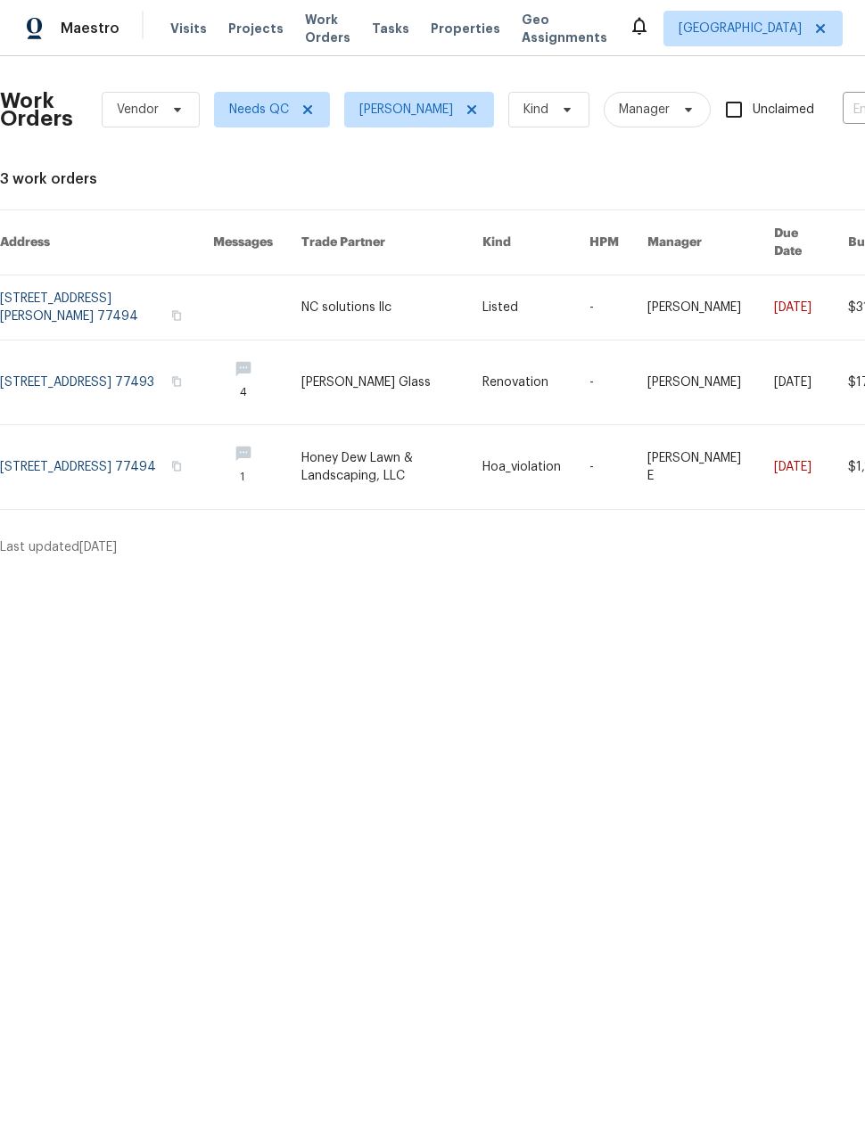
click at [62, 452] on link at bounding box center [106, 467] width 213 height 84
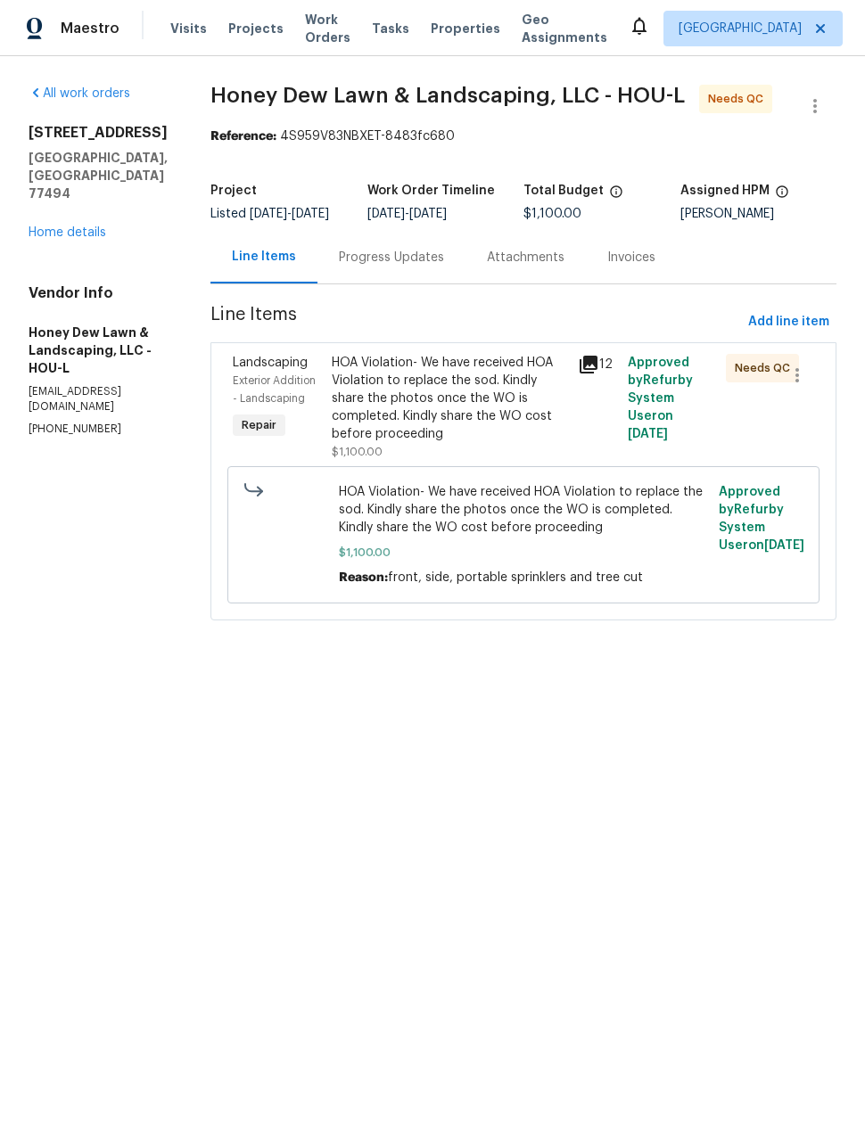
click at [473, 428] on div "HOA Violation- We have received HOA Violation to replace the sod. Kindly share …" at bounding box center [450, 398] width 236 height 89
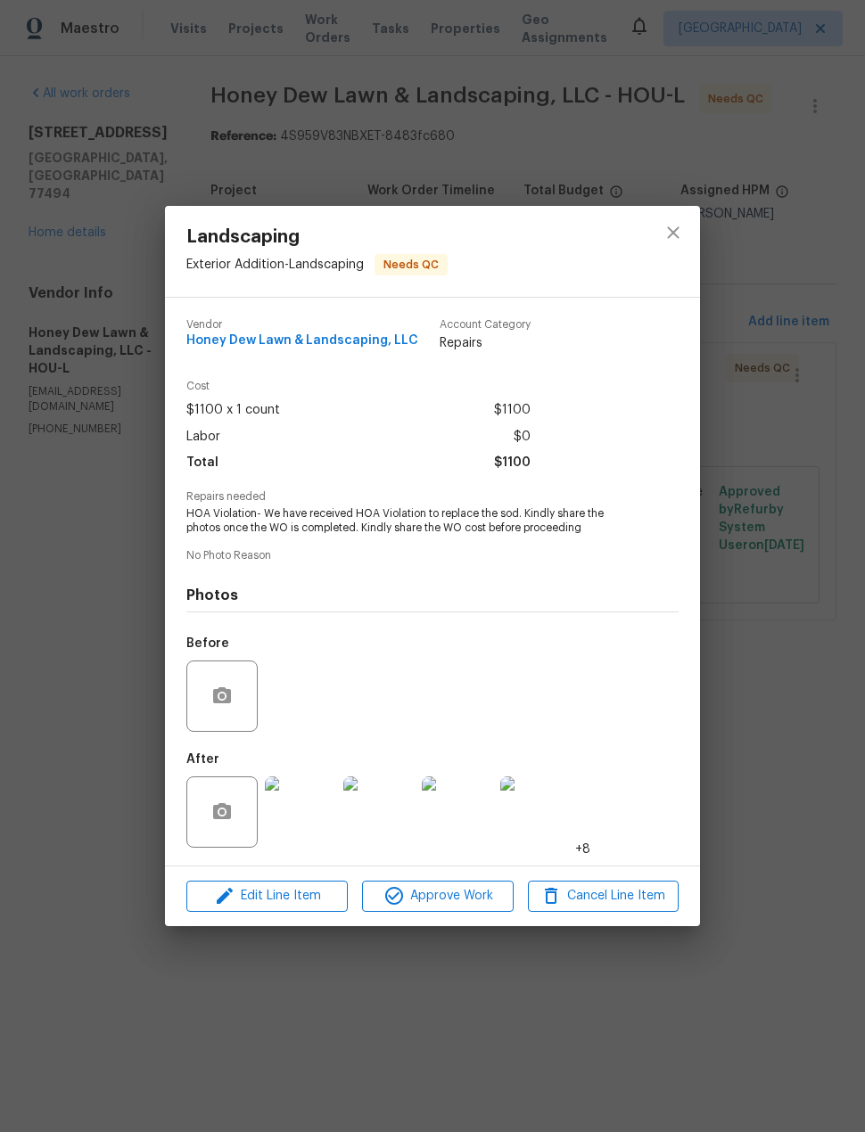
click at [289, 816] on img at bounding box center [300, 812] width 71 height 71
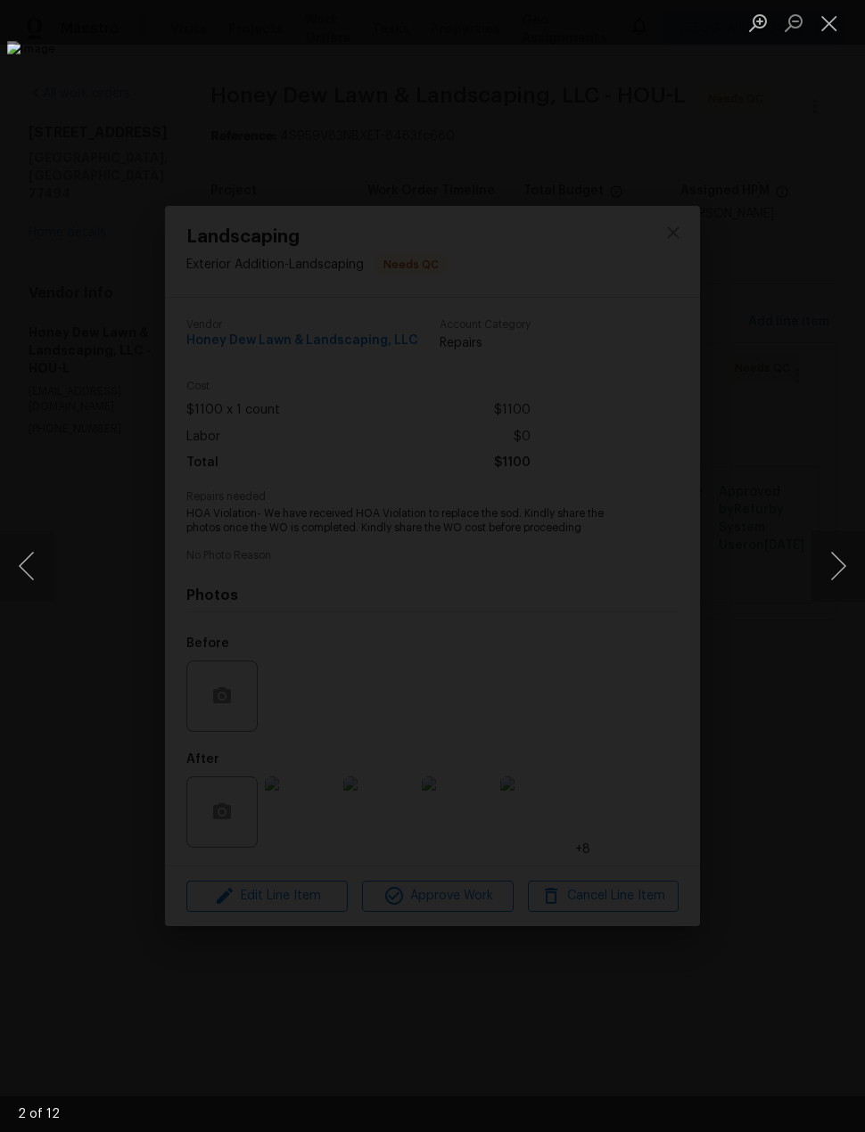
click at [841, 576] on button "Next image" at bounding box center [837, 565] width 53 height 71
click at [816, 578] on button "Next image" at bounding box center [837, 565] width 53 height 71
click at [815, 572] on button "Next image" at bounding box center [837, 565] width 53 height 71
click at [826, 572] on button "Next image" at bounding box center [837, 565] width 53 height 71
click at [839, 568] on button "Next image" at bounding box center [837, 565] width 53 height 71
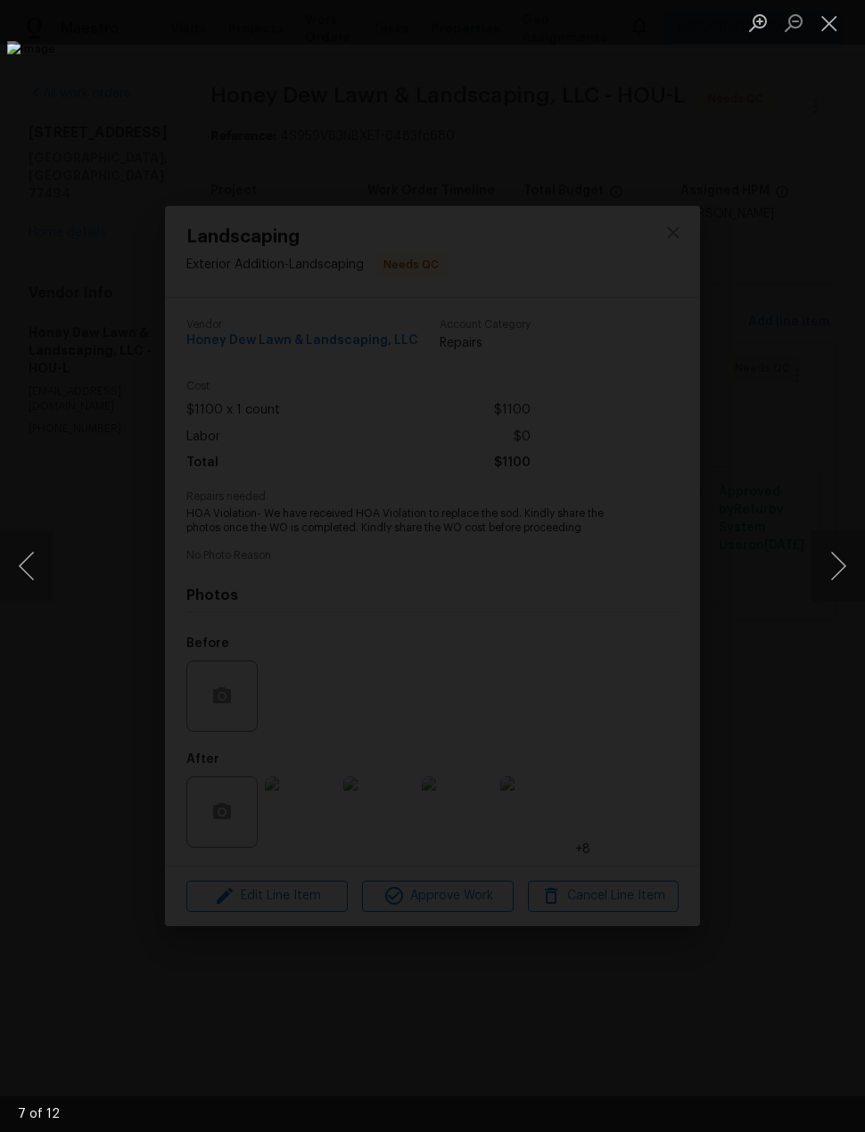
click at [842, 563] on button "Next image" at bounding box center [837, 565] width 53 height 71
click at [831, 568] on button "Next image" at bounding box center [837, 565] width 53 height 71
click at [840, 558] on button "Next image" at bounding box center [837, 565] width 53 height 71
click at [834, 583] on button "Next image" at bounding box center [837, 565] width 53 height 71
click at [841, 584] on button "Next image" at bounding box center [837, 565] width 53 height 71
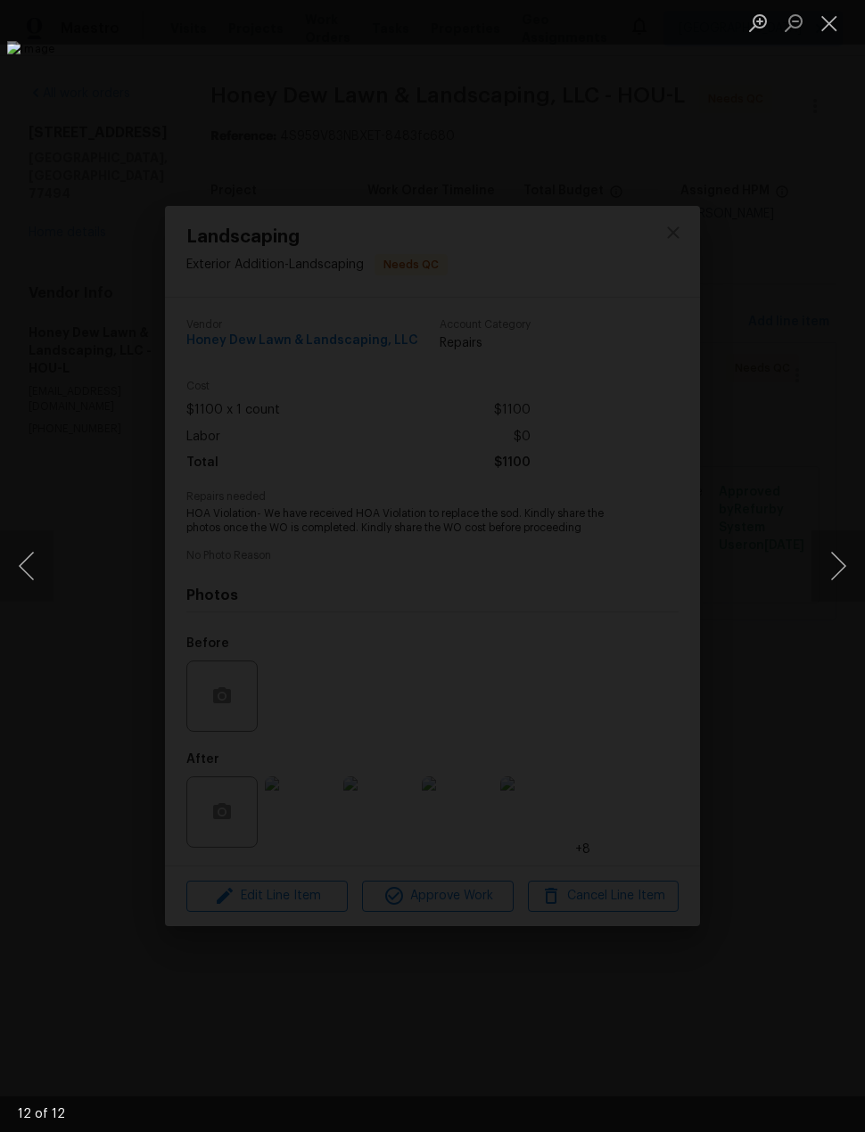
click at [832, 575] on button "Next image" at bounding box center [837, 565] width 53 height 71
click at [842, 588] on button "Next image" at bounding box center [837, 565] width 53 height 71
click at [823, 22] on button "Close lightbox" at bounding box center [829, 22] width 36 height 31
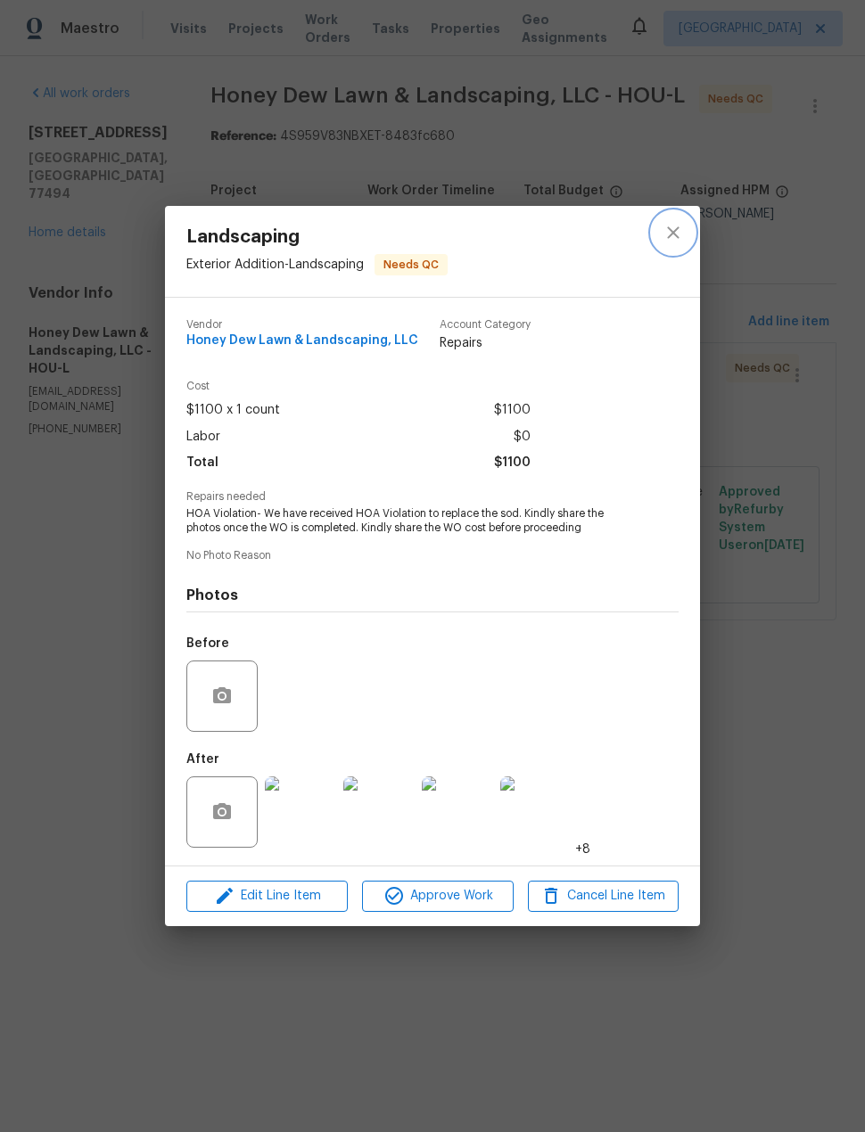
click at [660, 234] on button "close" at bounding box center [673, 232] width 43 height 43
